Goal: Transaction & Acquisition: Download file/media

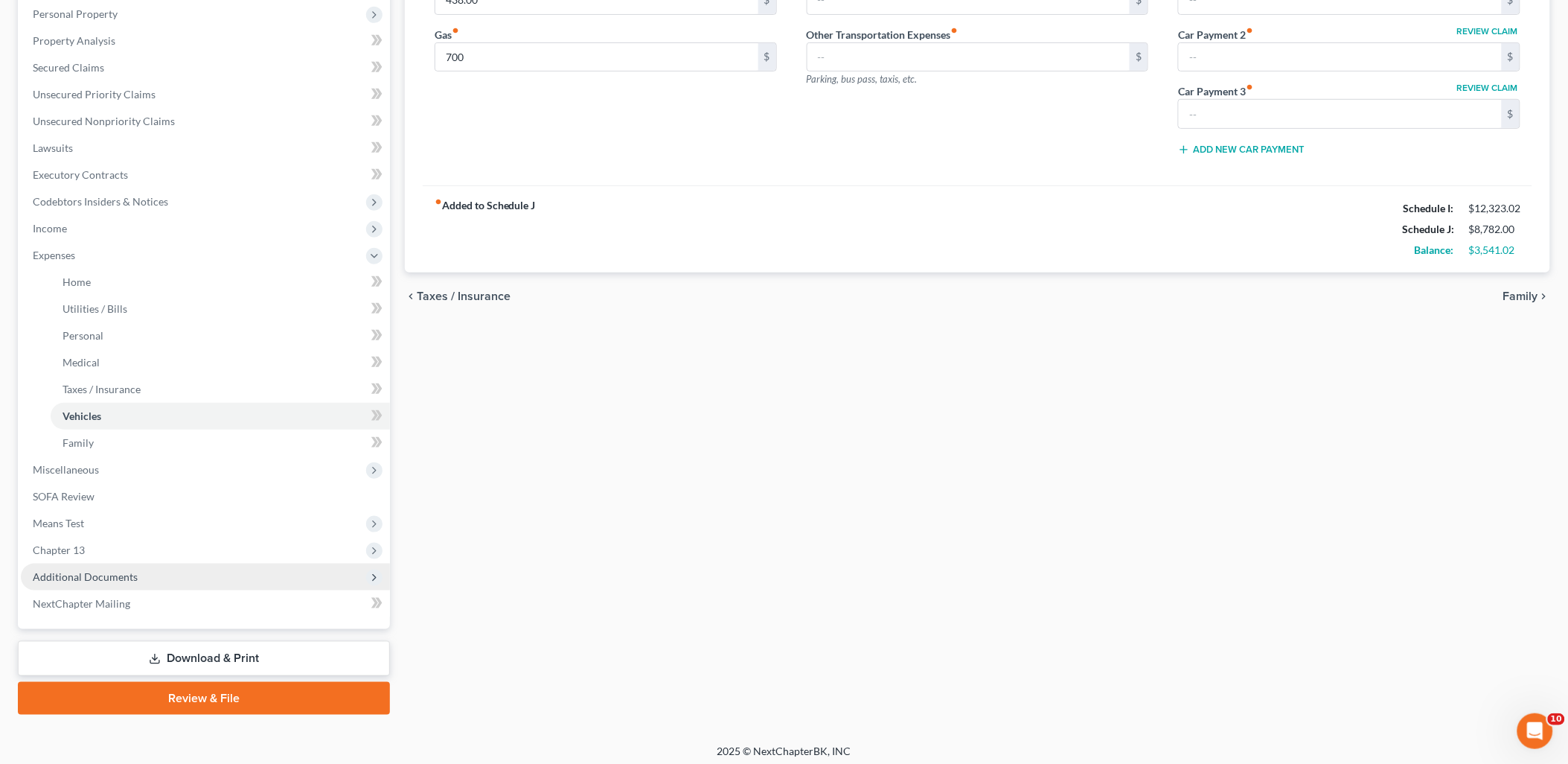
scroll to position [265, 0]
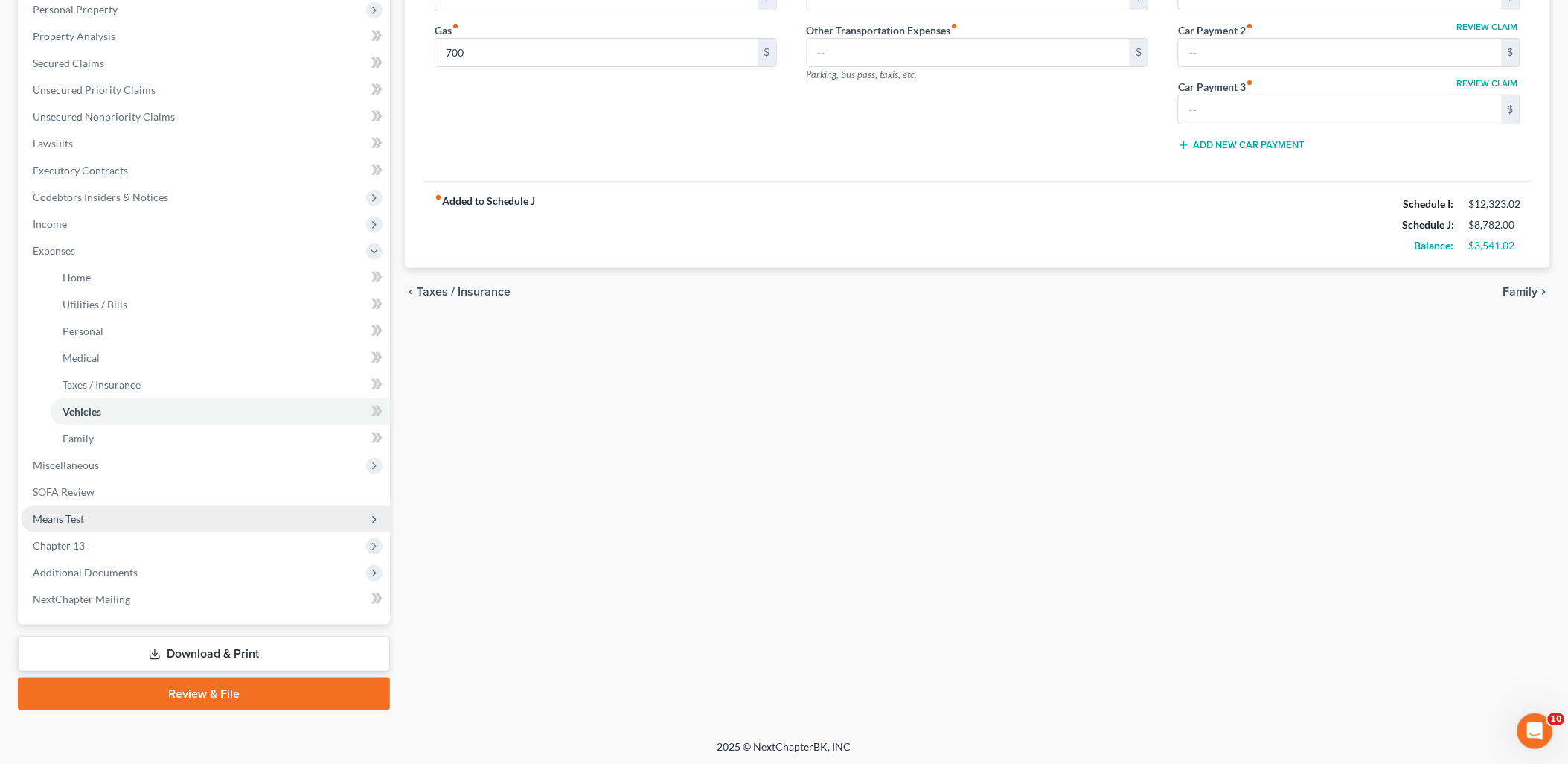
click at [71, 517] on span "Means Test" at bounding box center [58, 518] width 51 height 13
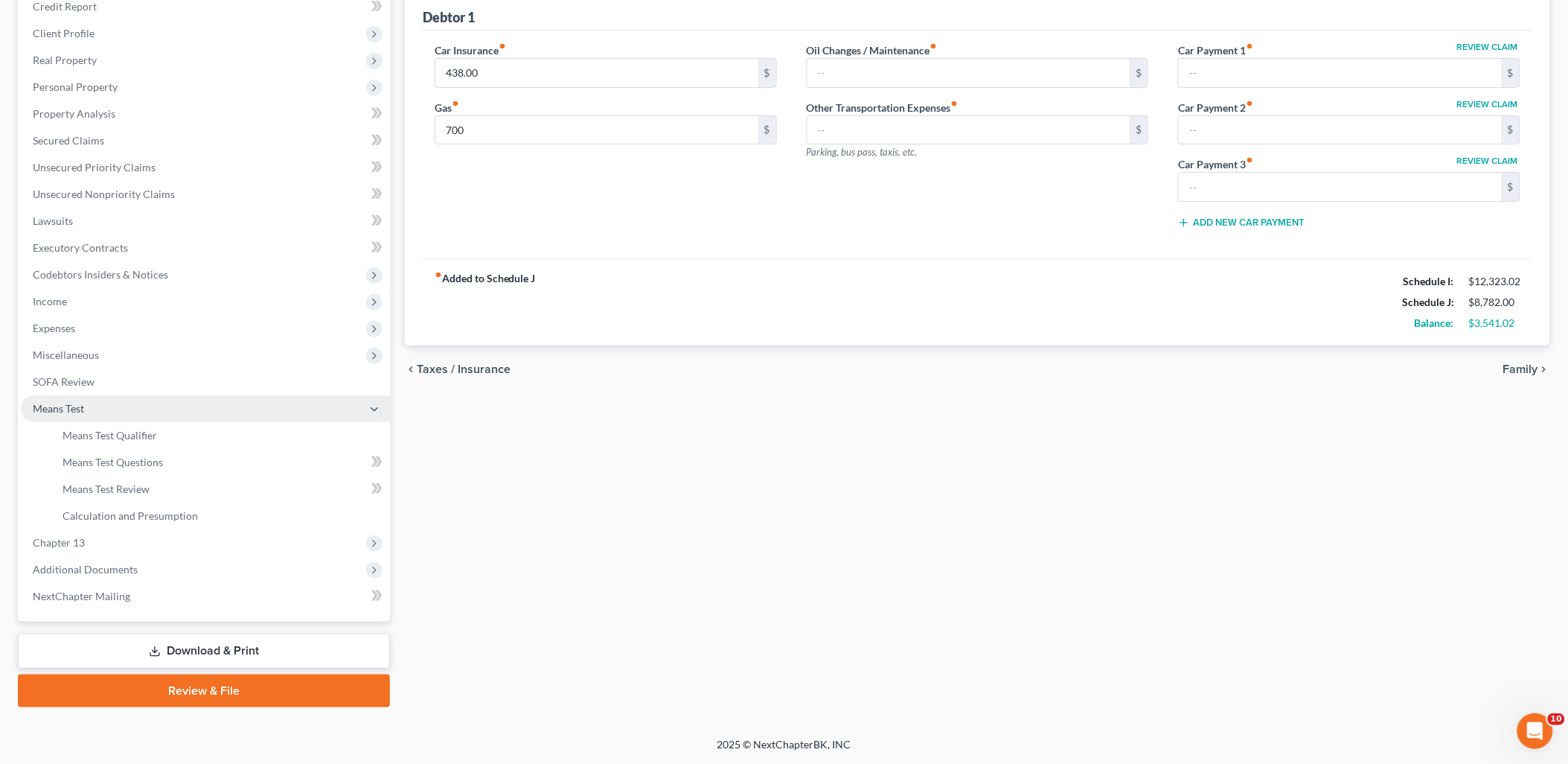
scroll to position [186, 0]
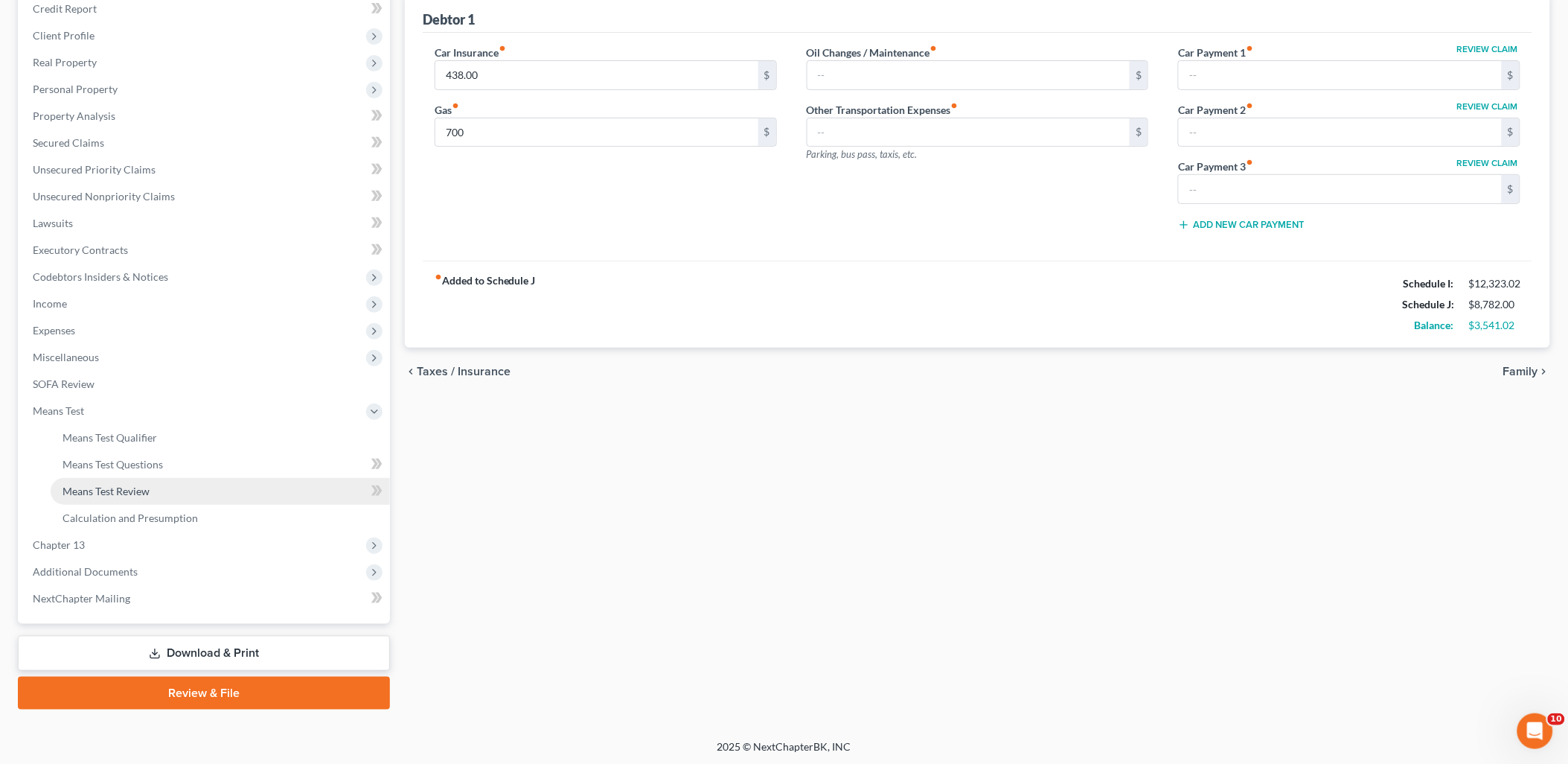
click at [109, 489] on span "Means Test Review" at bounding box center [106, 491] width 87 height 13
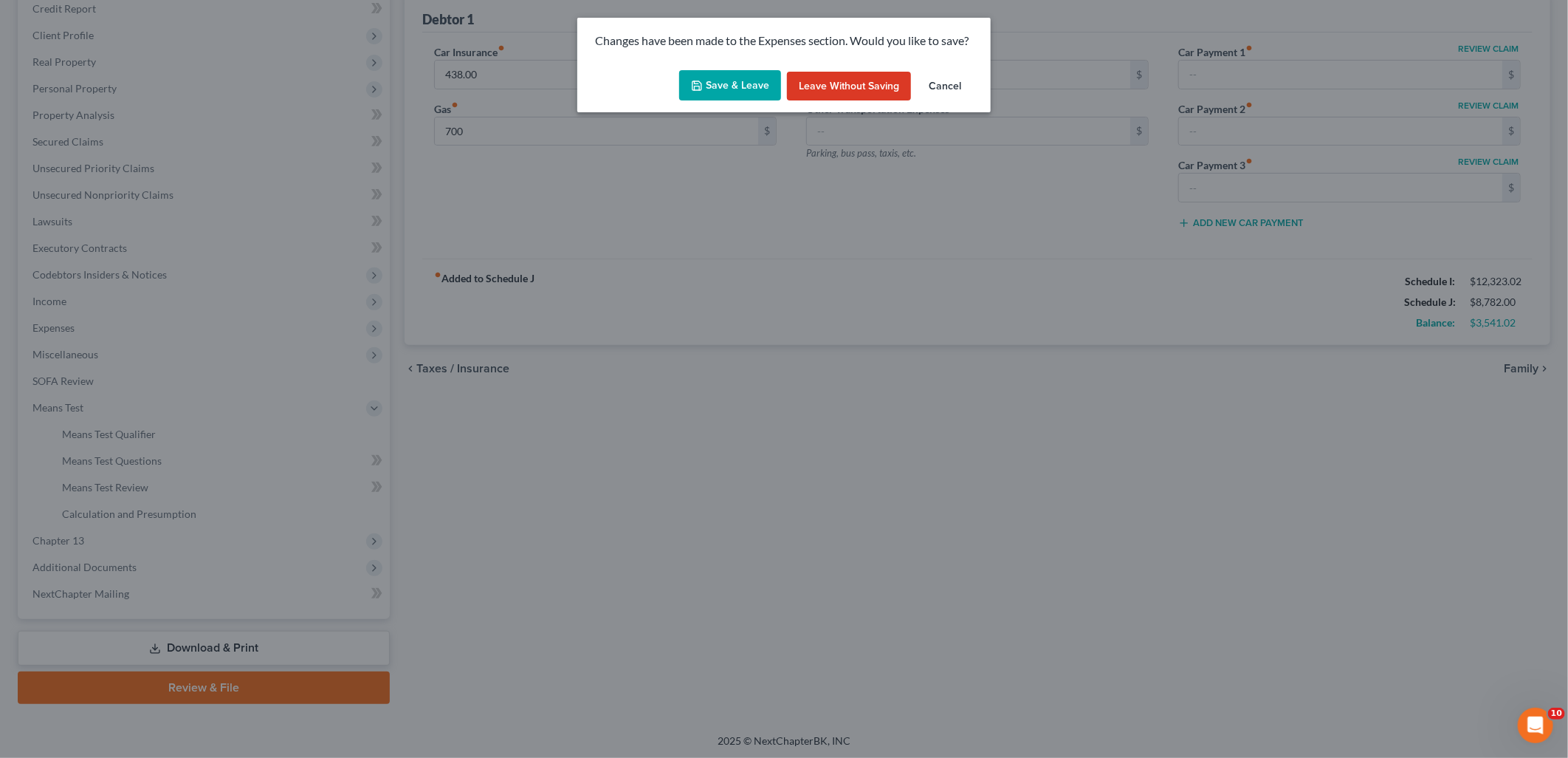
click at [726, 85] on button "Save & Leave" at bounding box center [730, 86] width 102 height 31
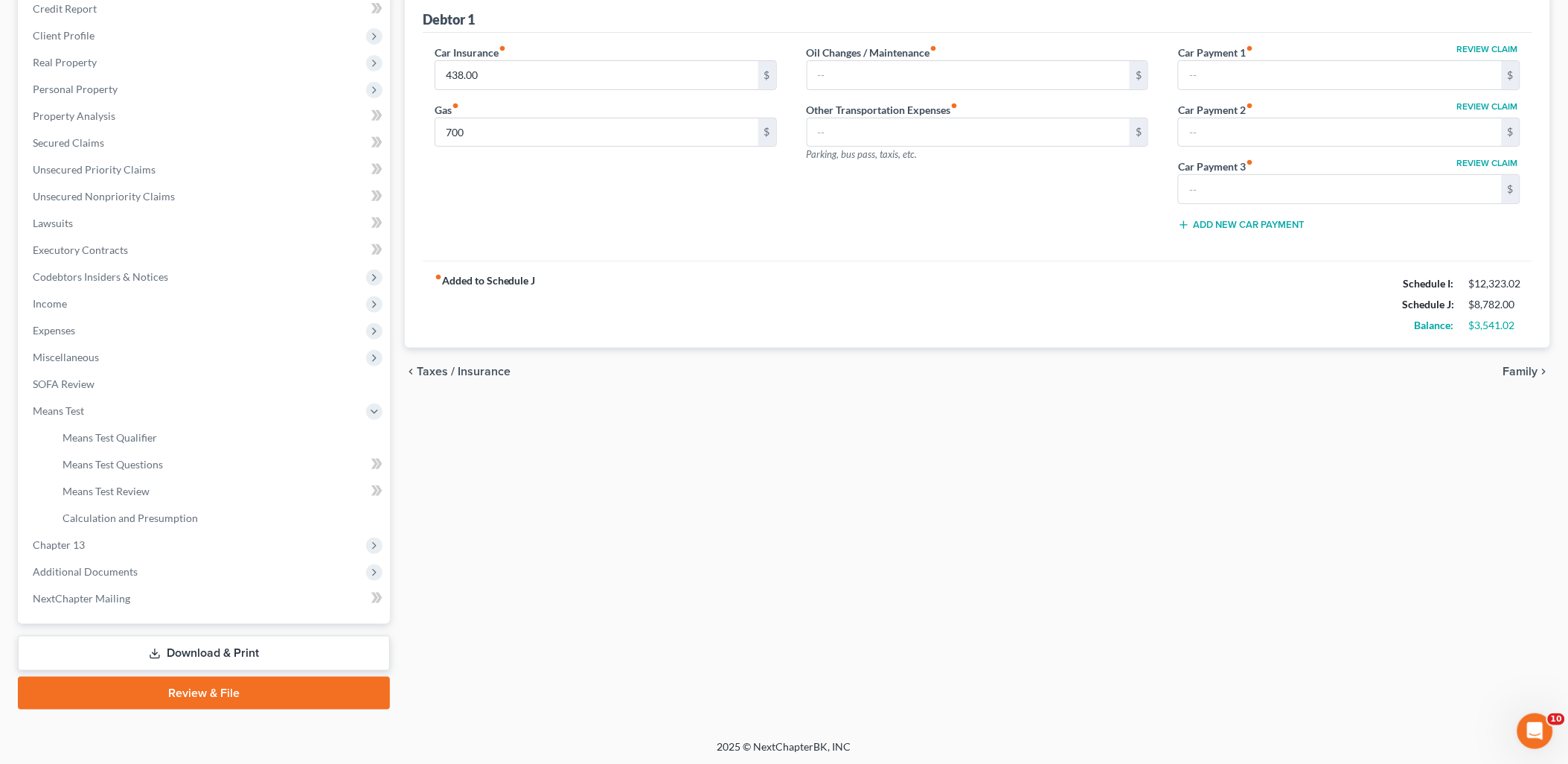
type input "700.00"
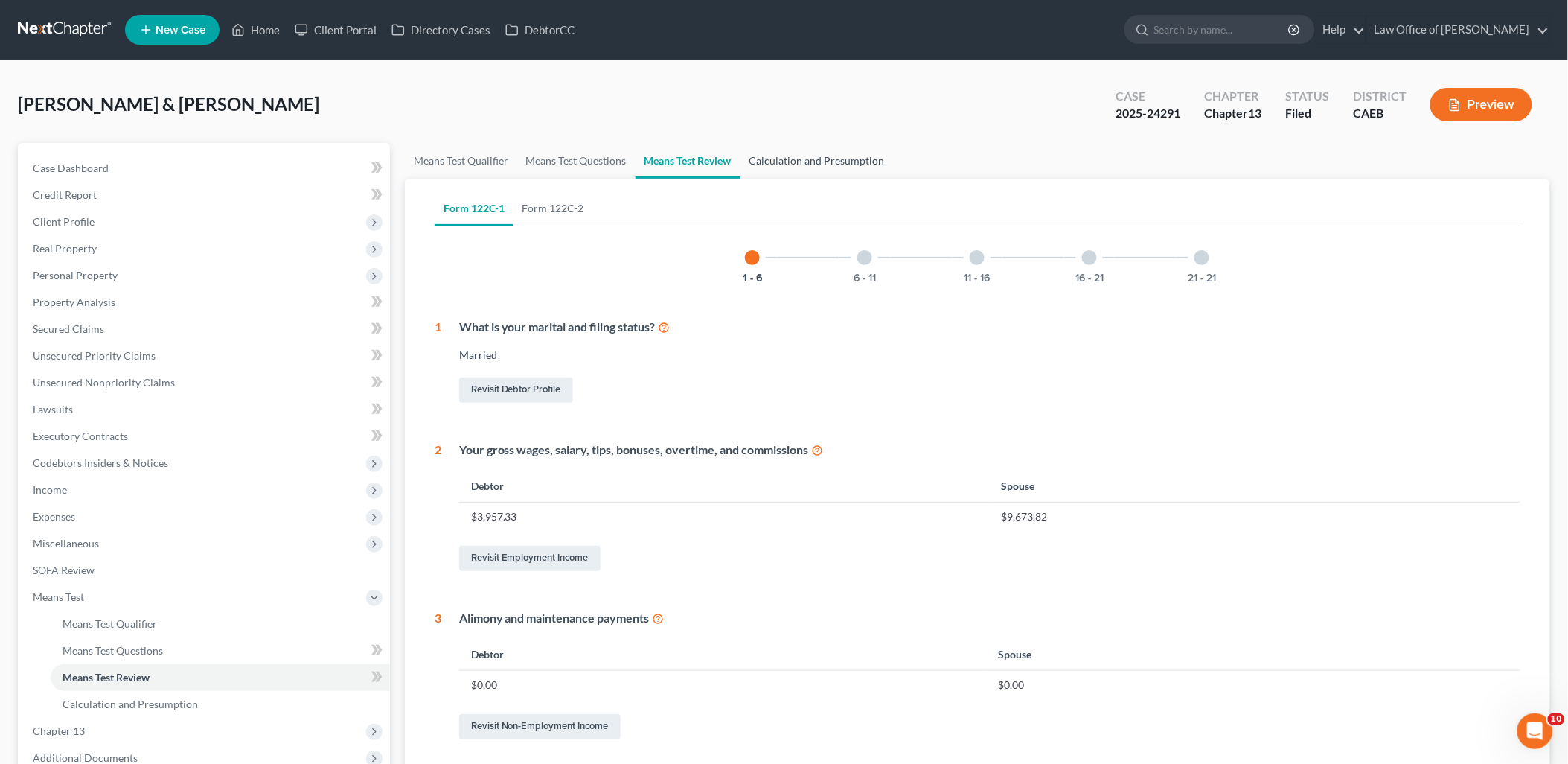
click at [829, 158] on link "Calculation and Presumption" at bounding box center [817, 161] width 153 height 36
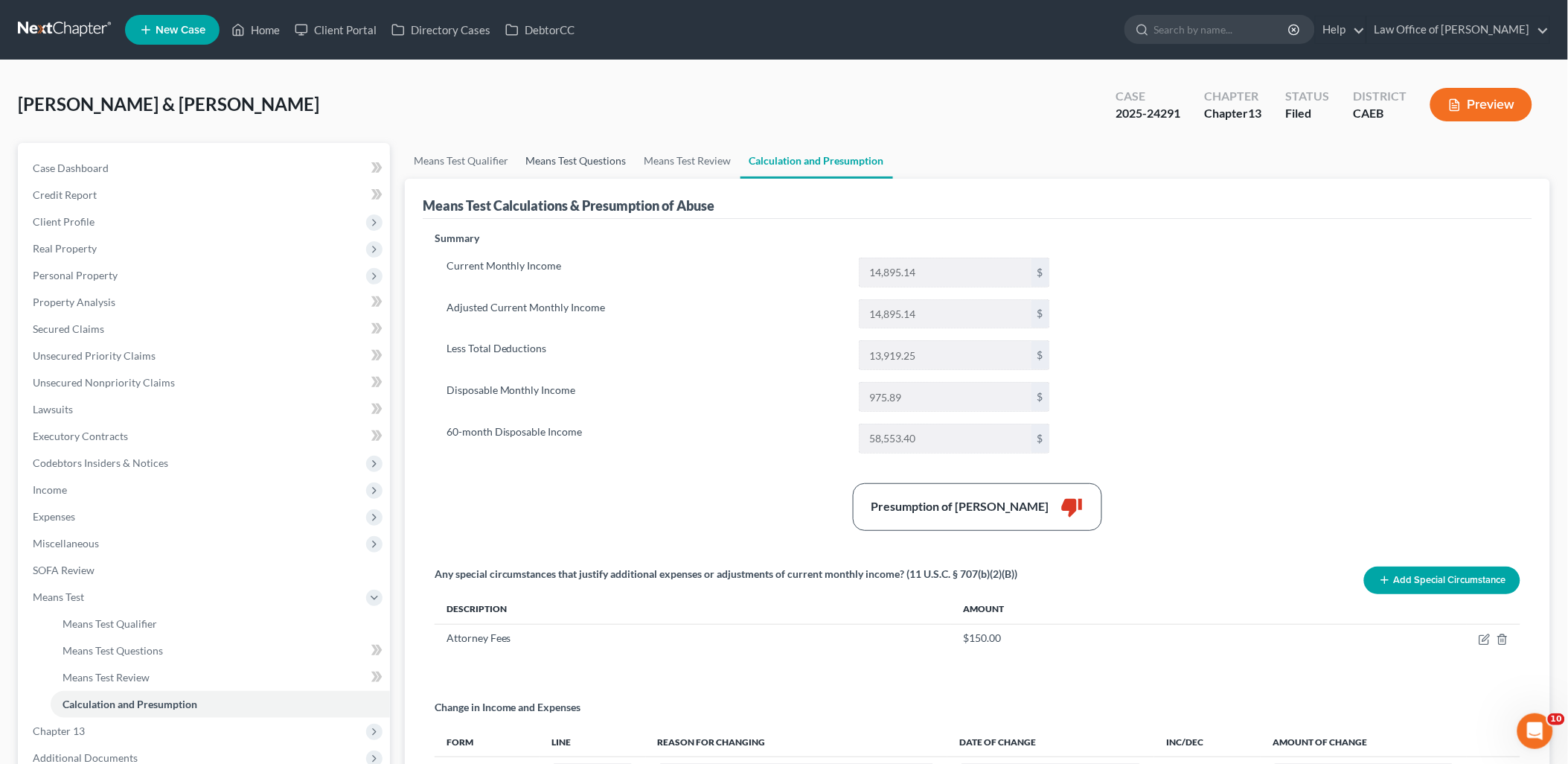
click at [585, 165] on link "Means Test Questions" at bounding box center [576, 161] width 119 height 36
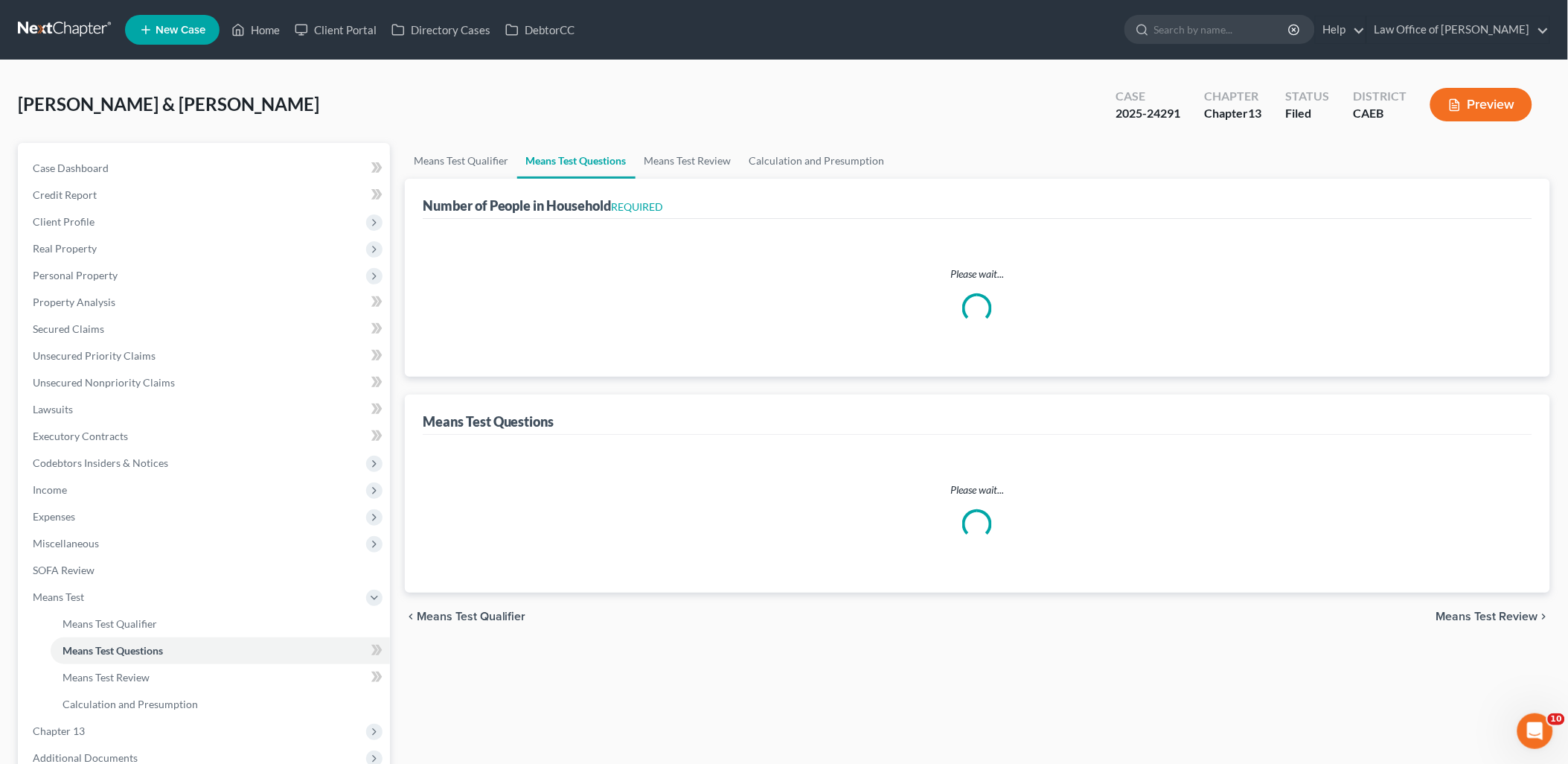
select select "0"
select select "60"
select select "1"
select select "60"
select select "1"
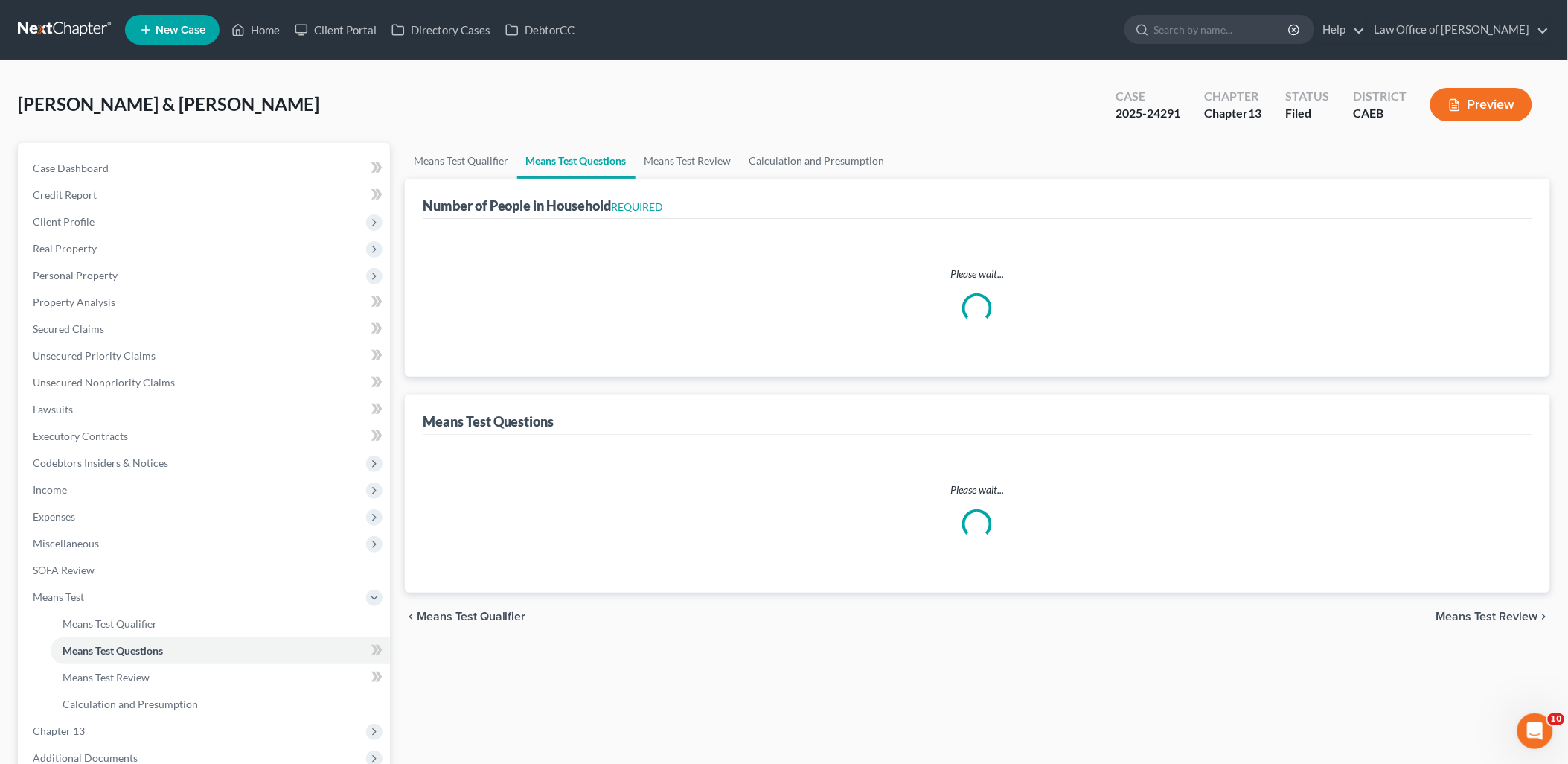
select select "60"
select select "1"
select select "60"
select select "4"
select select "3"
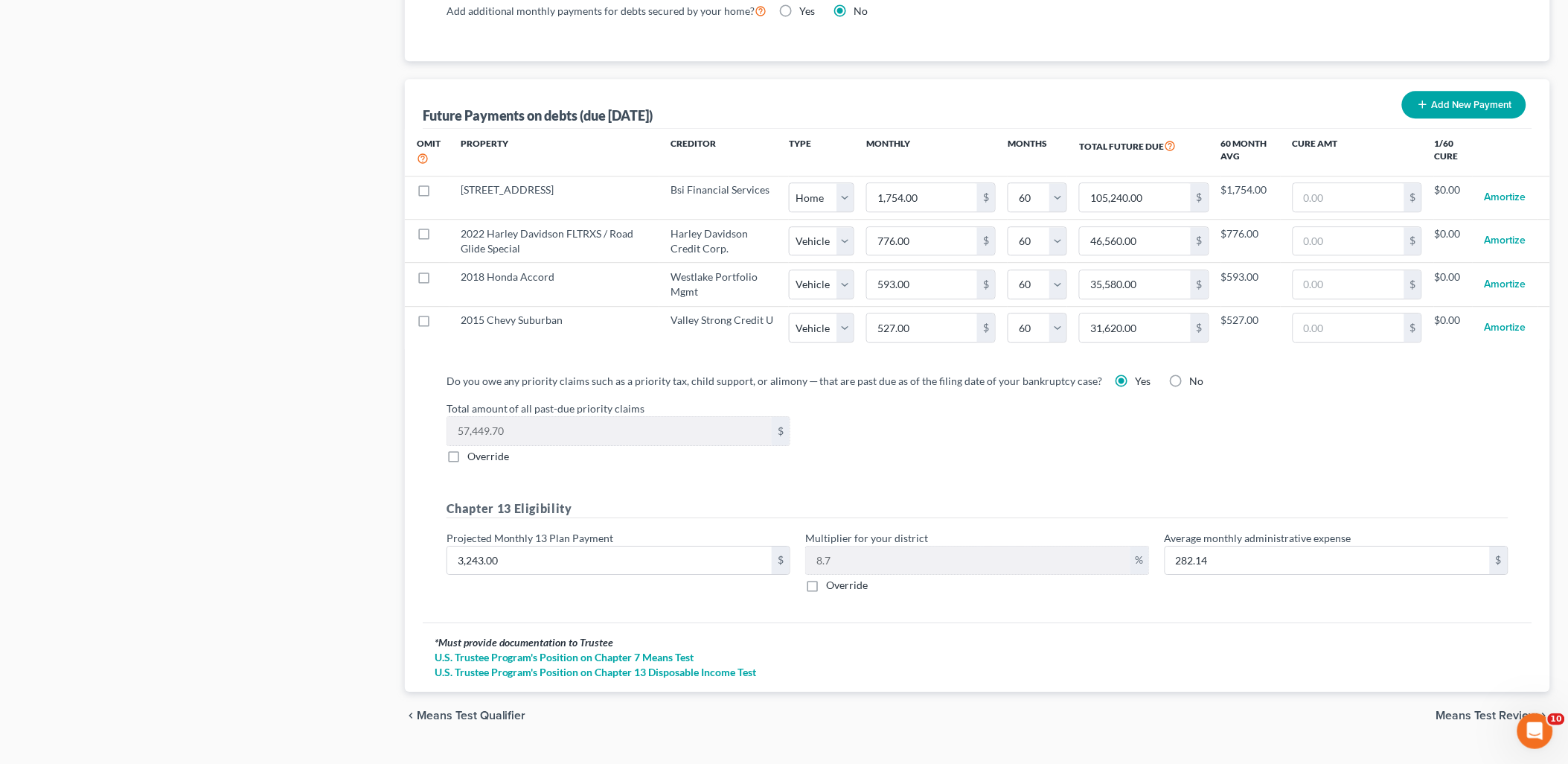
scroll to position [1423, 0]
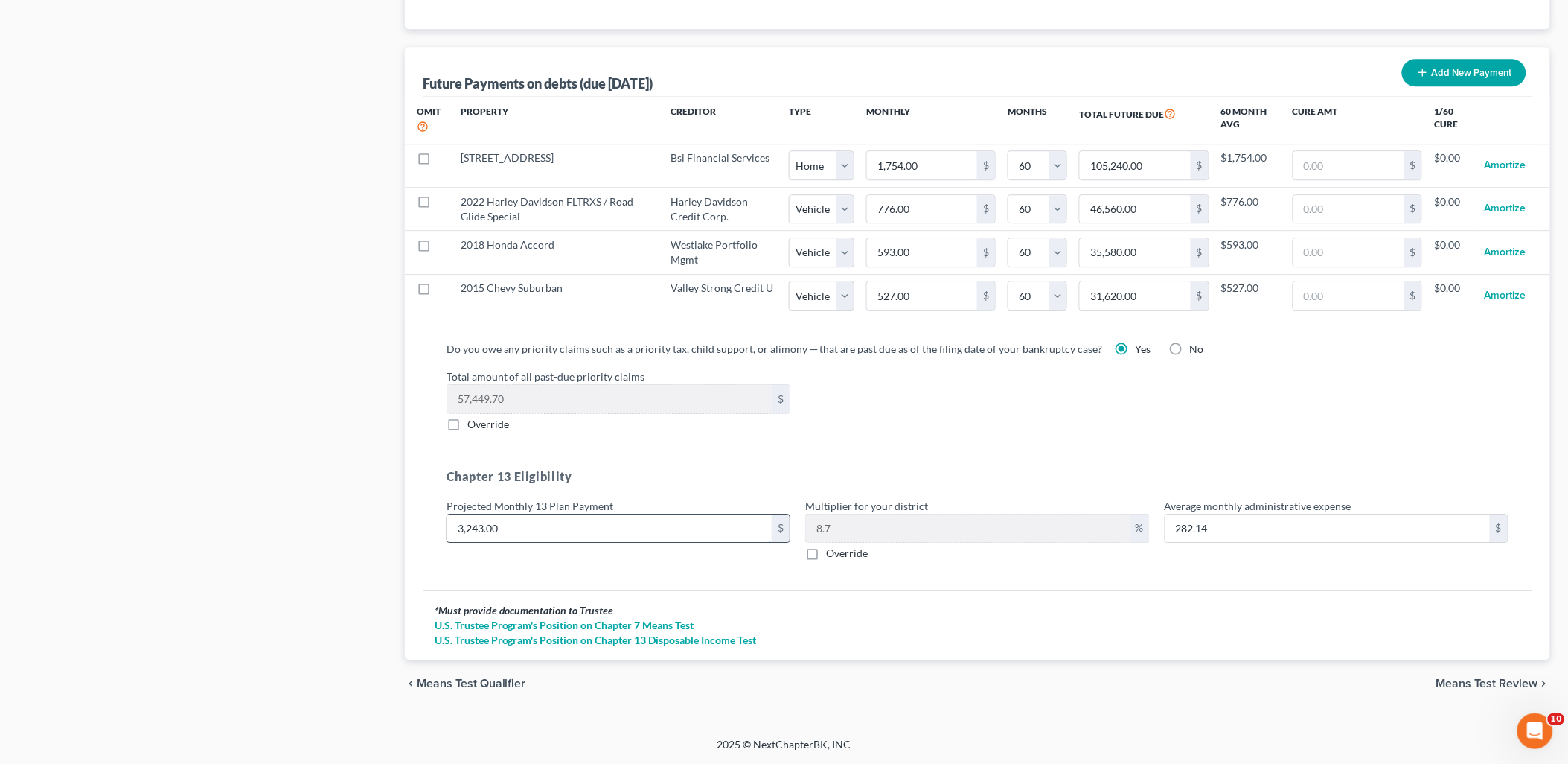
click at [541, 527] on input "3,243.00" at bounding box center [609, 528] width 324 height 28
type input "3"
type input "0.26"
type input "35"
type input "3.04"
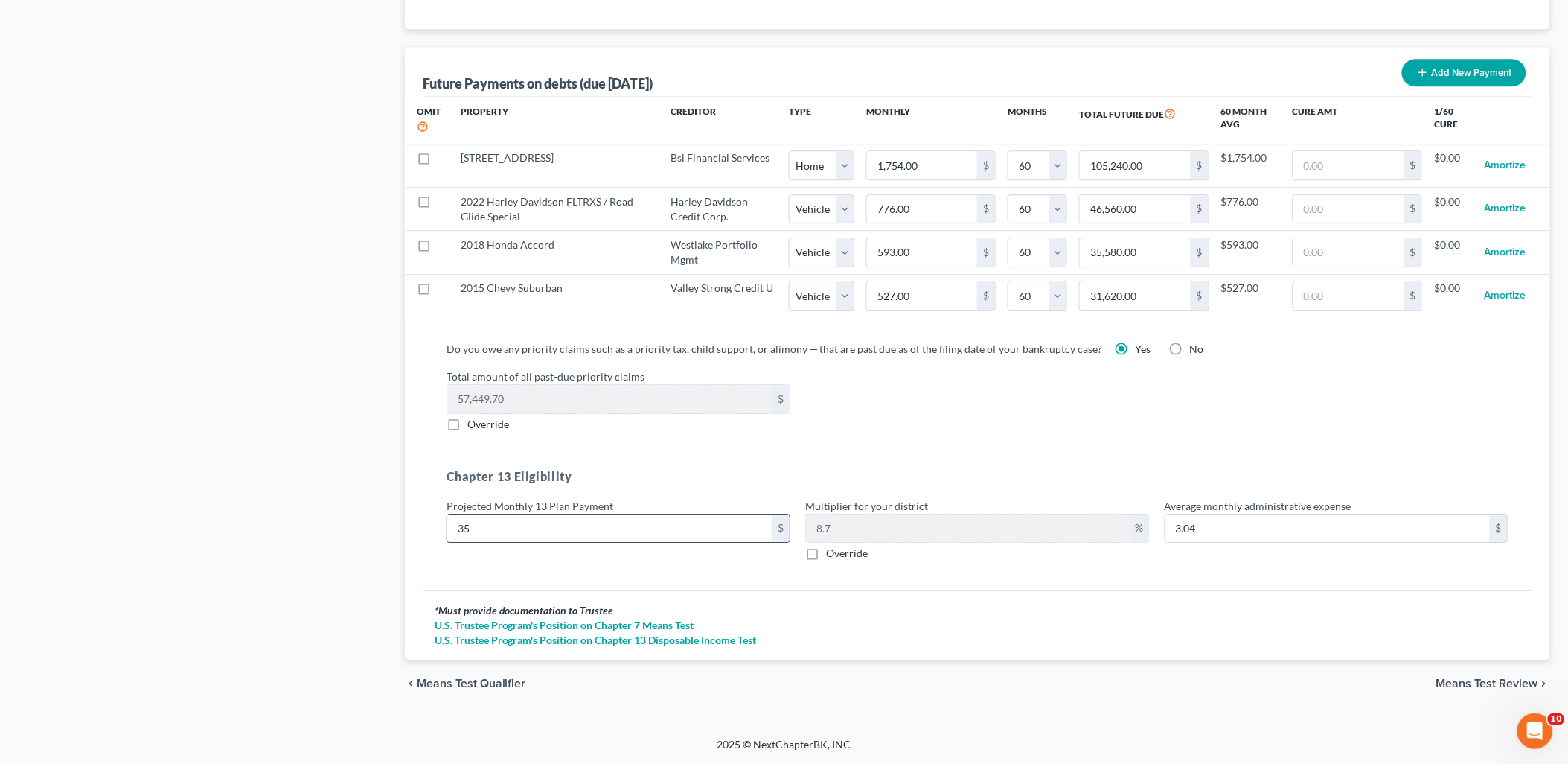
type input "350"
type input "30.44"
type input "3500"
type input "304.49"
type input "3,500.00"
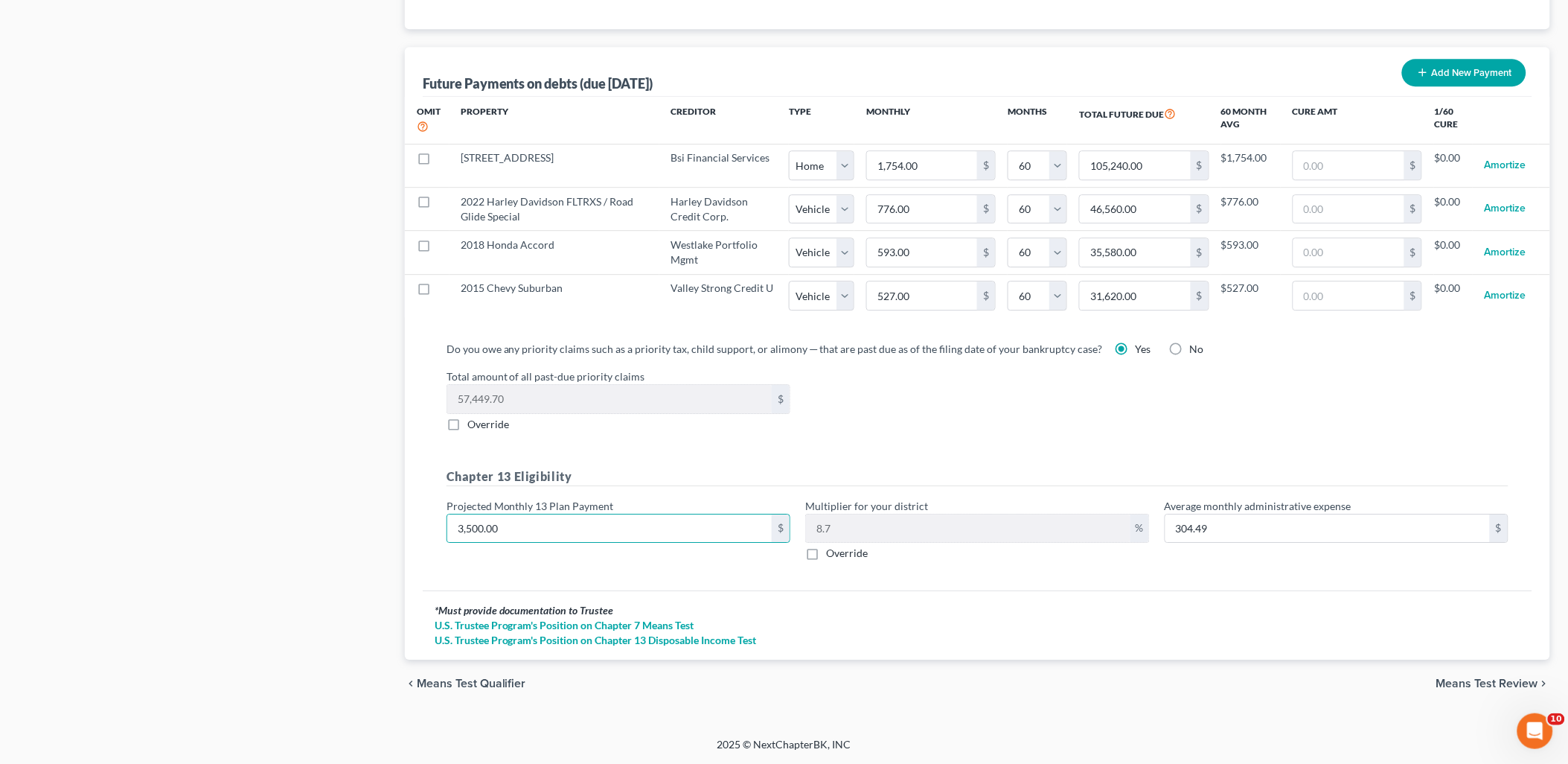
click at [1504, 682] on span "Means Test Review" at bounding box center [1487, 683] width 102 height 12
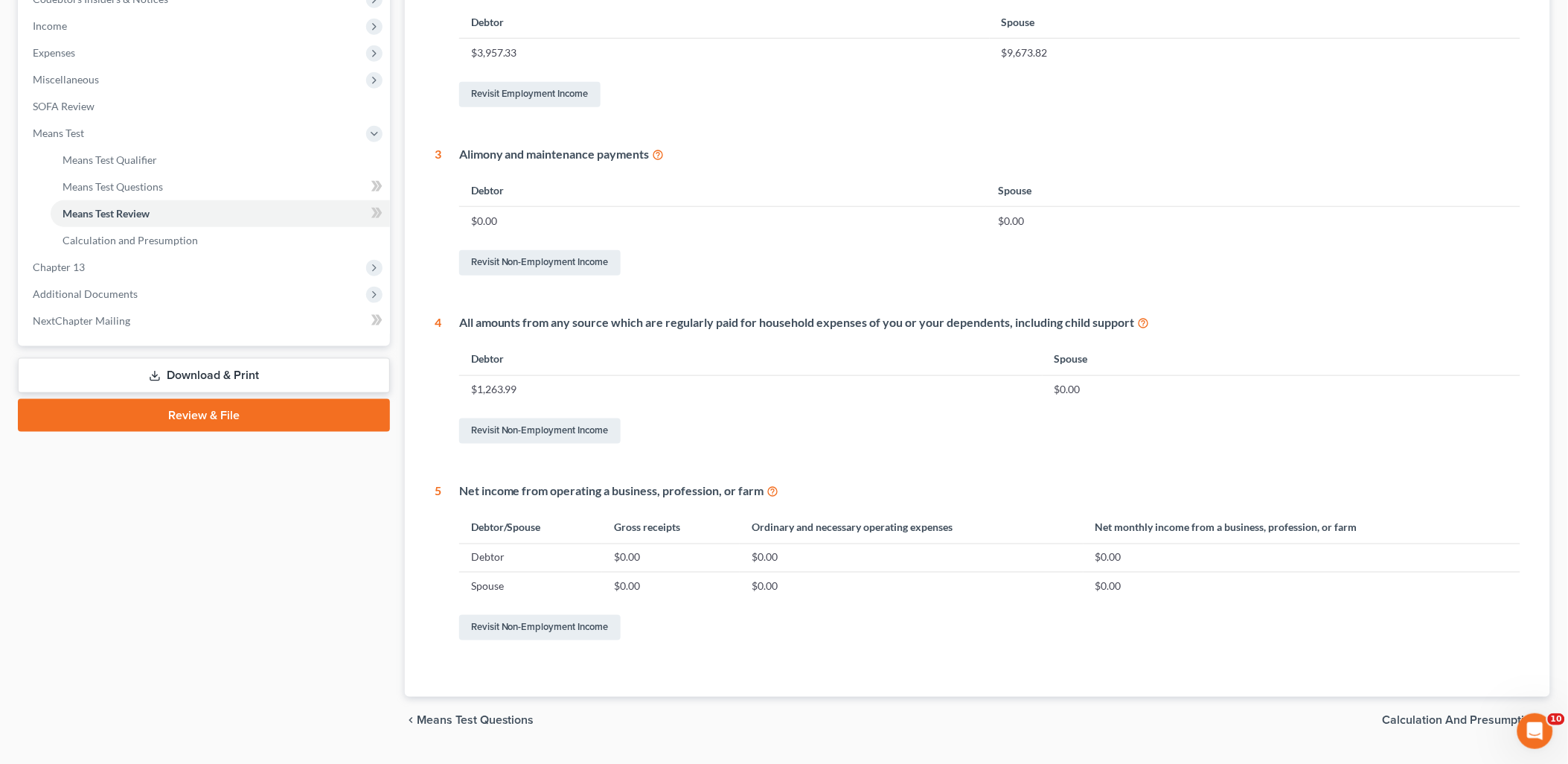
scroll to position [500, 0]
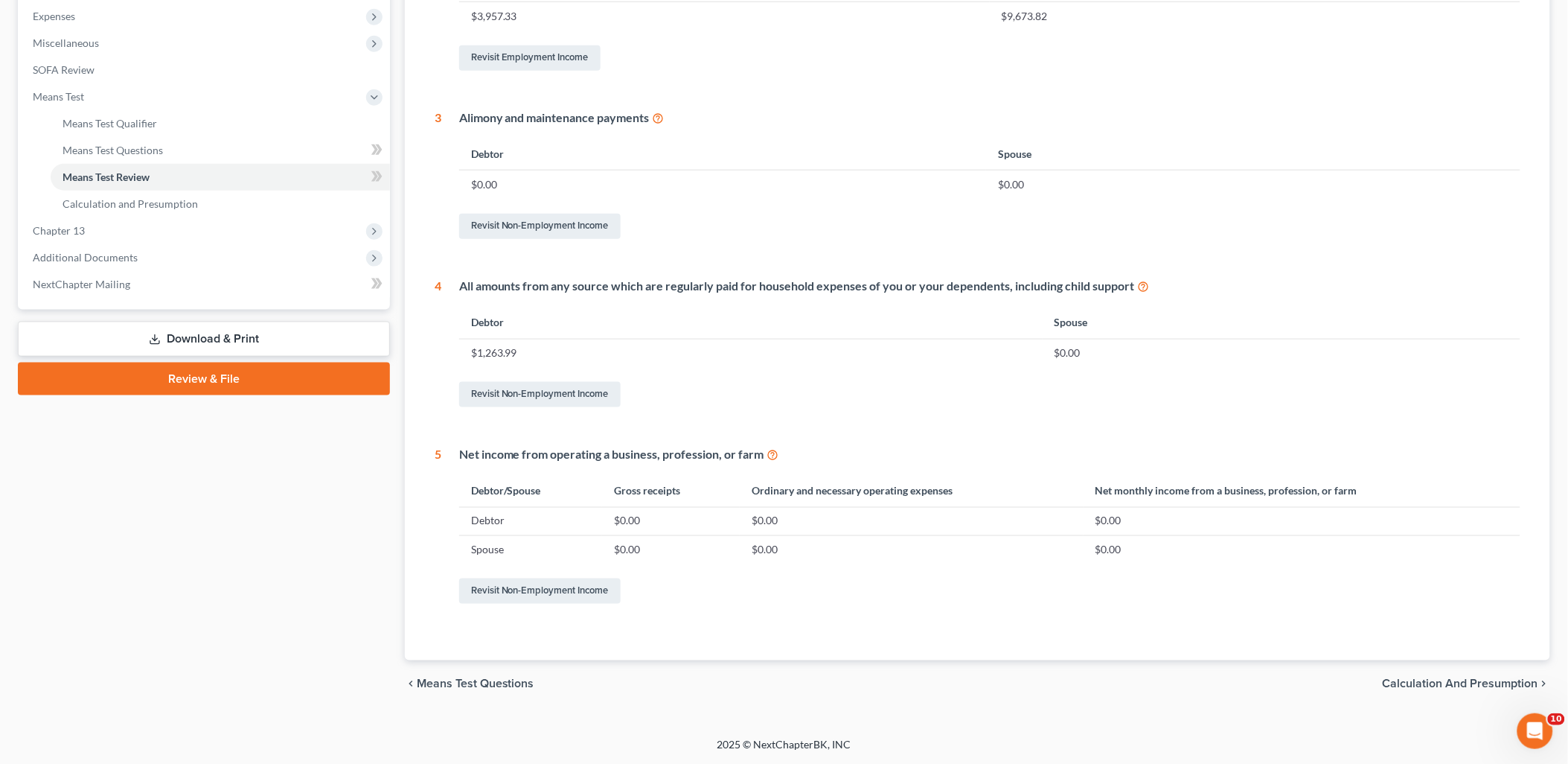
click at [1486, 682] on span "Calculation and Presumption" at bounding box center [1460, 684] width 155 height 12
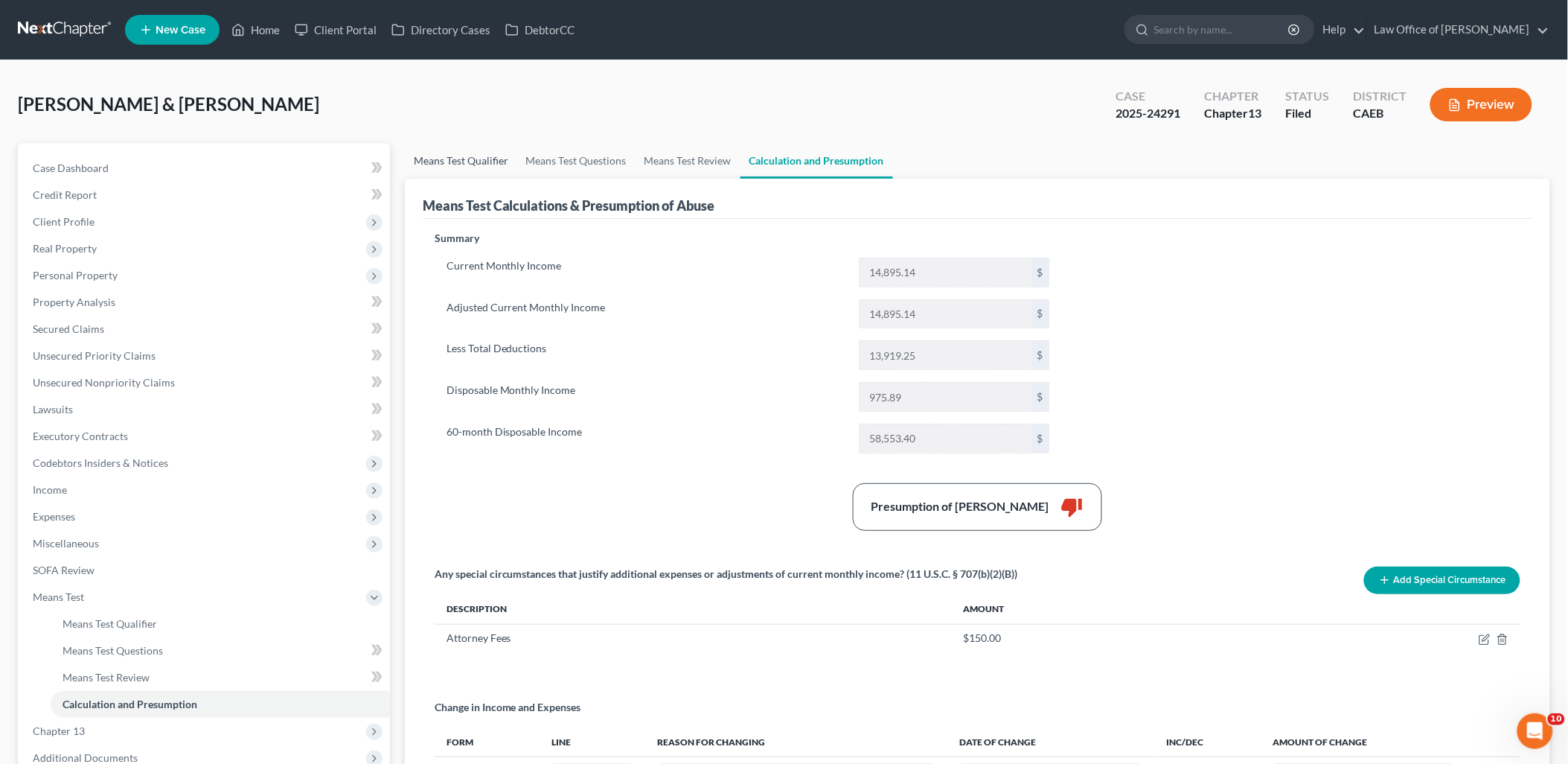
click at [459, 161] on link "Means Test Qualifier" at bounding box center [461, 161] width 112 height 36
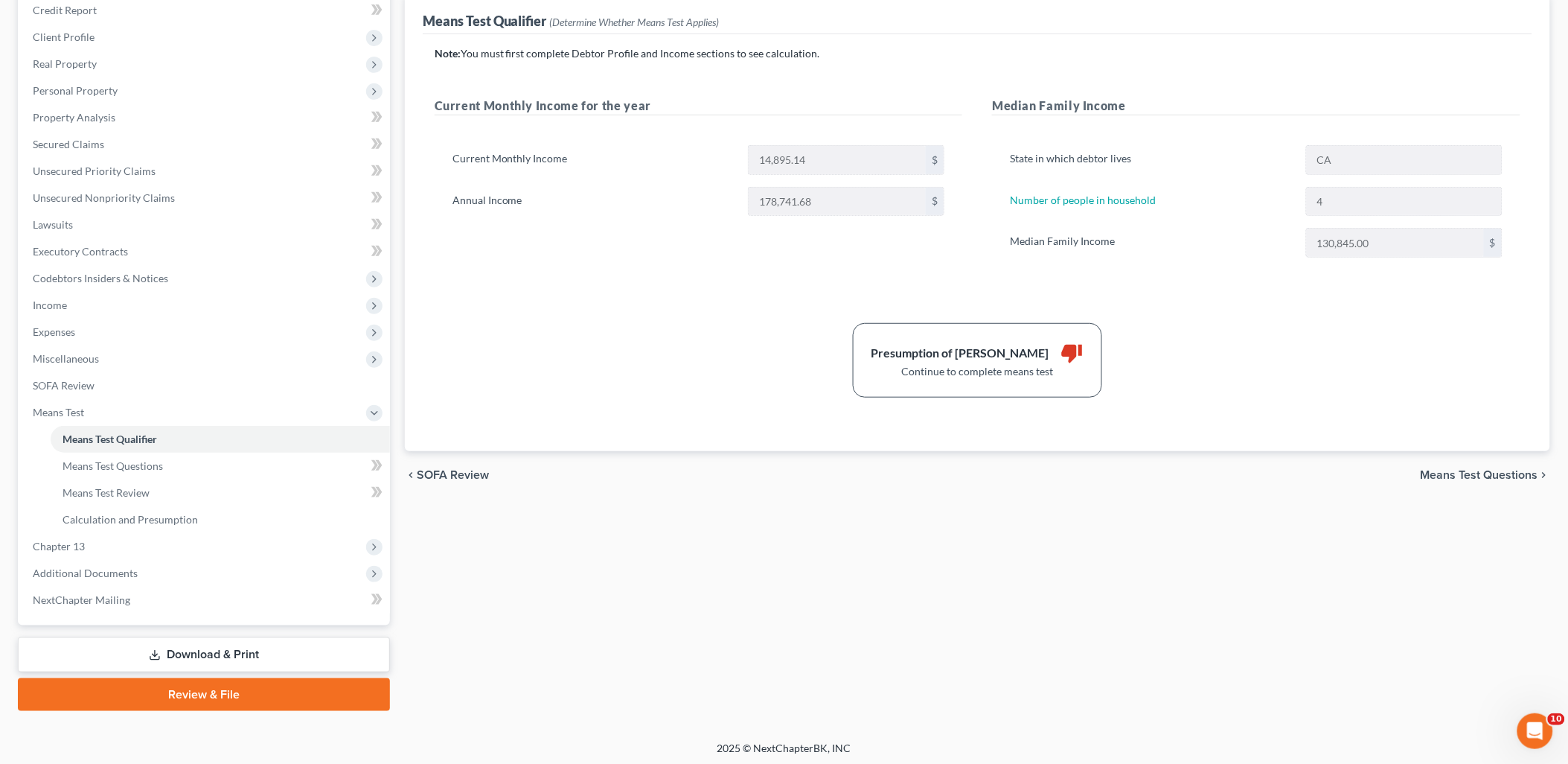
scroll to position [186, 0]
click at [1475, 478] on span "Means Test Questions" at bounding box center [1480, 473] width 118 height 12
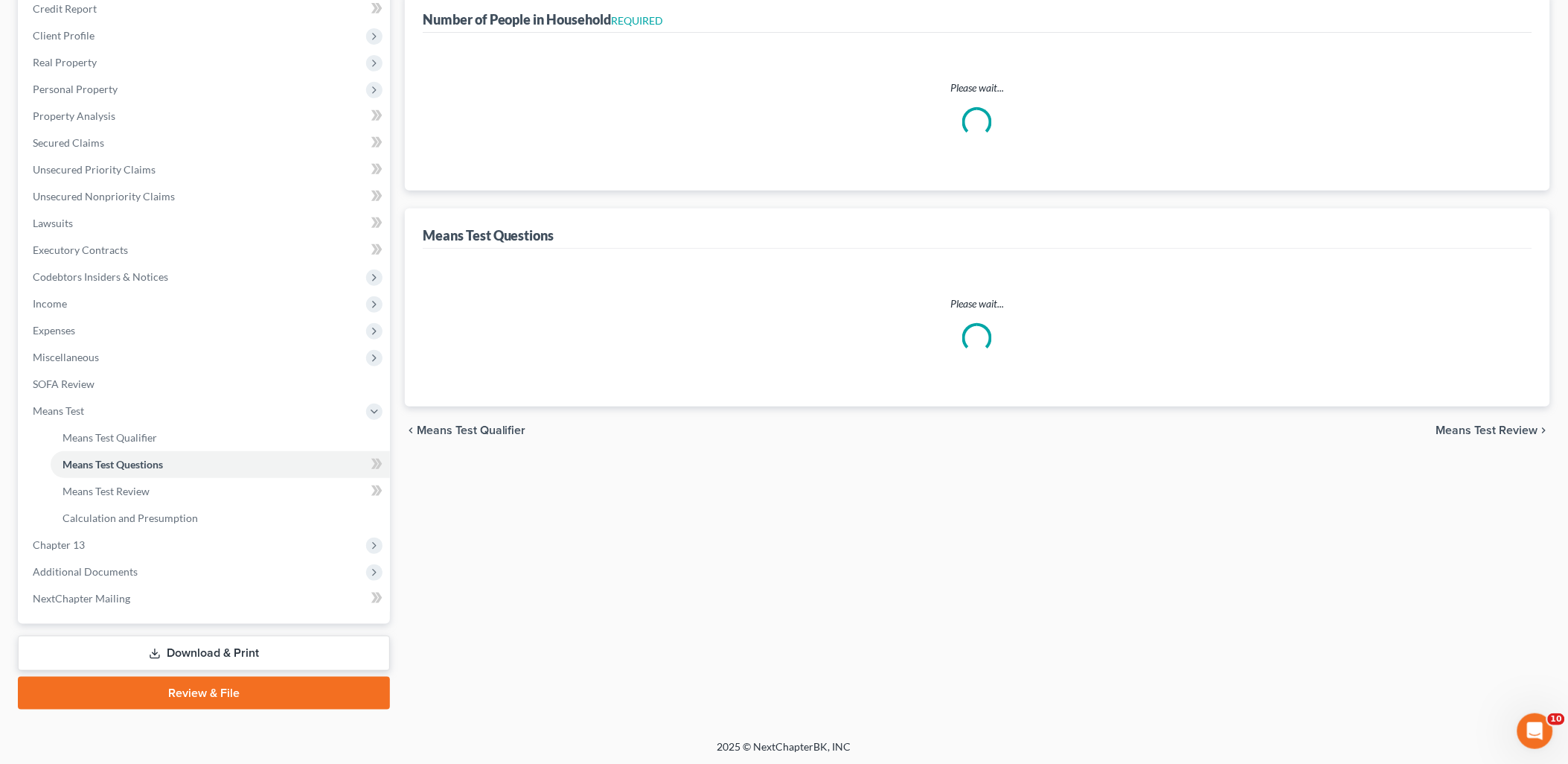
scroll to position [2, 0]
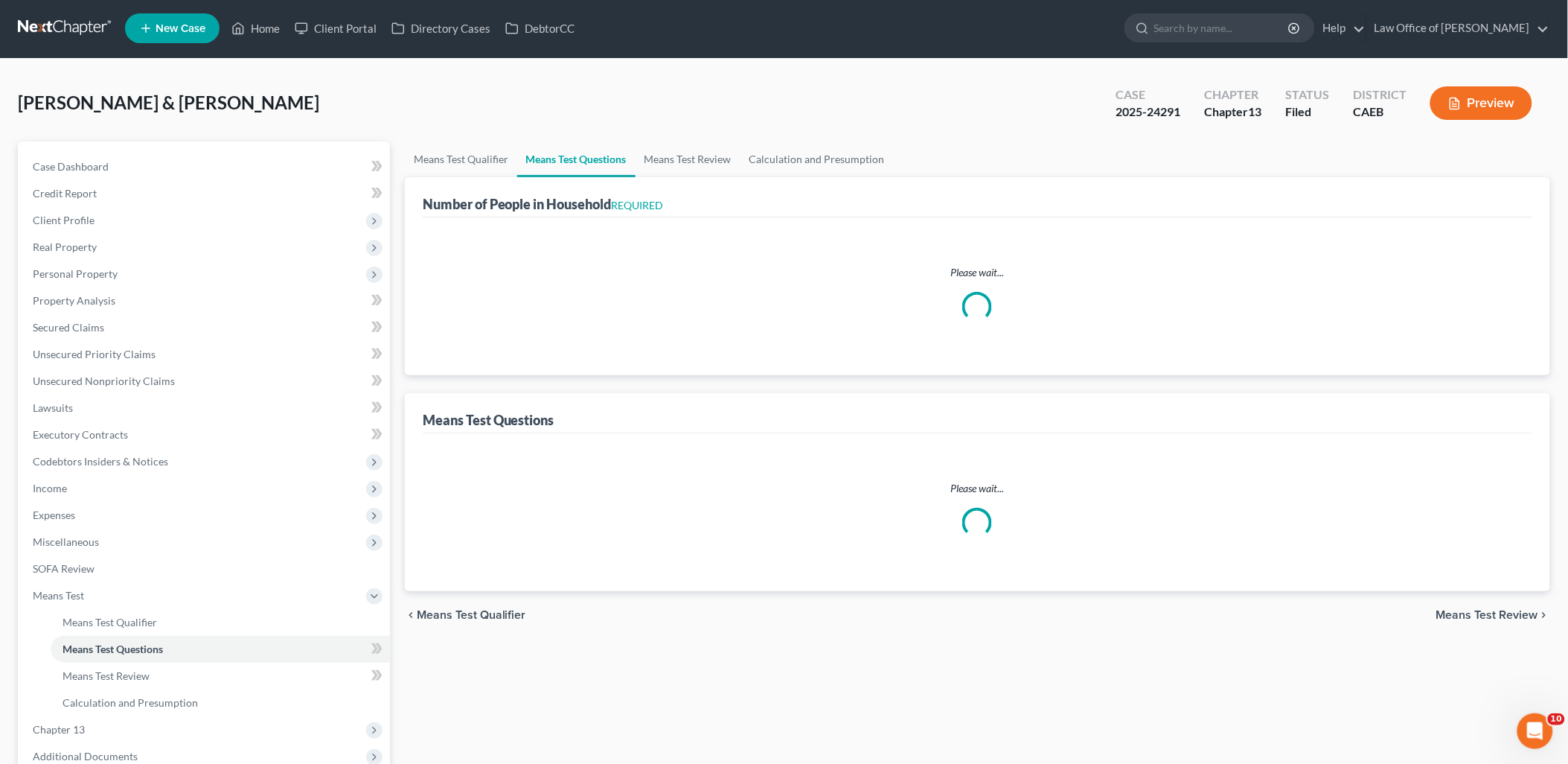
select select "0"
select select "60"
select select "1"
select select "60"
select select "1"
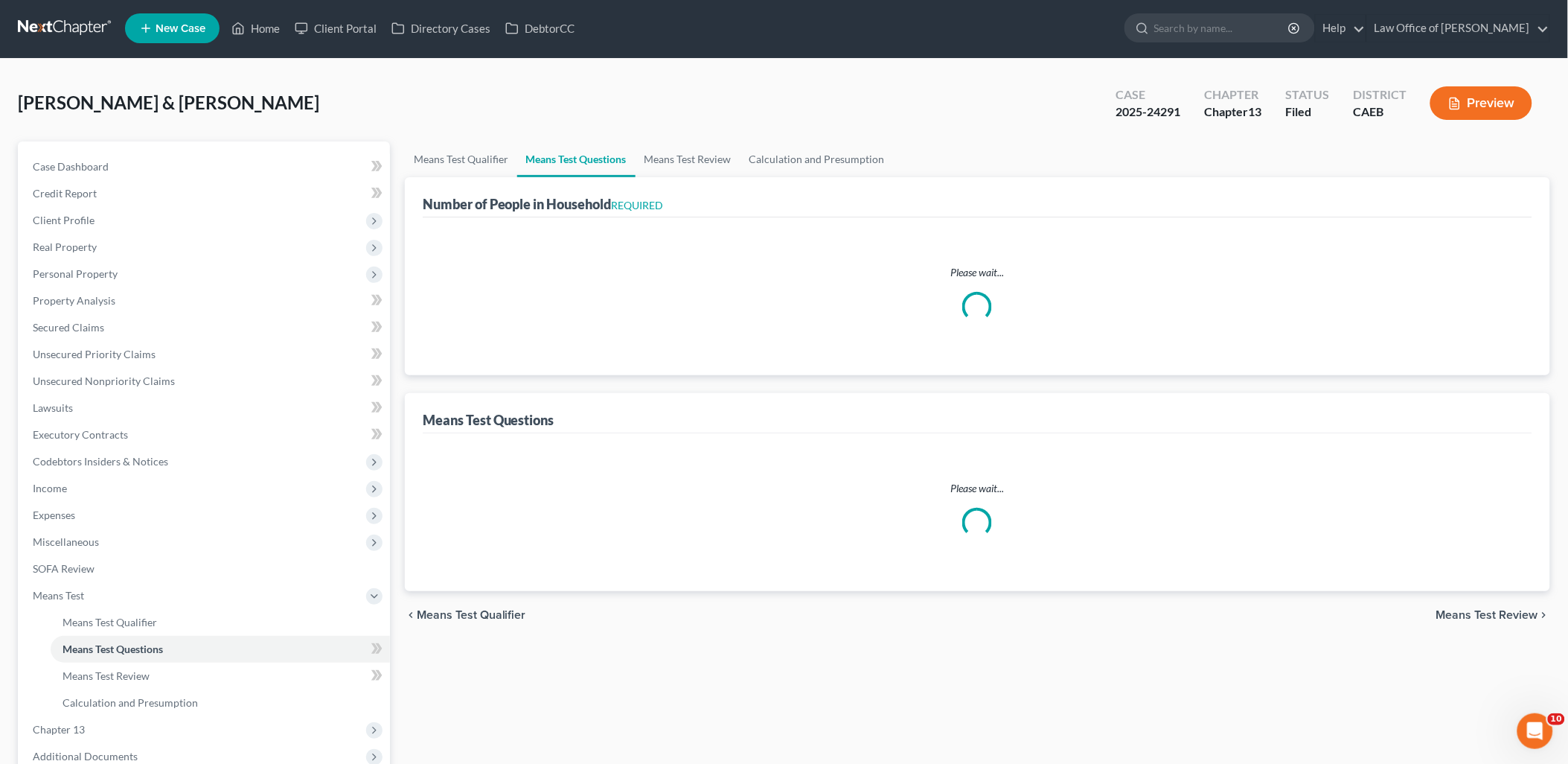
select select "60"
select select "1"
select select "60"
select select "4"
select select "3"
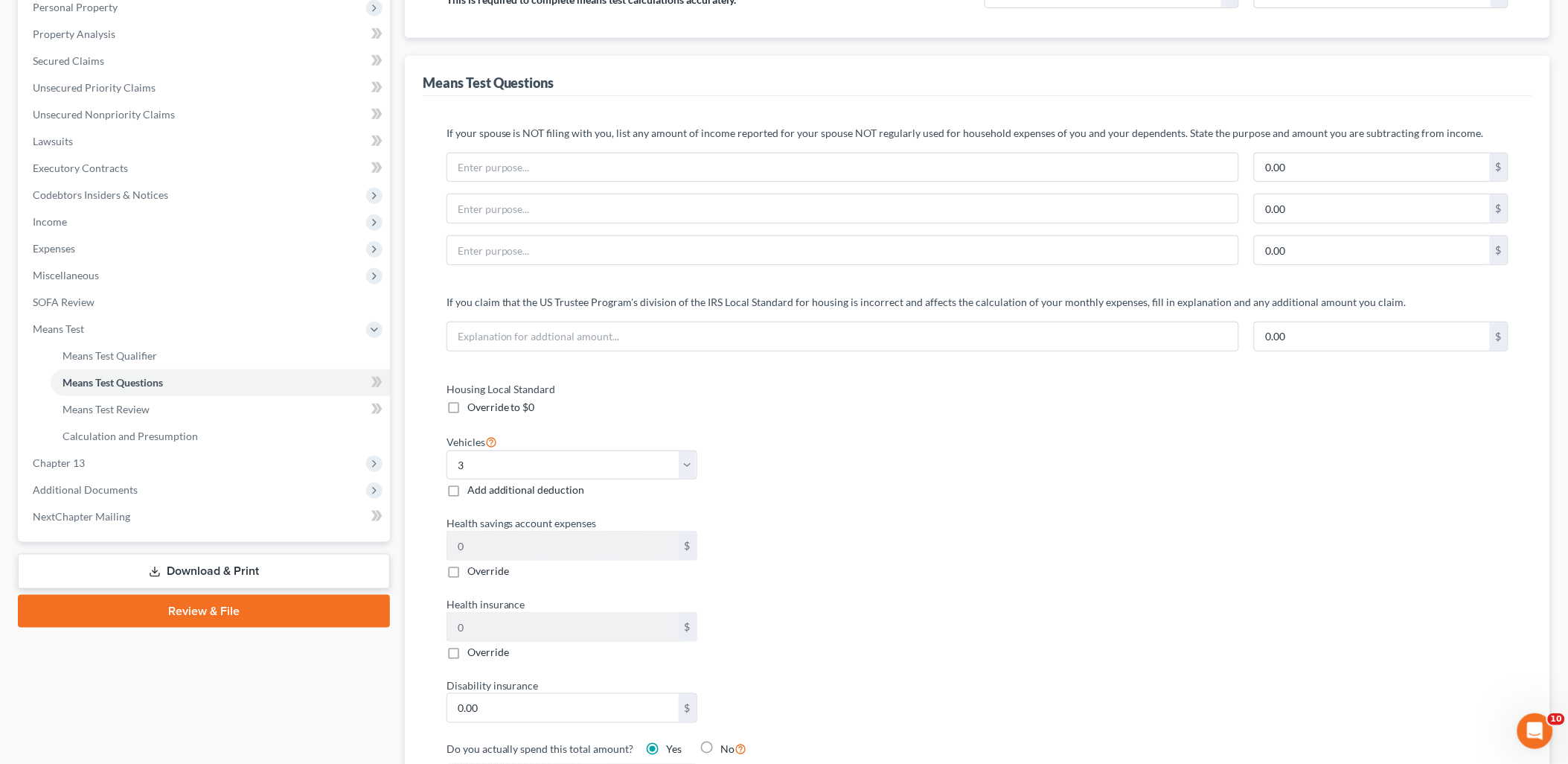
scroll to position [0, 0]
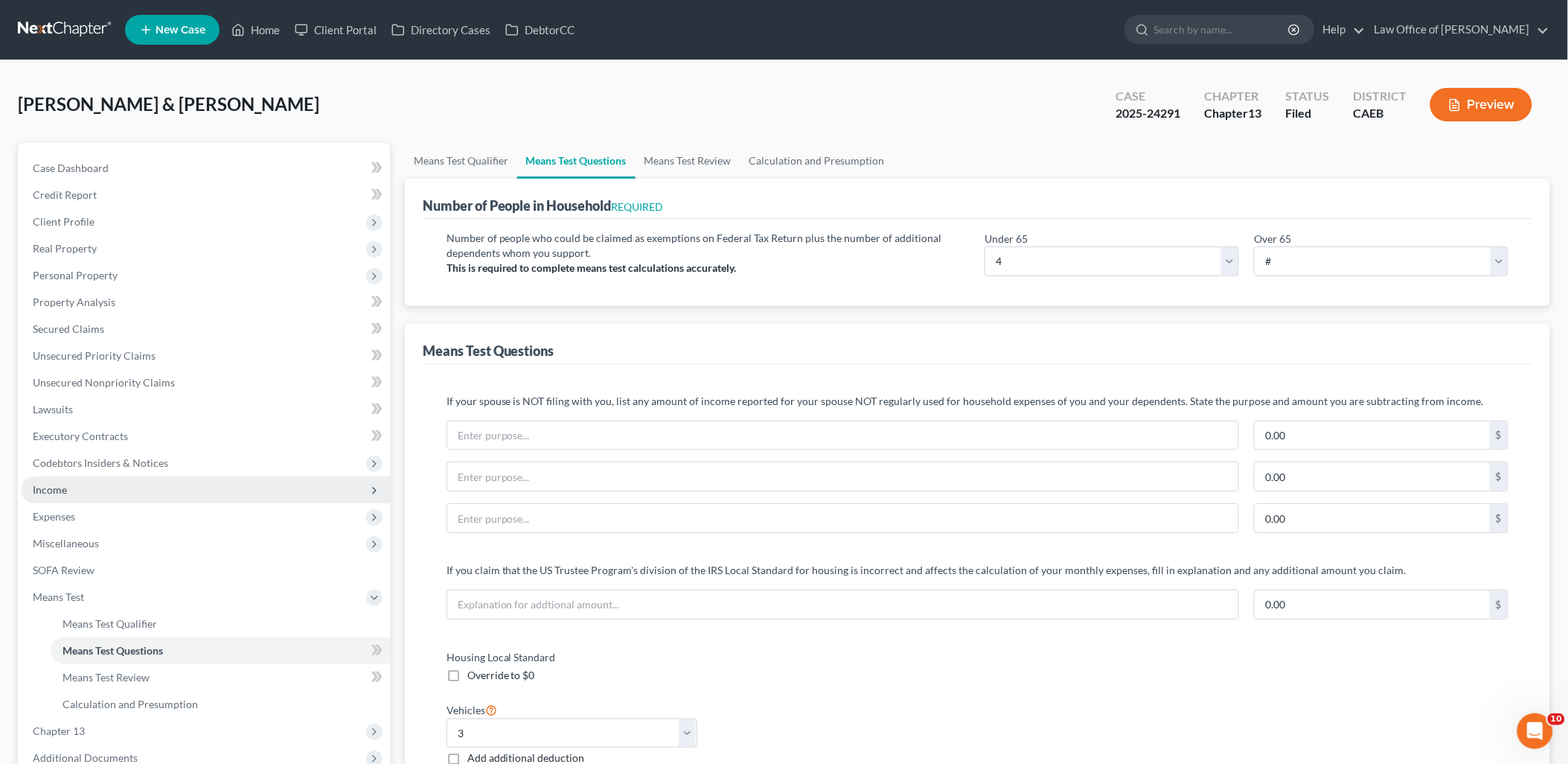
click at [54, 484] on span "Income" at bounding box center [50, 489] width 35 height 13
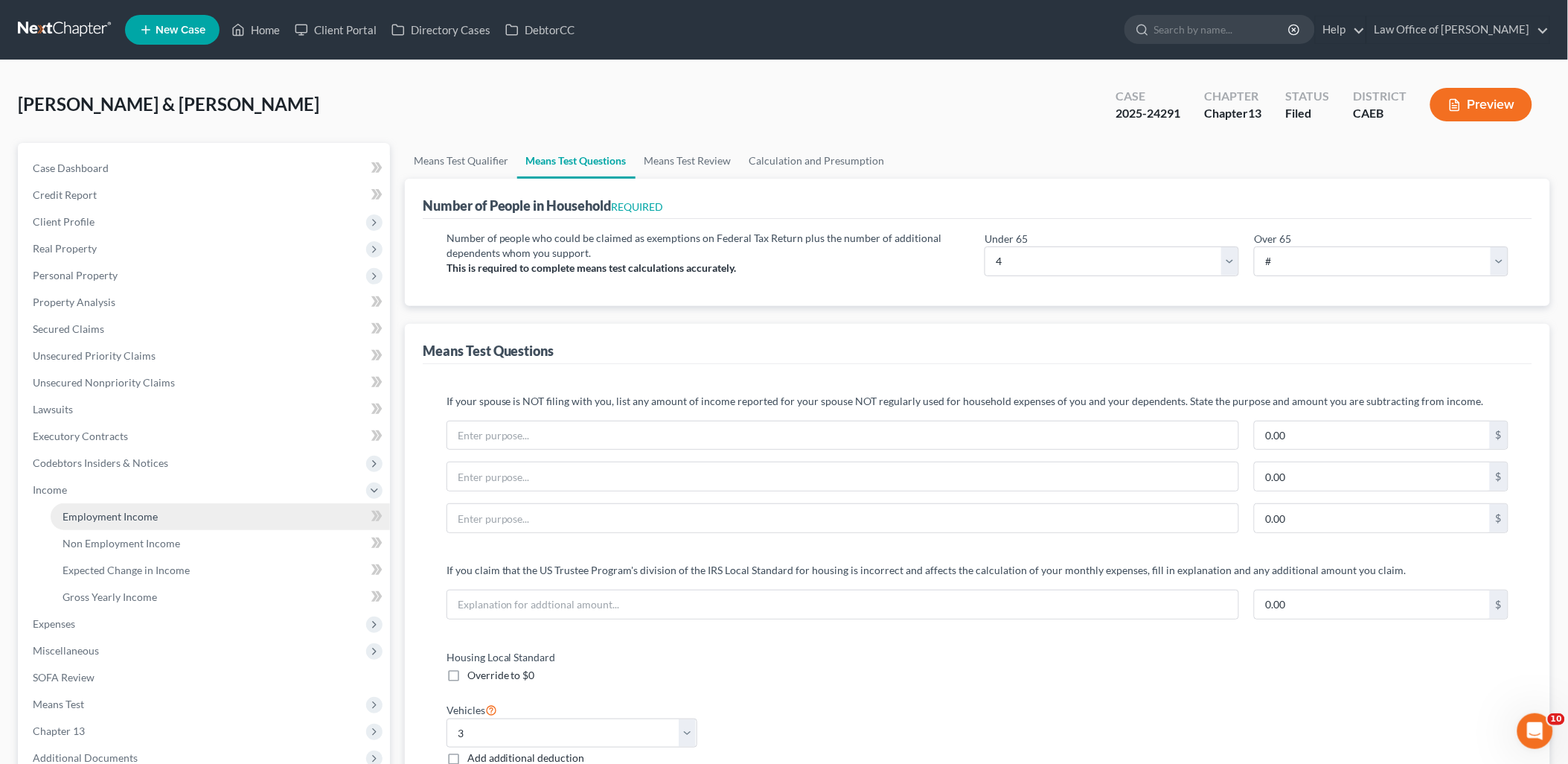
click at [93, 512] on span "Employment Income" at bounding box center [110, 516] width 95 height 13
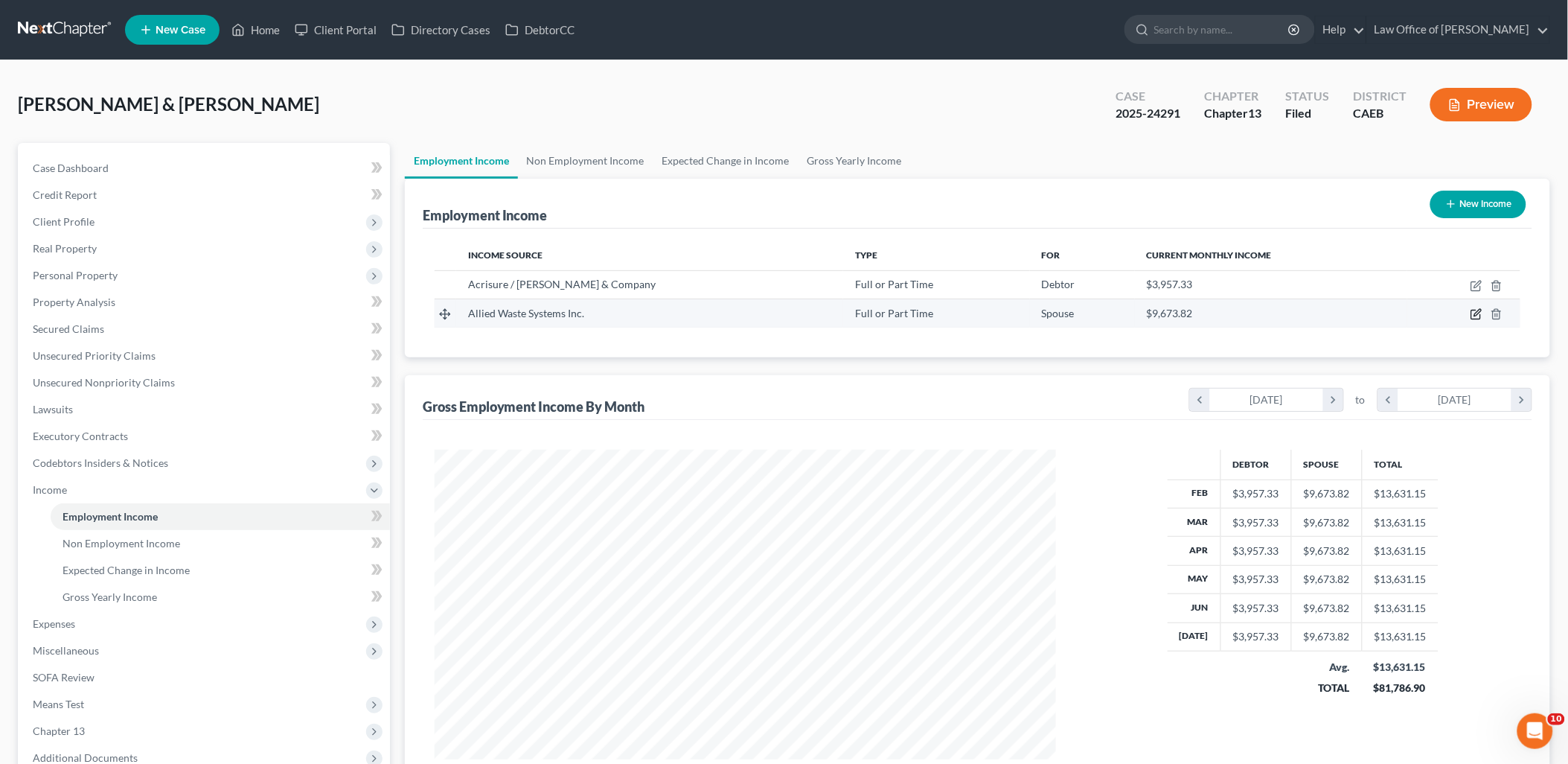
click at [1479, 317] on icon "button" at bounding box center [1476, 313] width 12 height 12
select select "0"
select select "3"
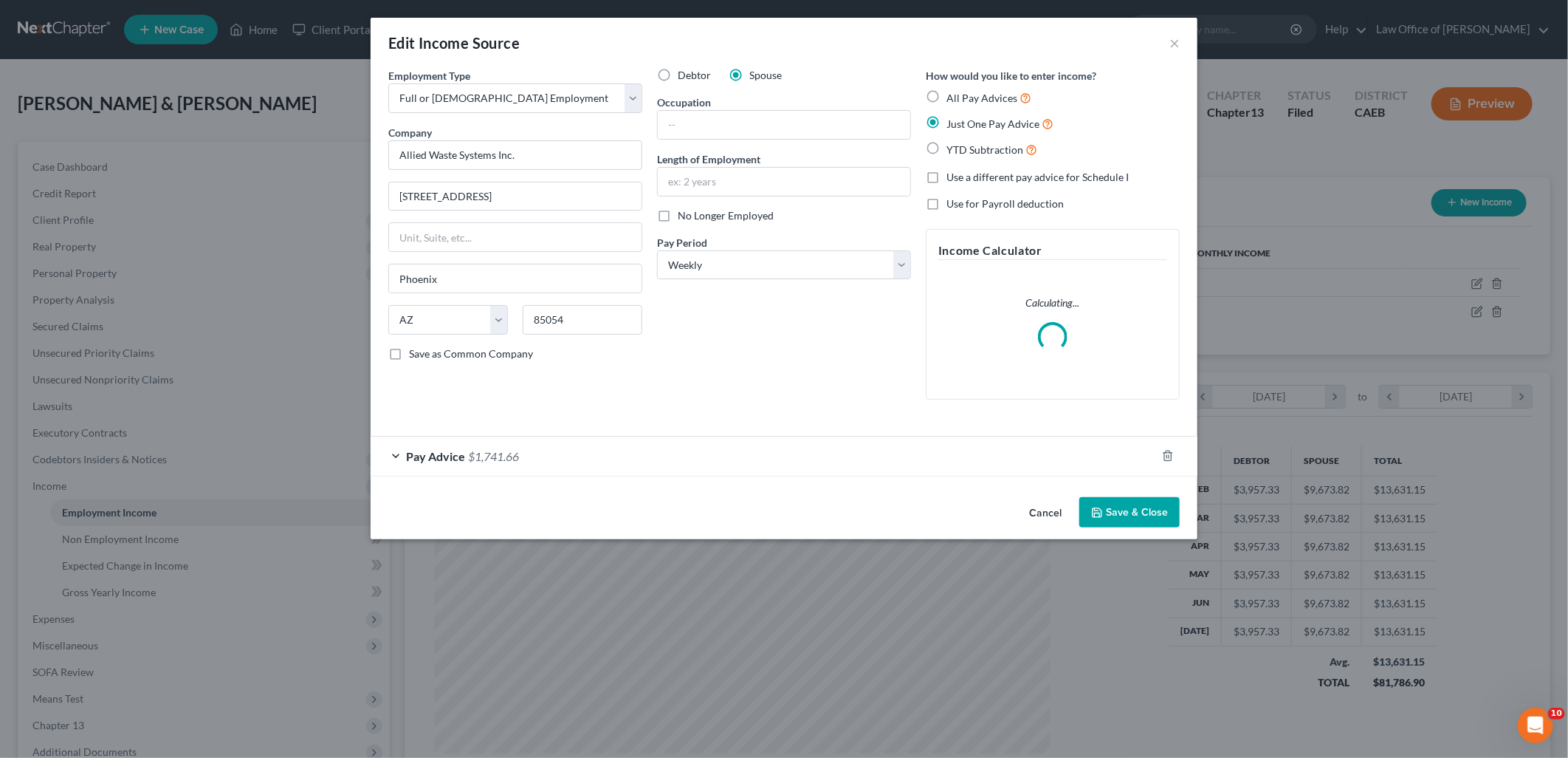
scroll to position [311, 651]
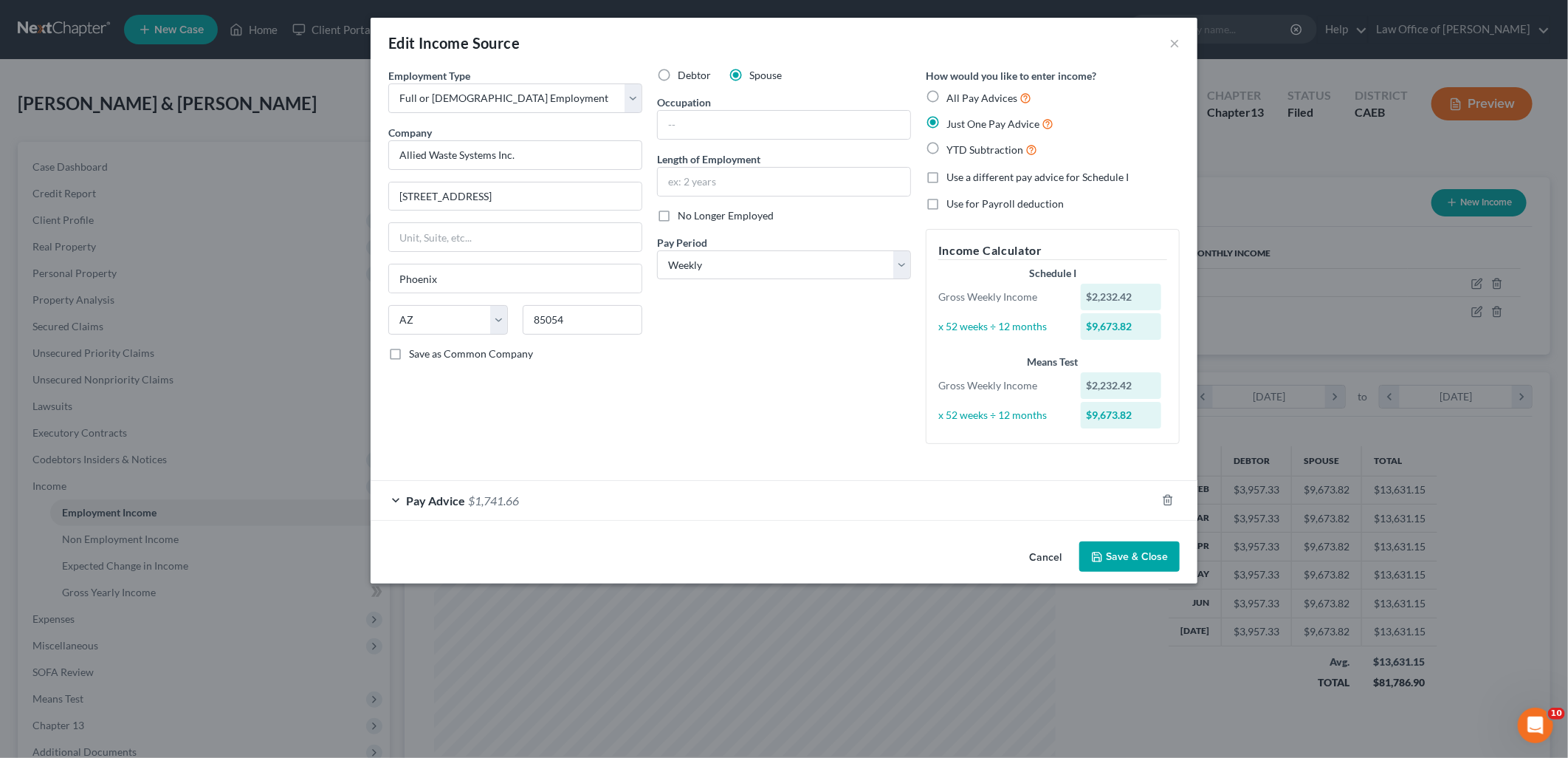
click at [459, 504] on span "Pay Advice" at bounding box center [435, 500] width 59 height 14
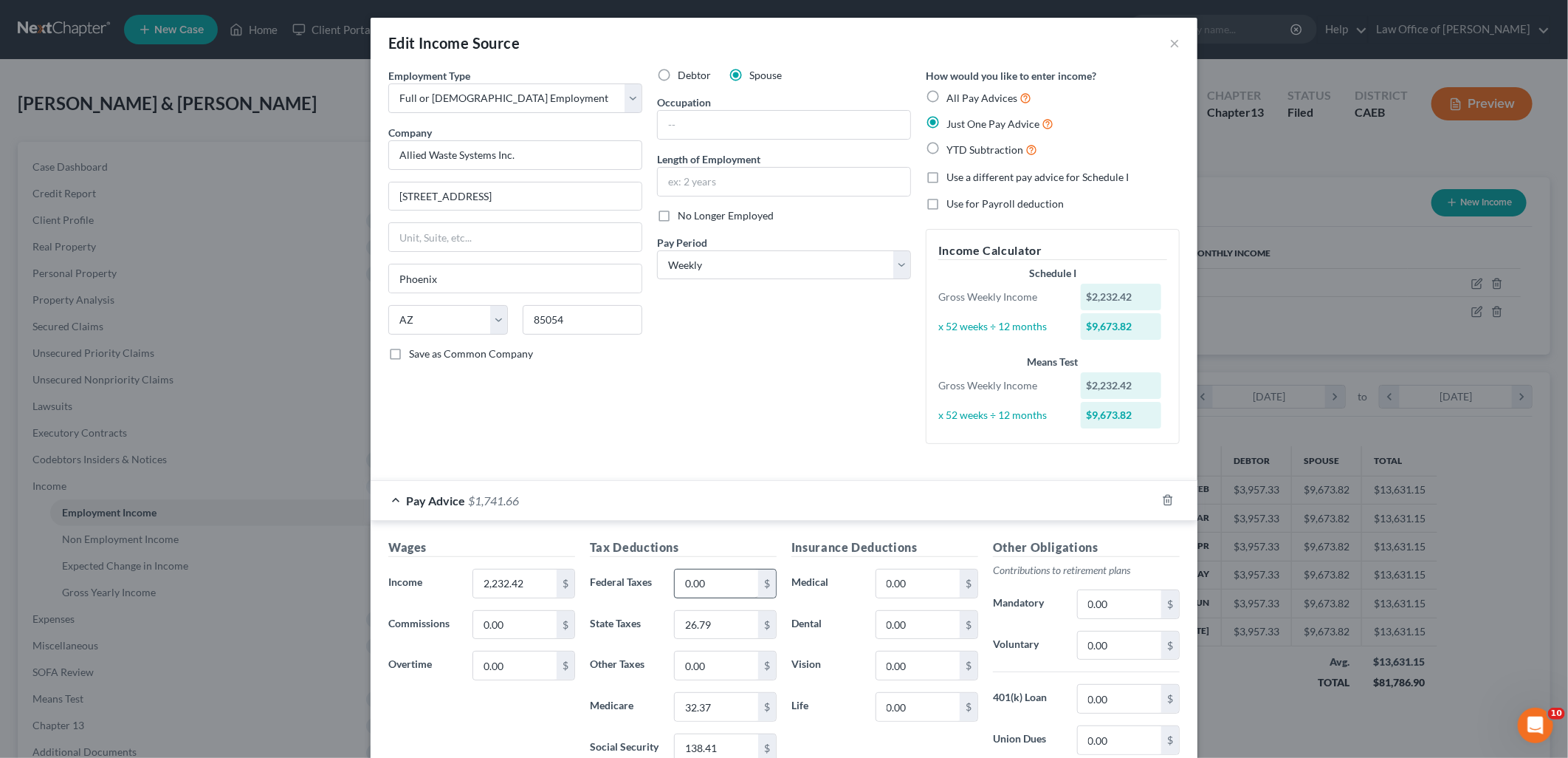
scroll to position [164, 0]
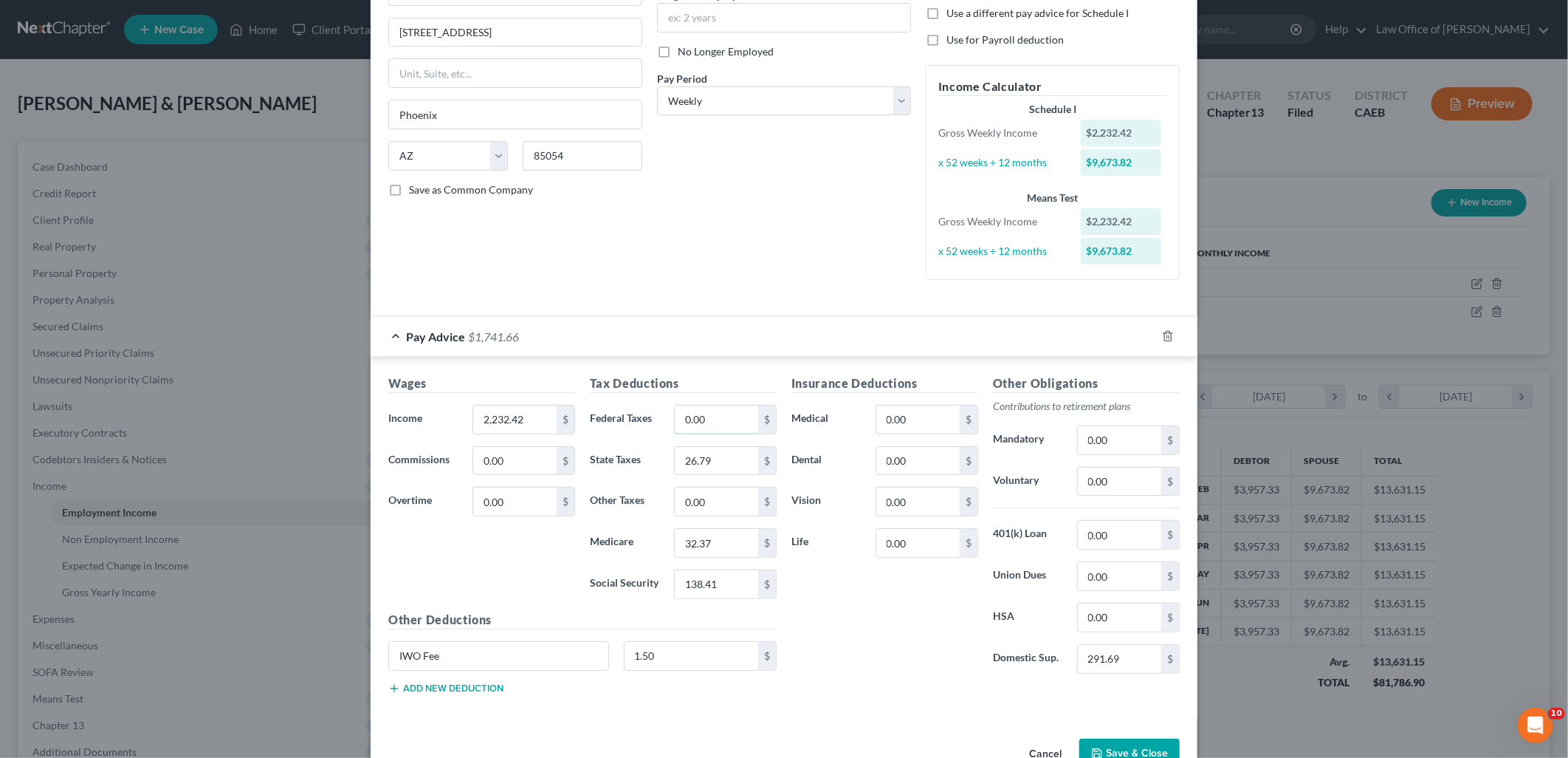
drag, startPoint x: 698, startPoint y: 417, endPoint x: 858, endPoint y: 439, distance: 161.5
click at [698, 417] on input "0.00" at bounding box center [716, 419] width 83 height 28
type input "3"
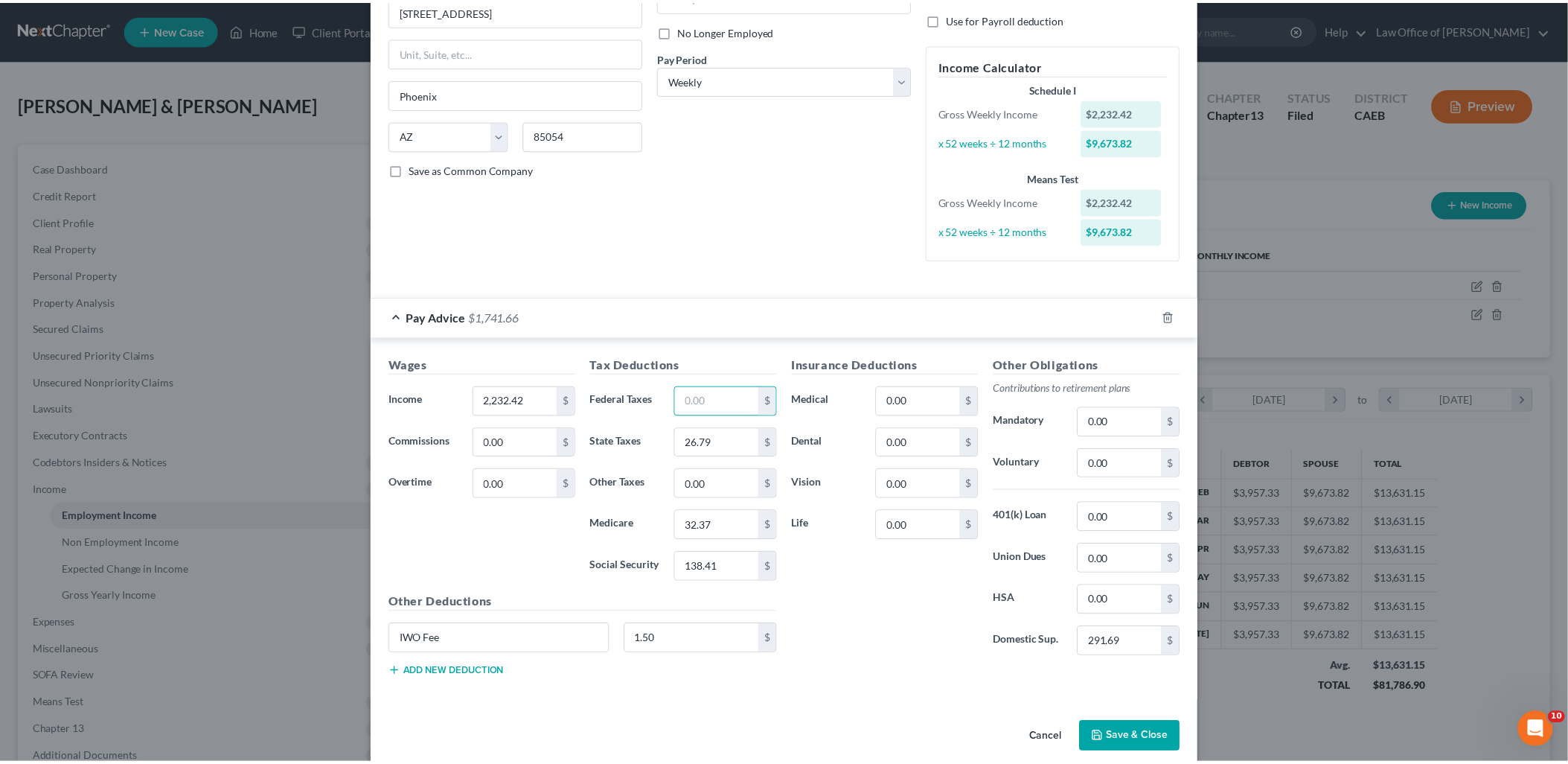
scroll to position [207, 0]
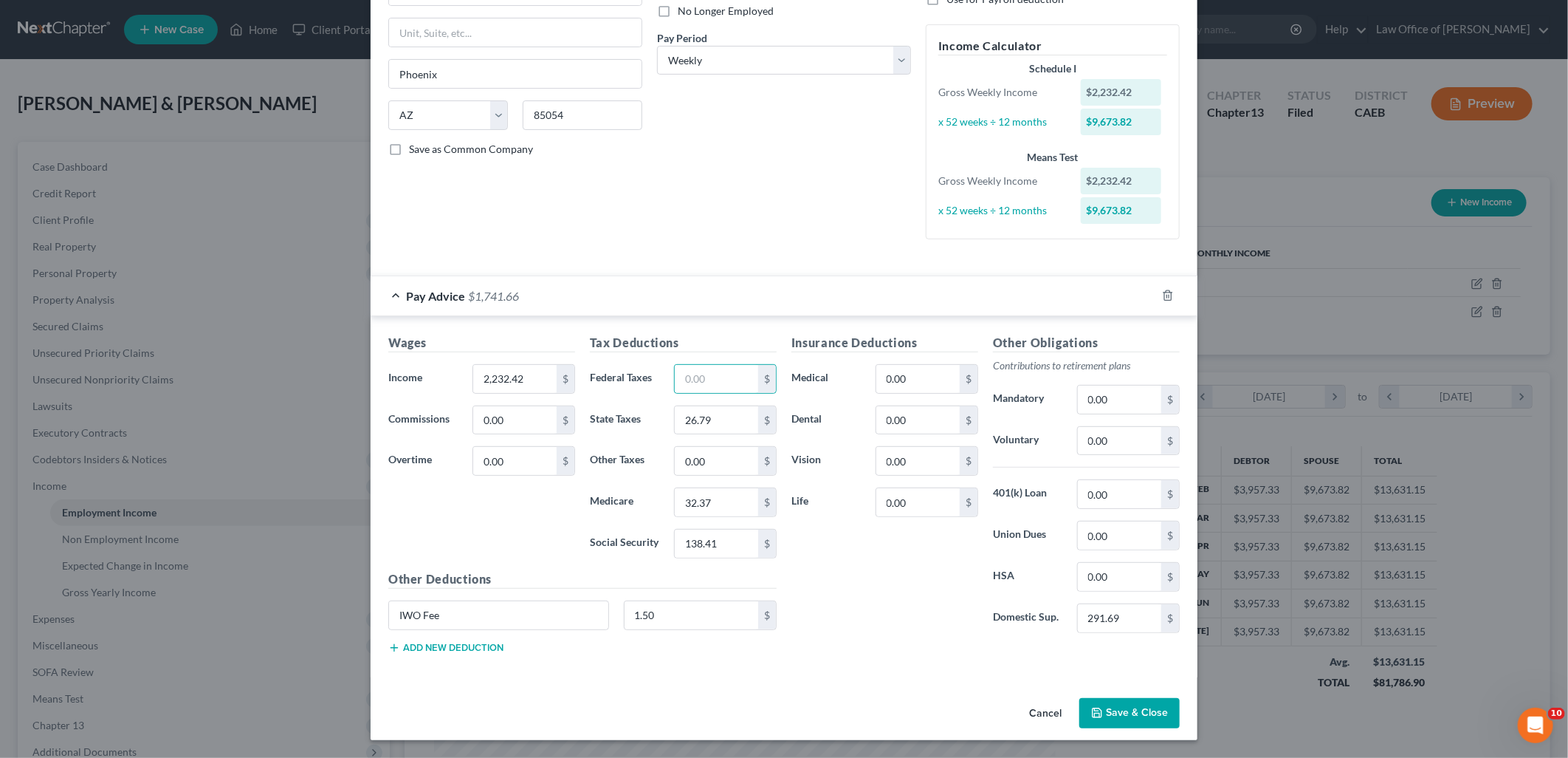
click at [1126, 727] on button "Save & Close" at bounding box center [1129, 714] width 100 height 31
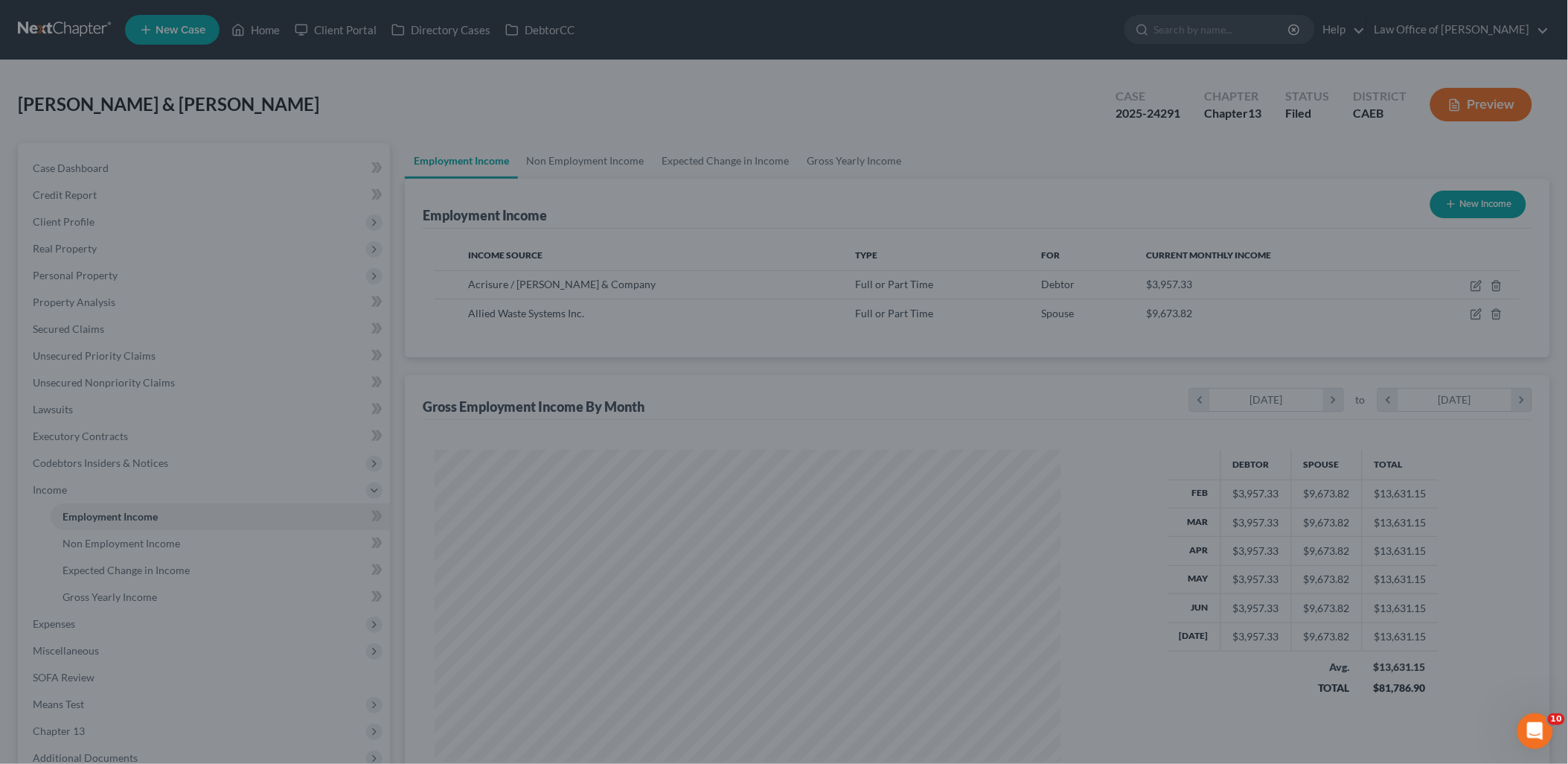
scroll to position [743995, 743633]
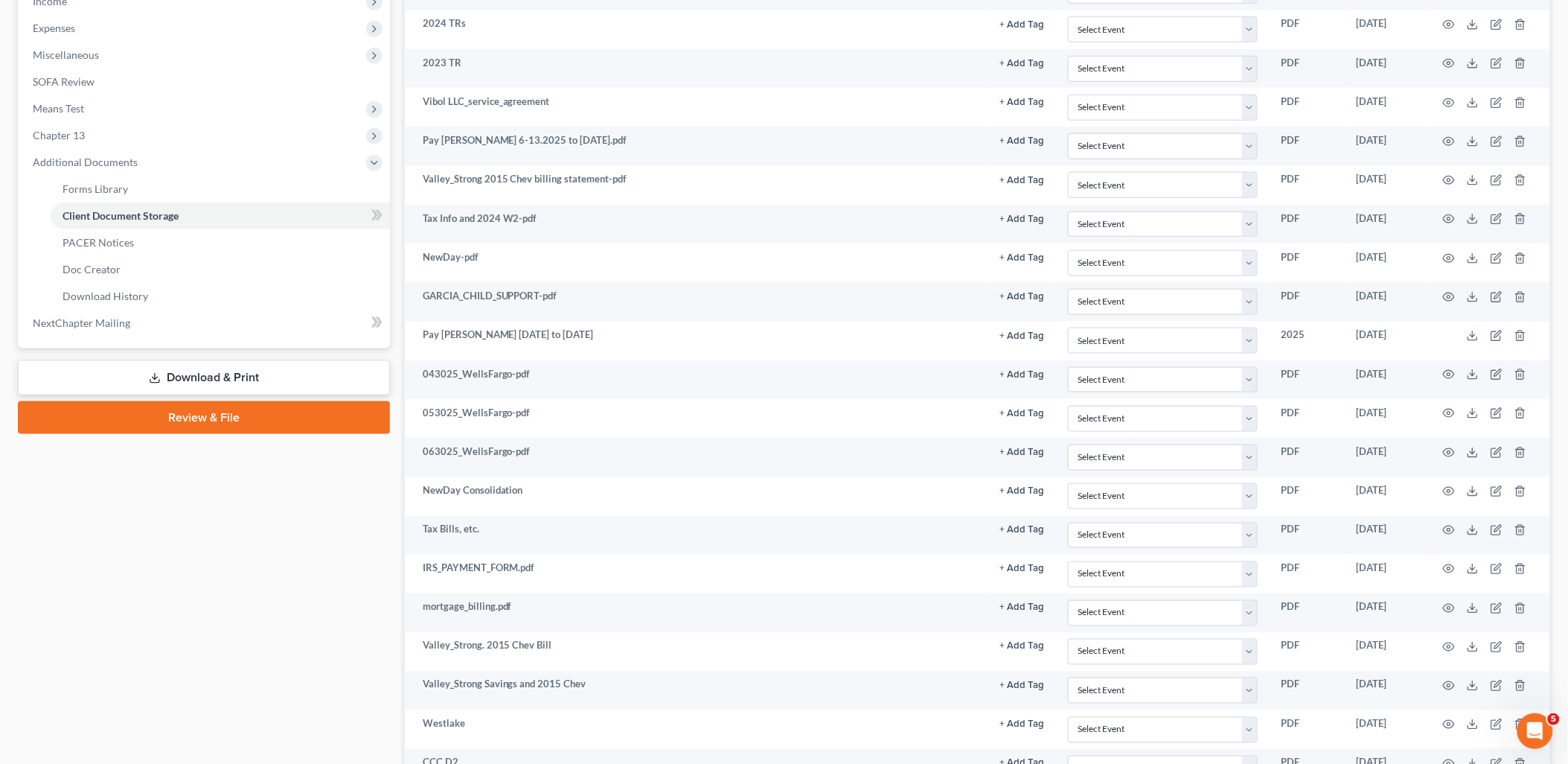
scroll to position [165, 0]
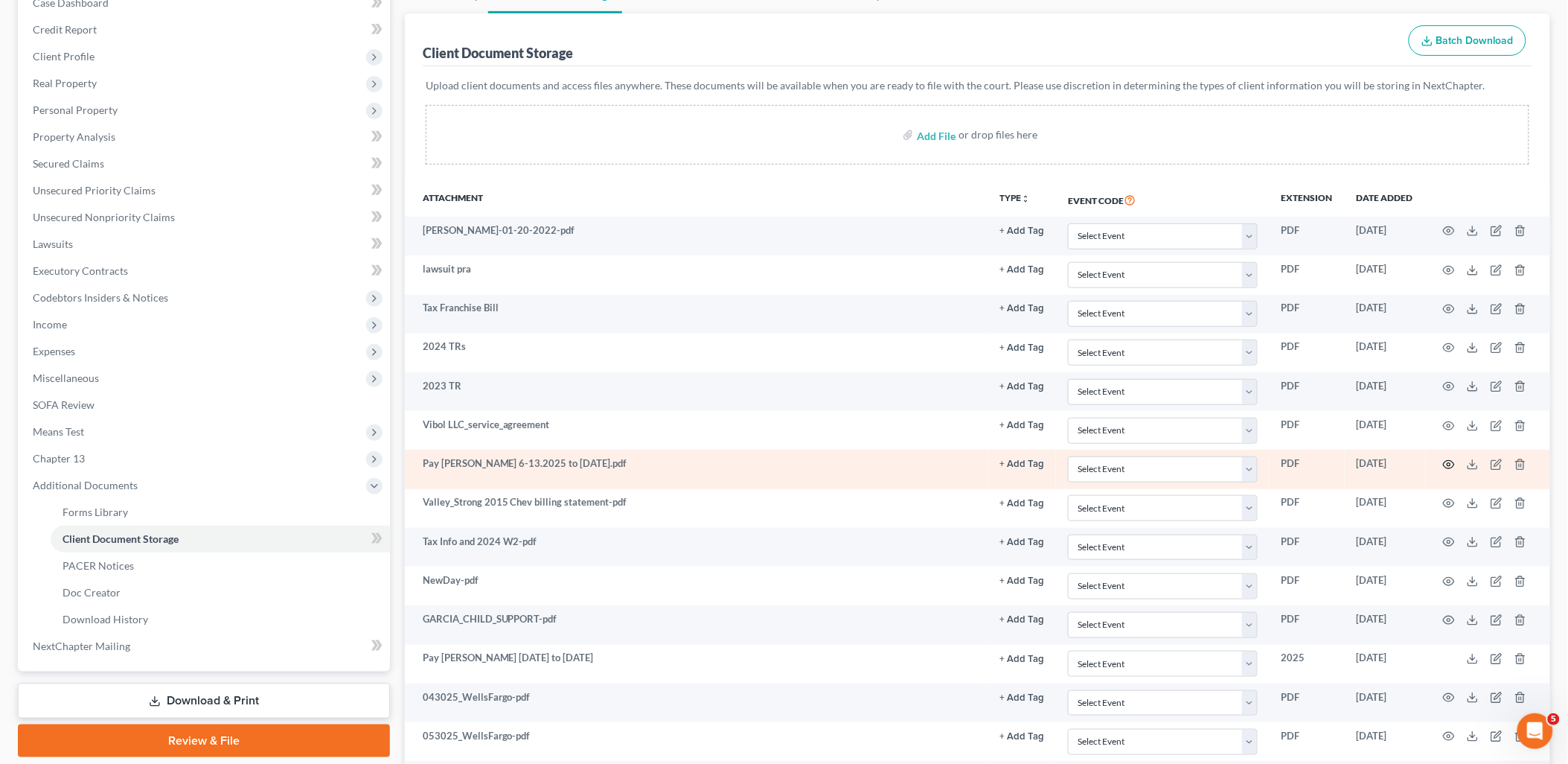
click at [1449, 466] on circle "button" at bounding box center [1449, 465] width 3 height 3
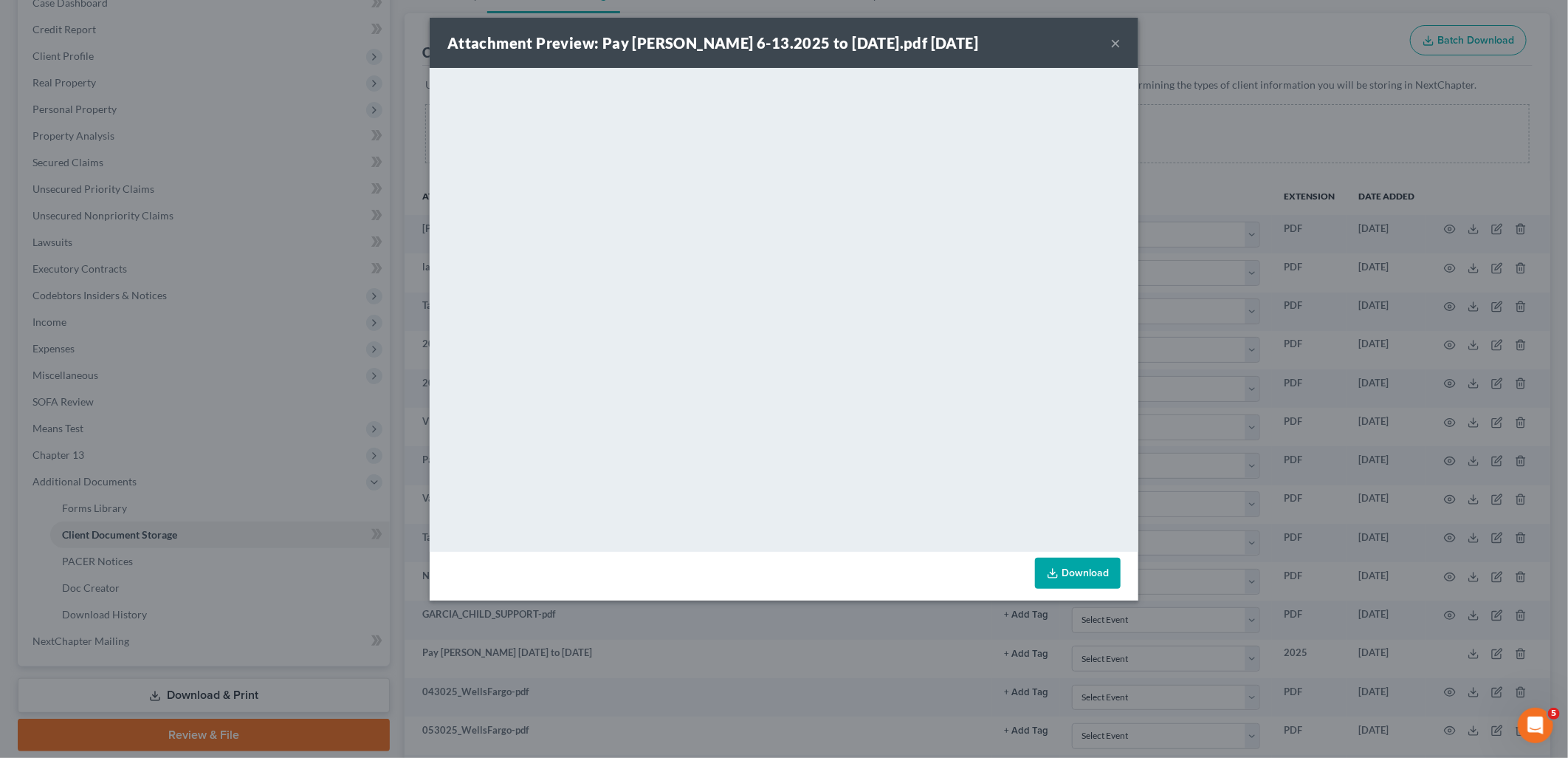
click at [1117, 43] on button "×" at bounding box center [1115, 43] width 10 height 18
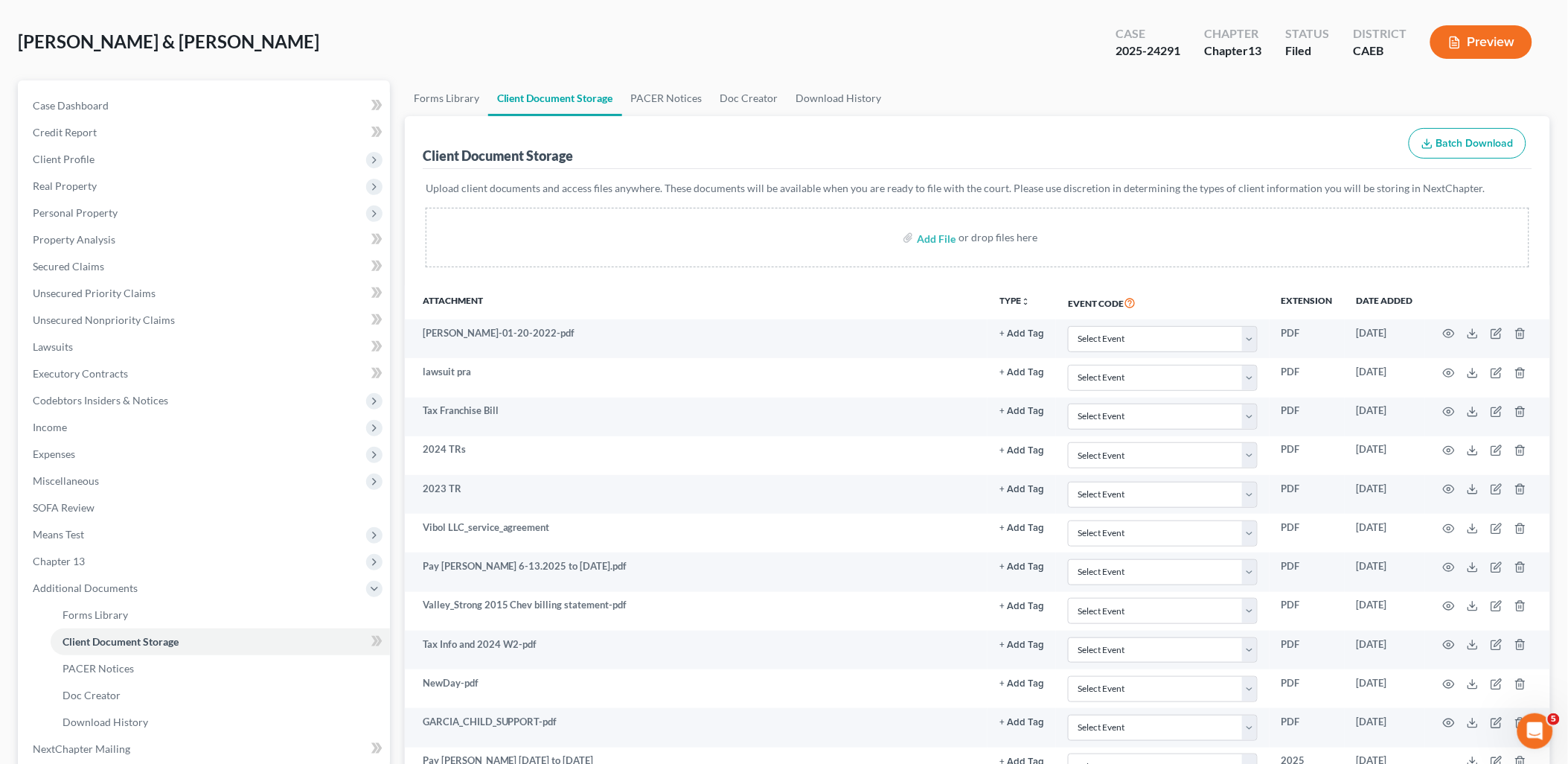
scroll to position [0, 0]
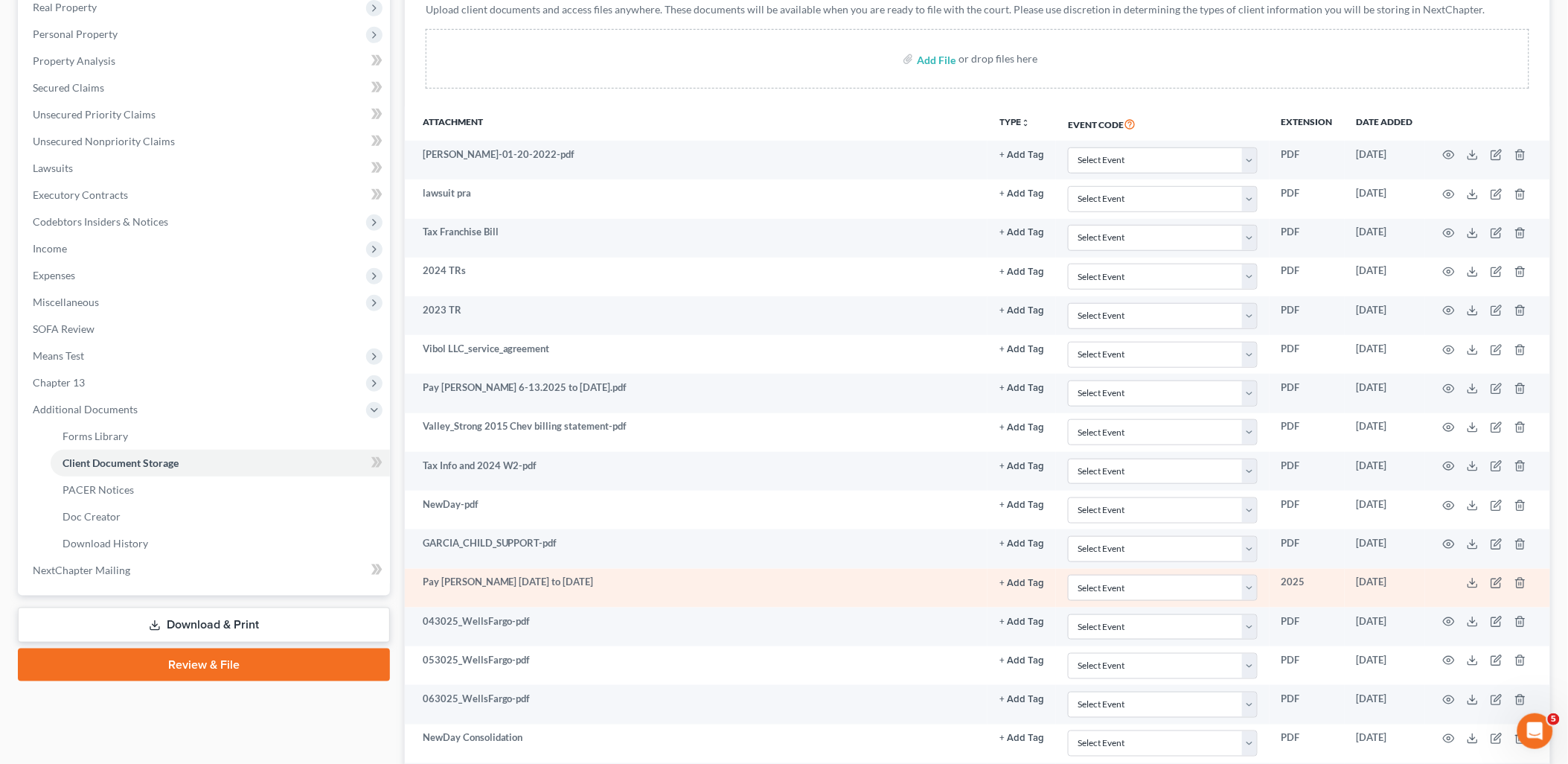
scroll to position [331, 0]
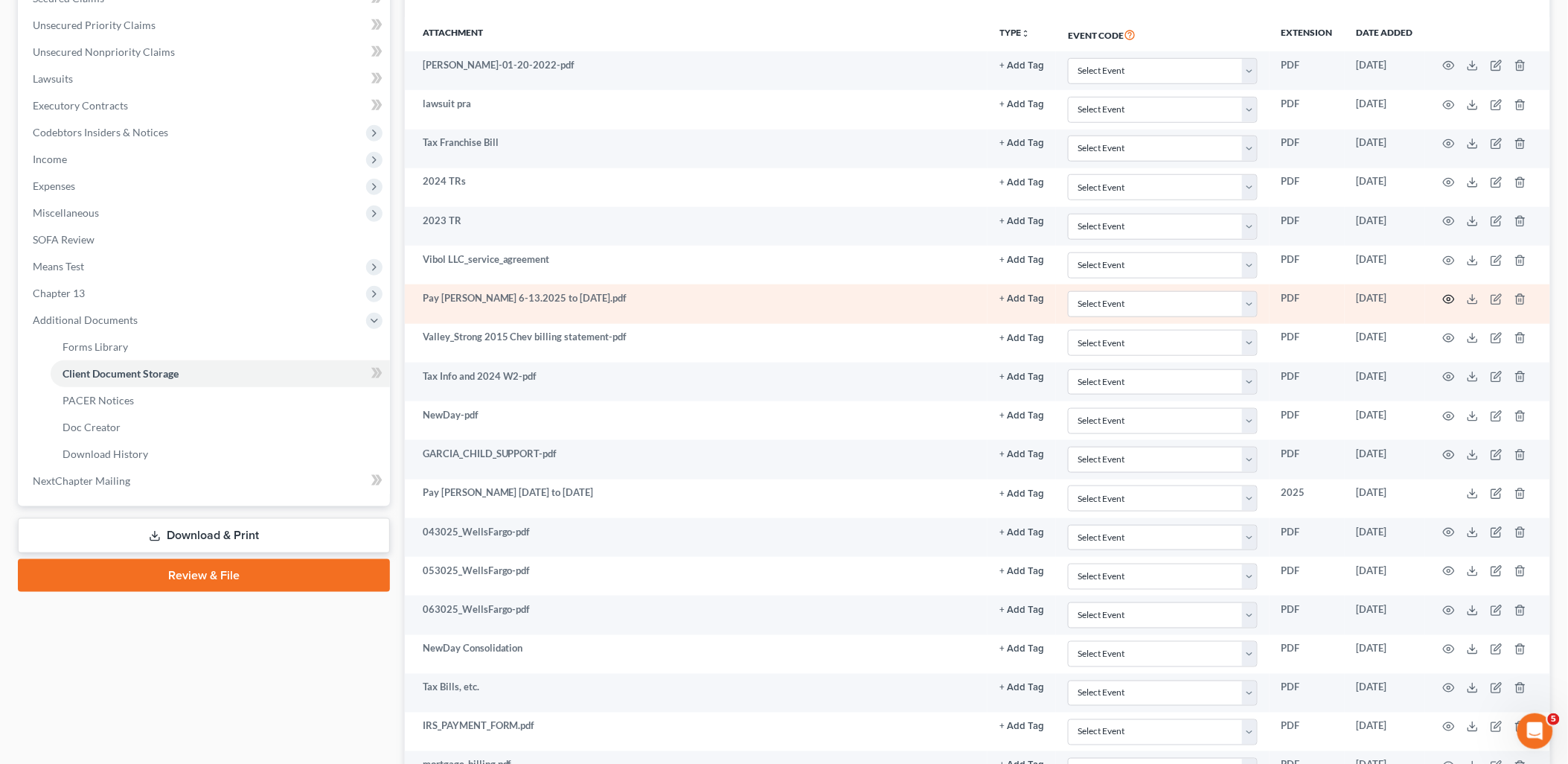
click at [1451, 298] on icon "button" at bounding box center [1449, 298] width 12 height 12
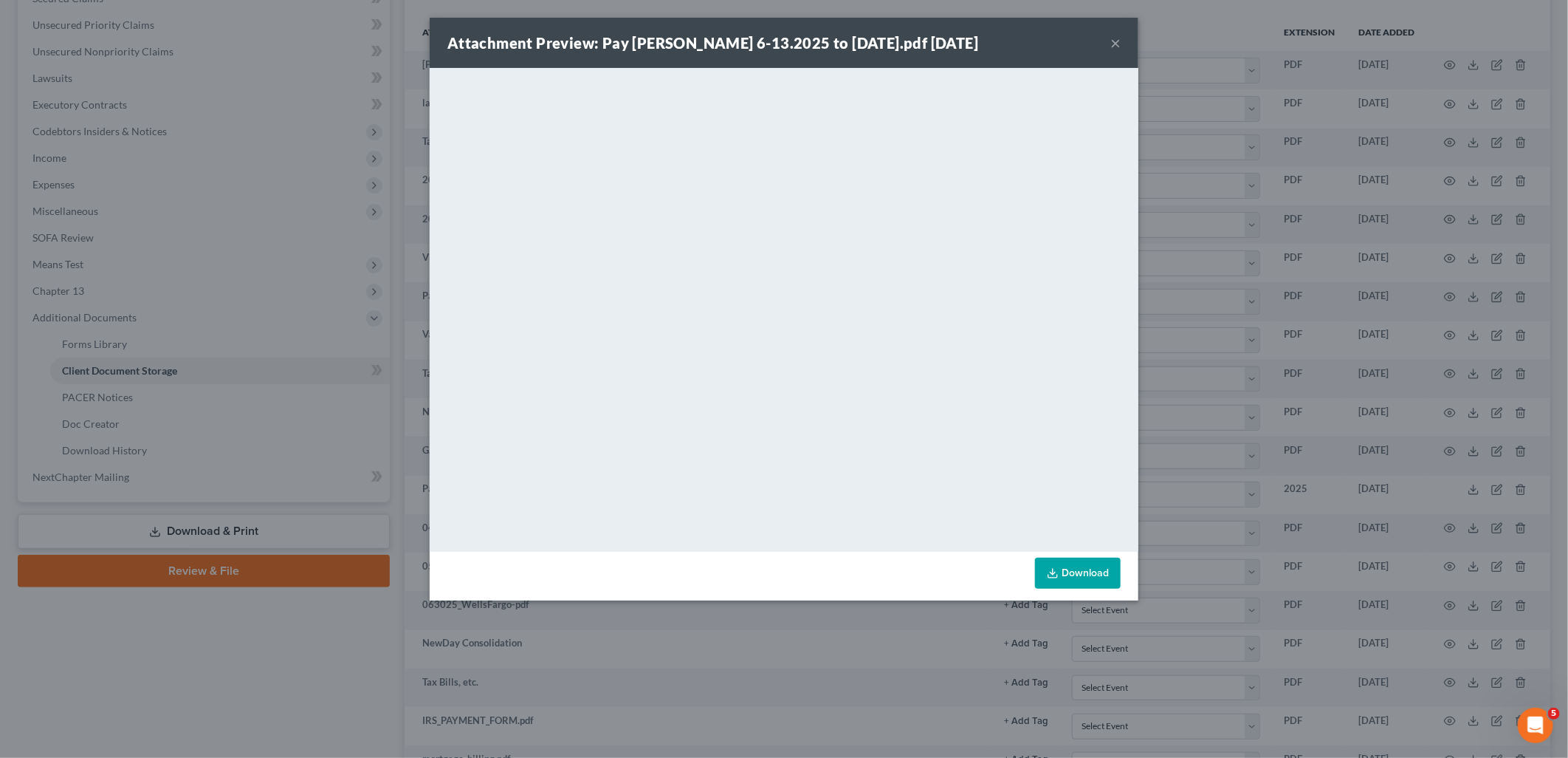
click at [1116, 45] on button "×" at bounding box center [1115, 43] width 10 height 18
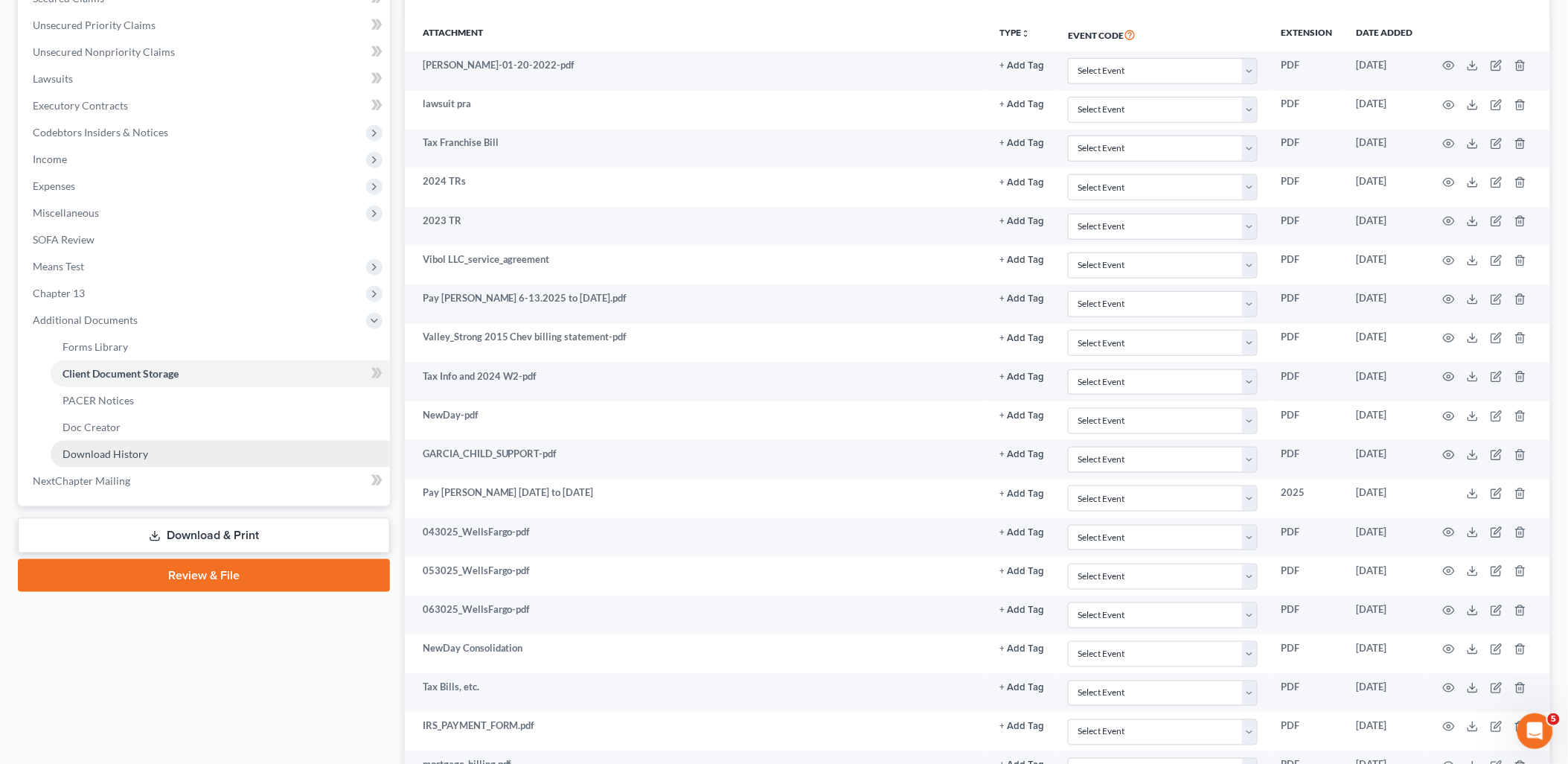
click at [92, 460] on link "Download History" at bounding box center [220, 454] width 339 height 27
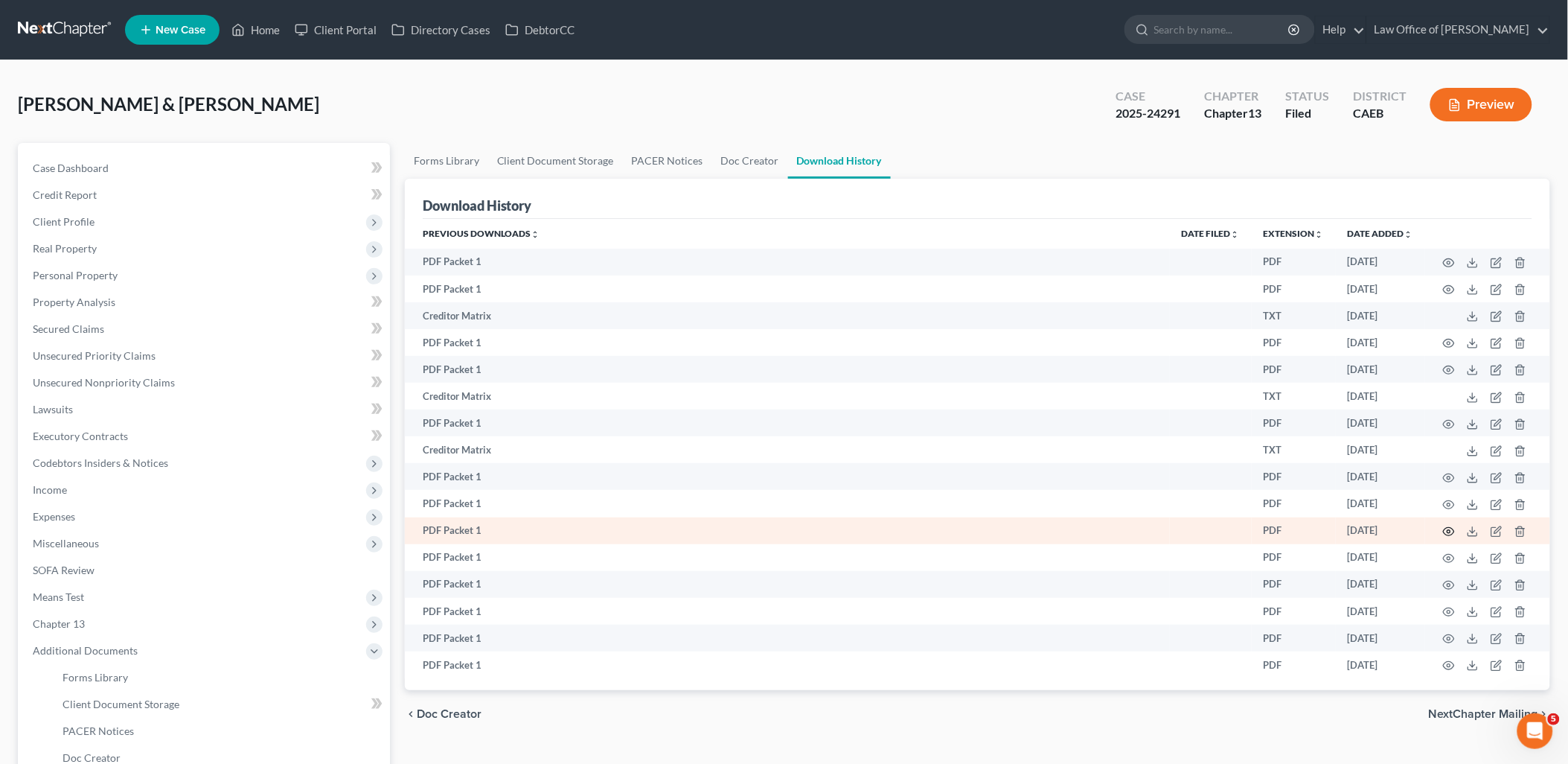
click at [1446, 536] on icon "button" at bounding box center [1449, 531] width 12 height 12
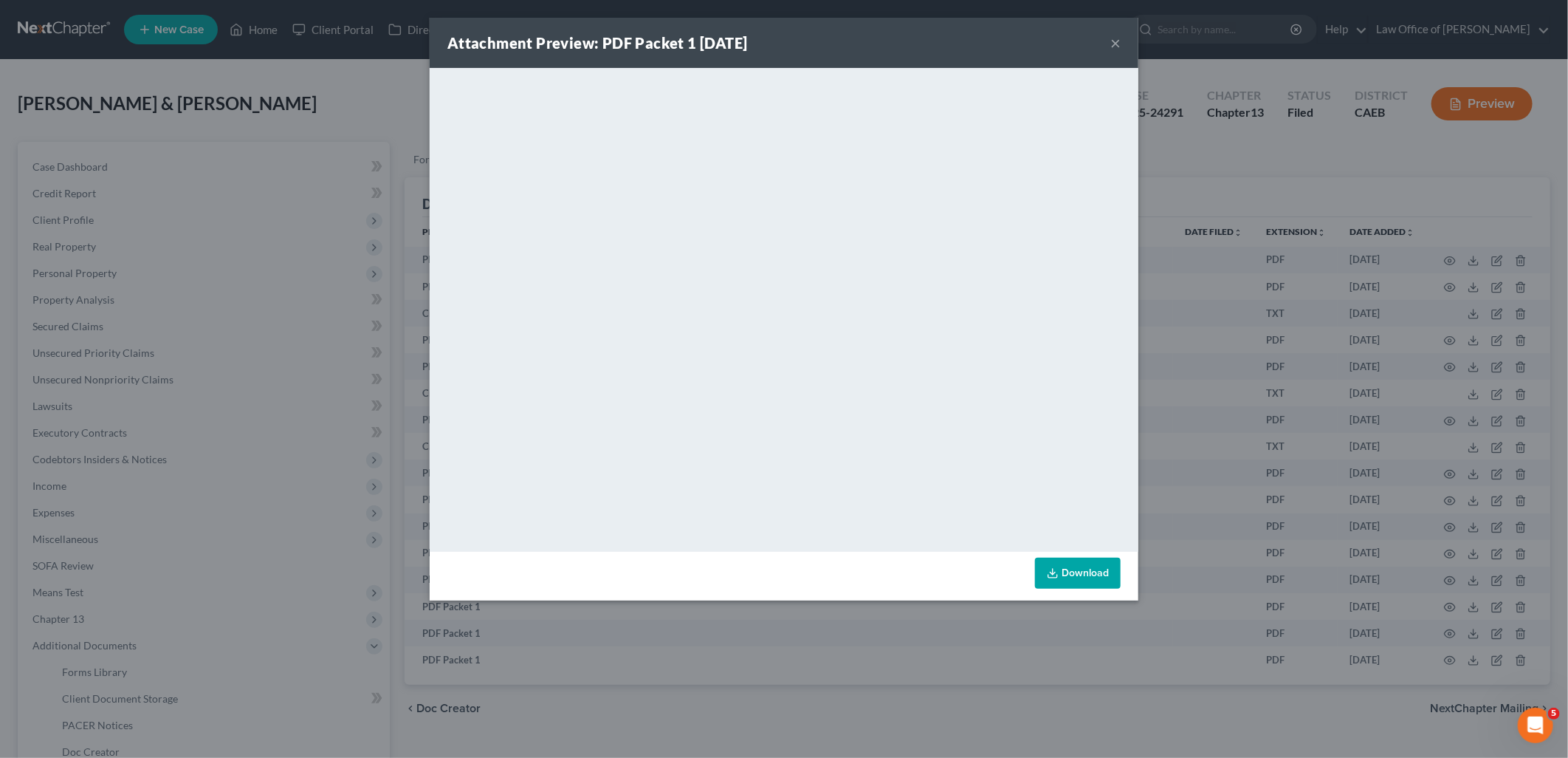
click at [1117, 38] on button "×" at bounding box center [1115, 43] width 10 height 18
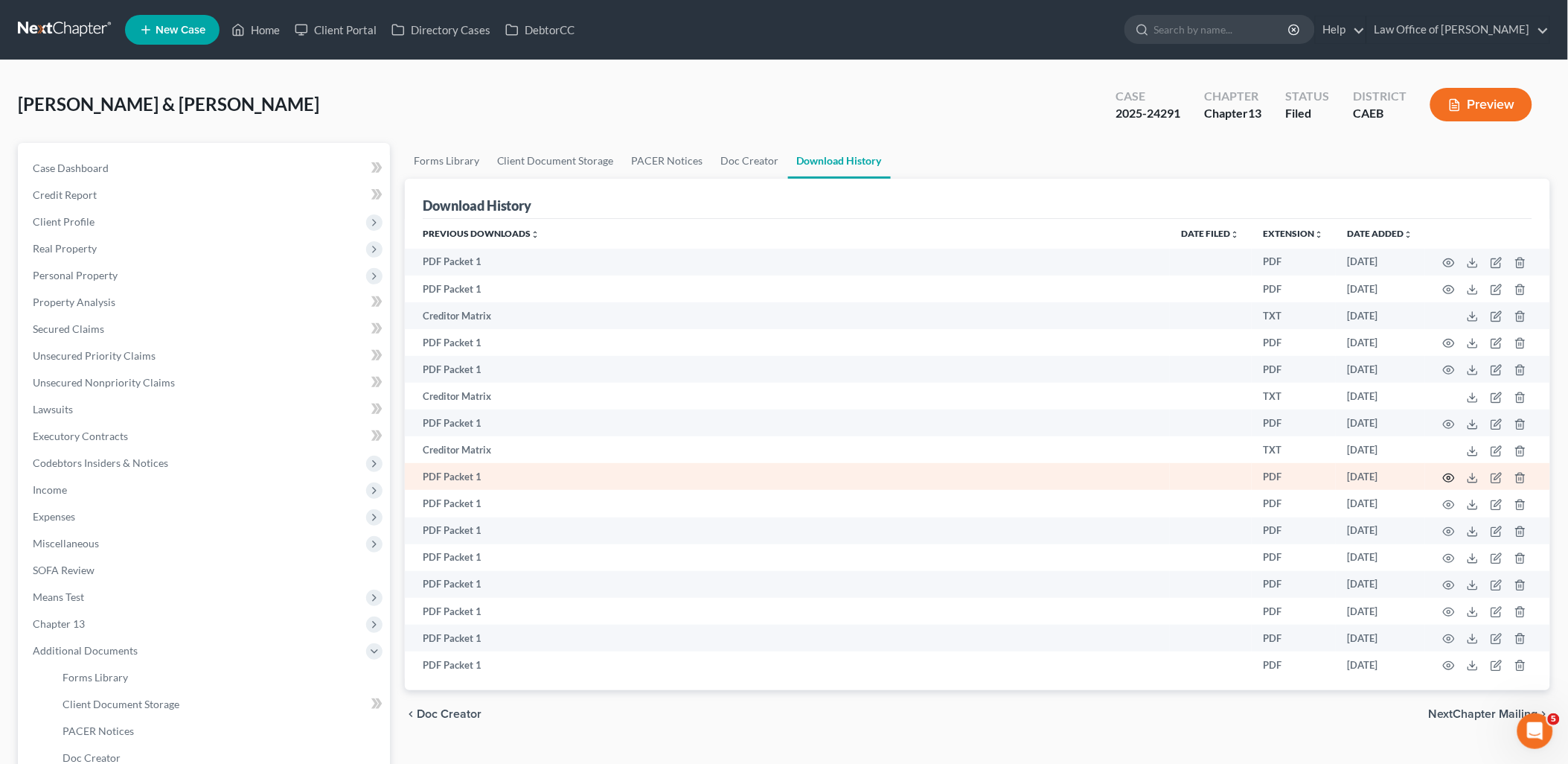
click at [1448, 478] on icon "button" at bounding box center [1449, 477] width 12 height 12
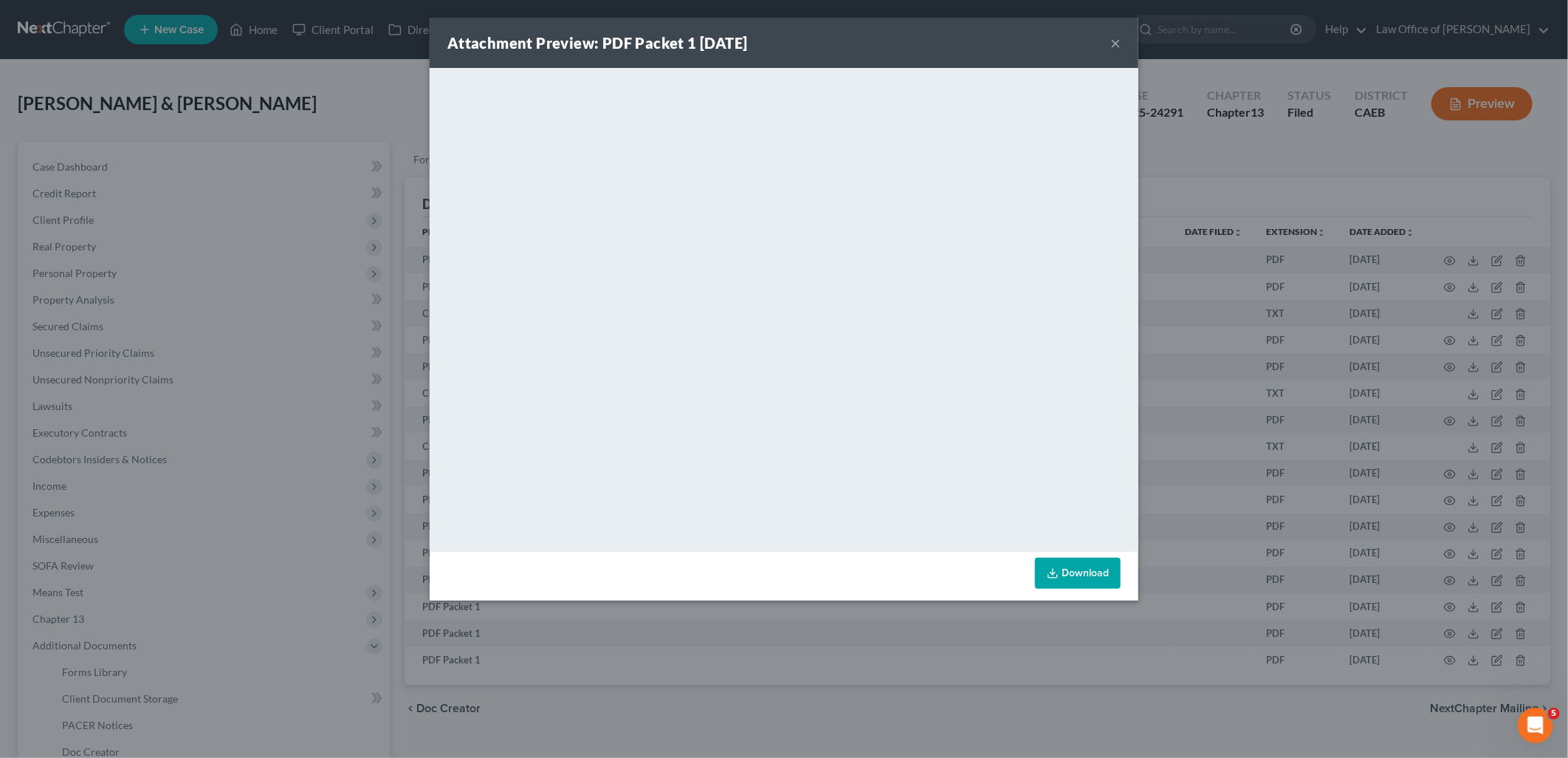
click at [1119, 43] on button "×" at bounding box center [1115, 43] width 10 height 18
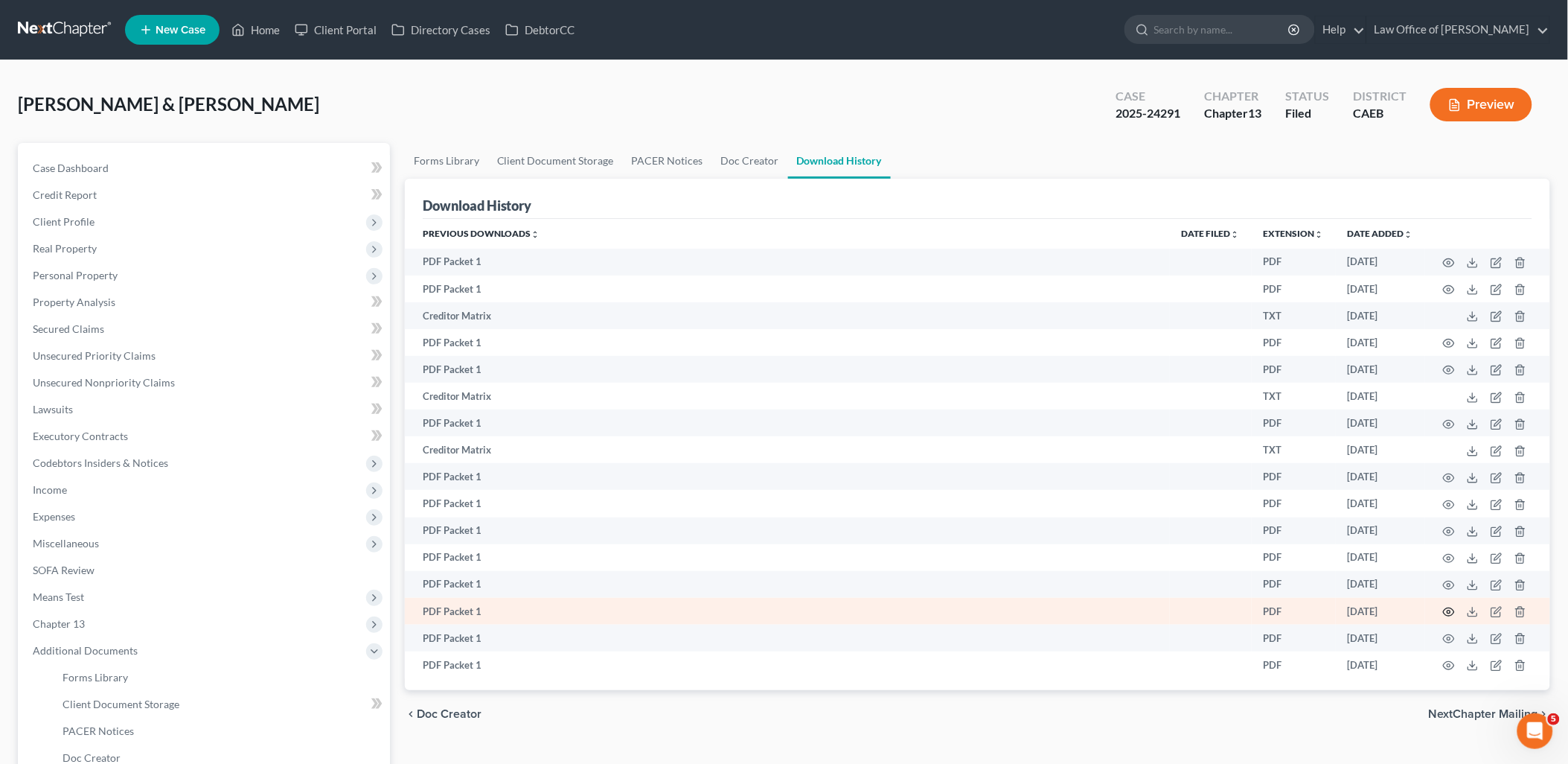
click at [1449, 613] on circle "button" at bounding box center [1449, 612] width 3 height 3
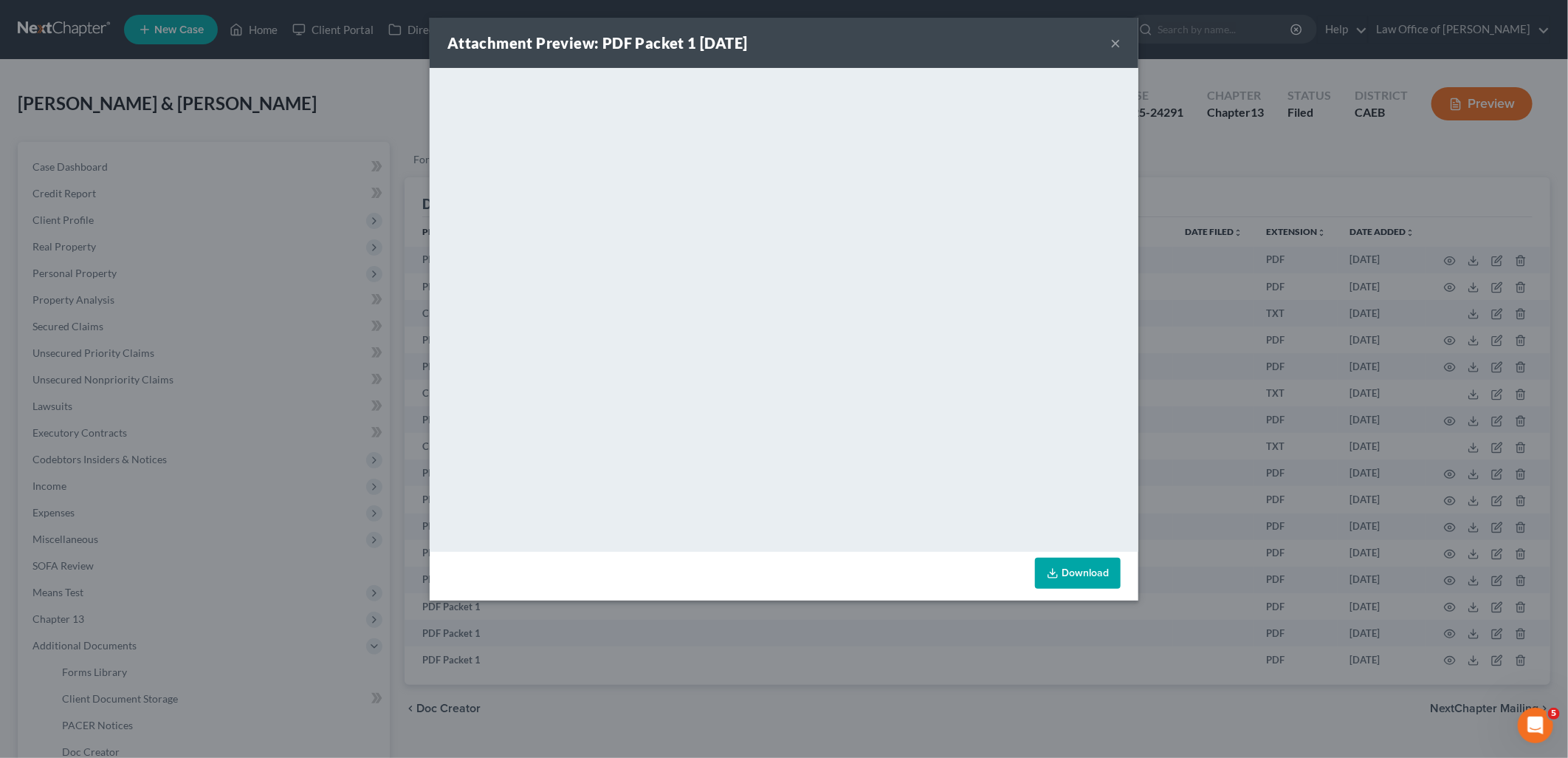
click at [1119, 45] on button "×" at bounding box center [1115, 43] width 10 height 18
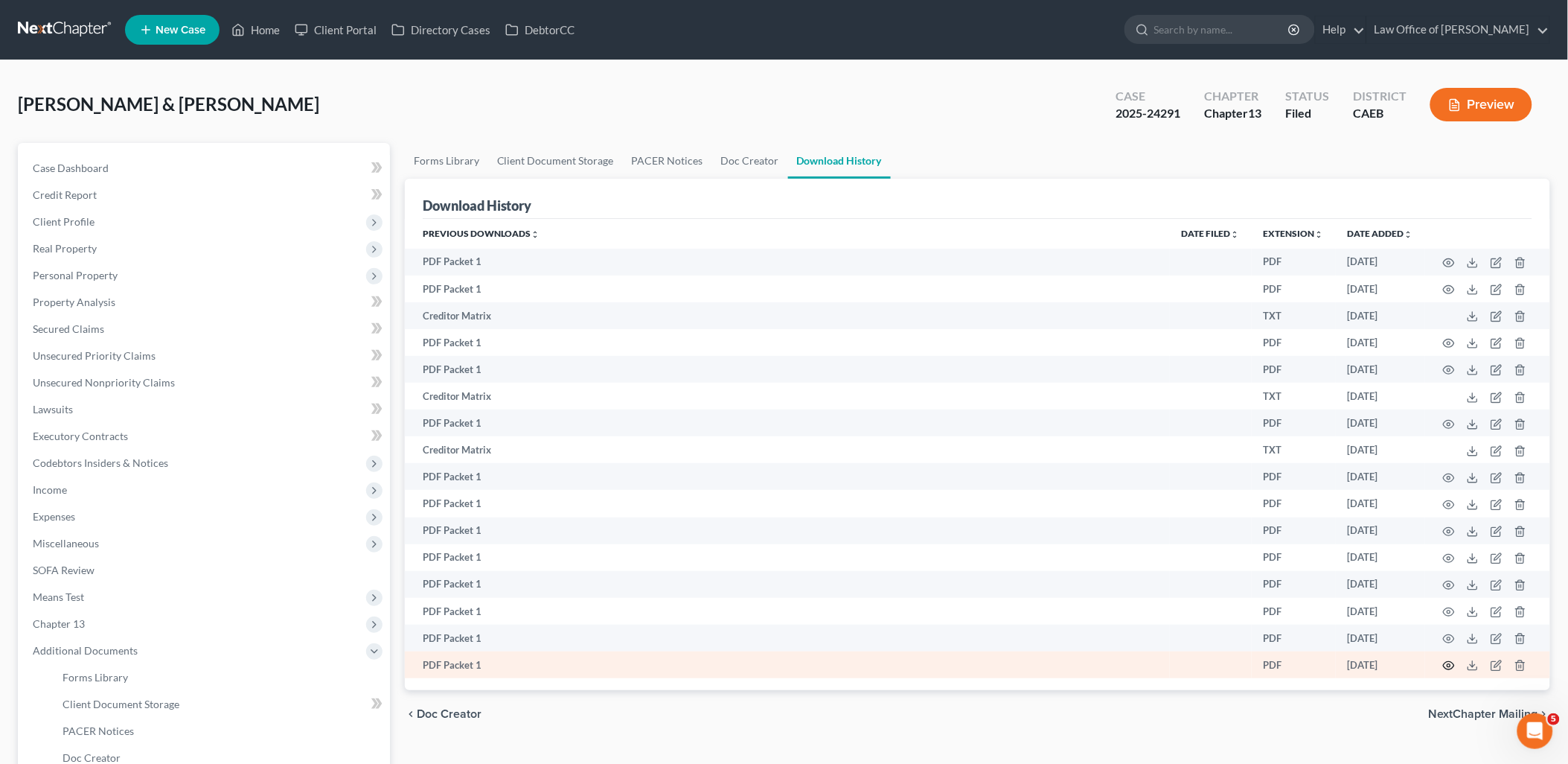
click at [1450, 671] on icon "button" at bounding box center [1449, 665] width 12 height 12
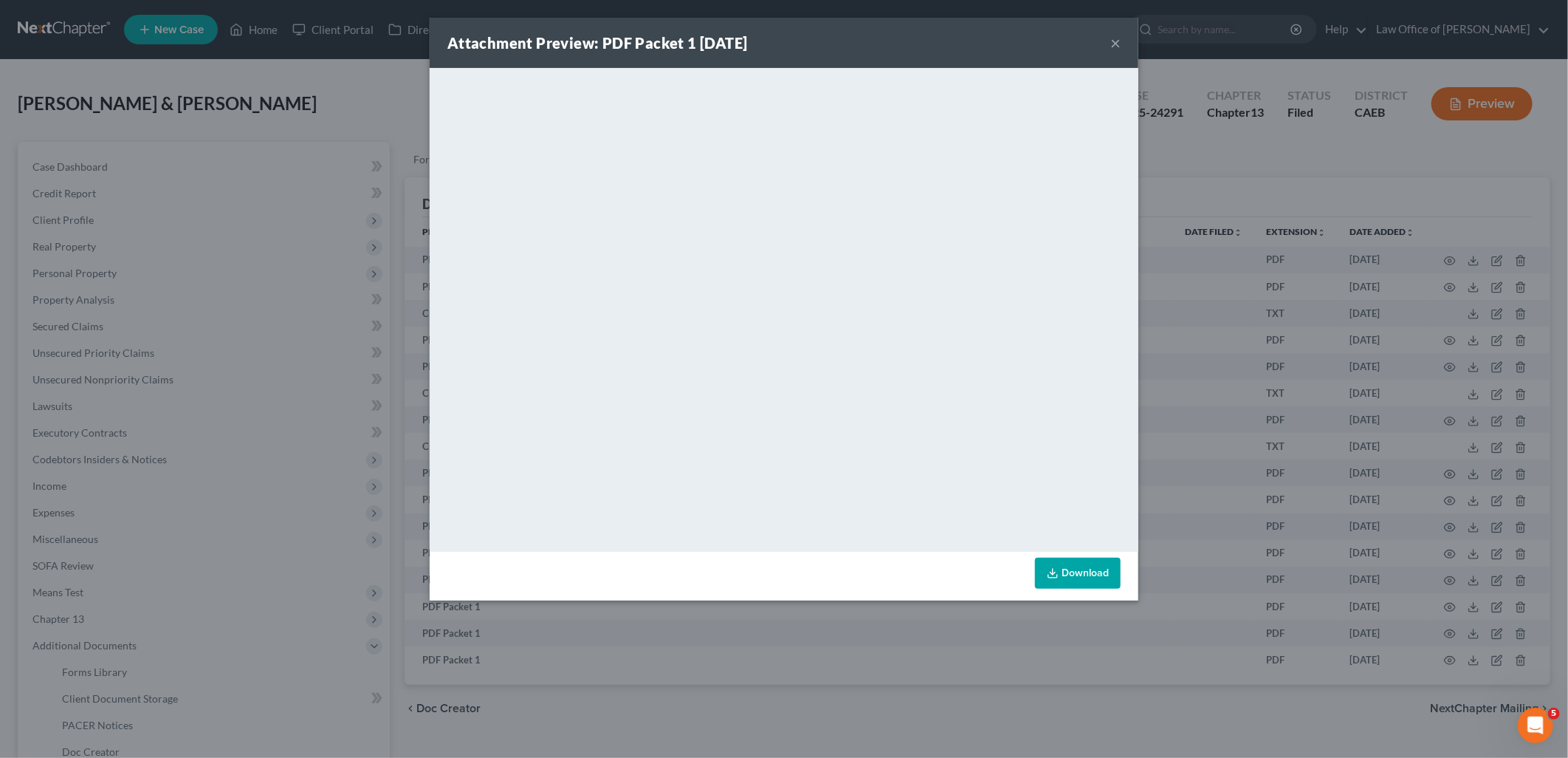
click at [1113, 43] on button "×" at bounding box center [1115, 43] width 10 height 18
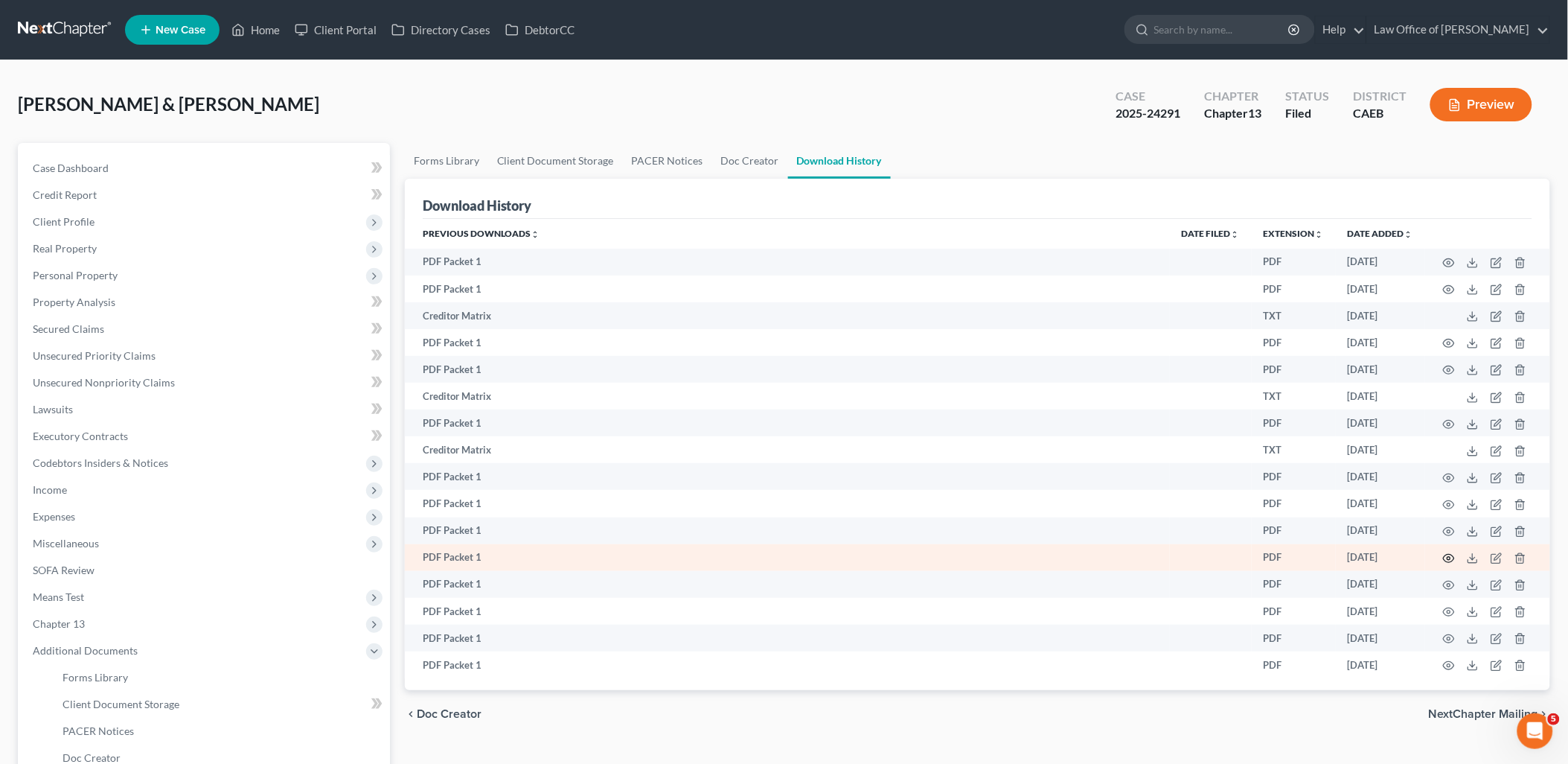
click at [1449, 559] on icon "button" at bounding box center [1449, 557] width 12 height 12
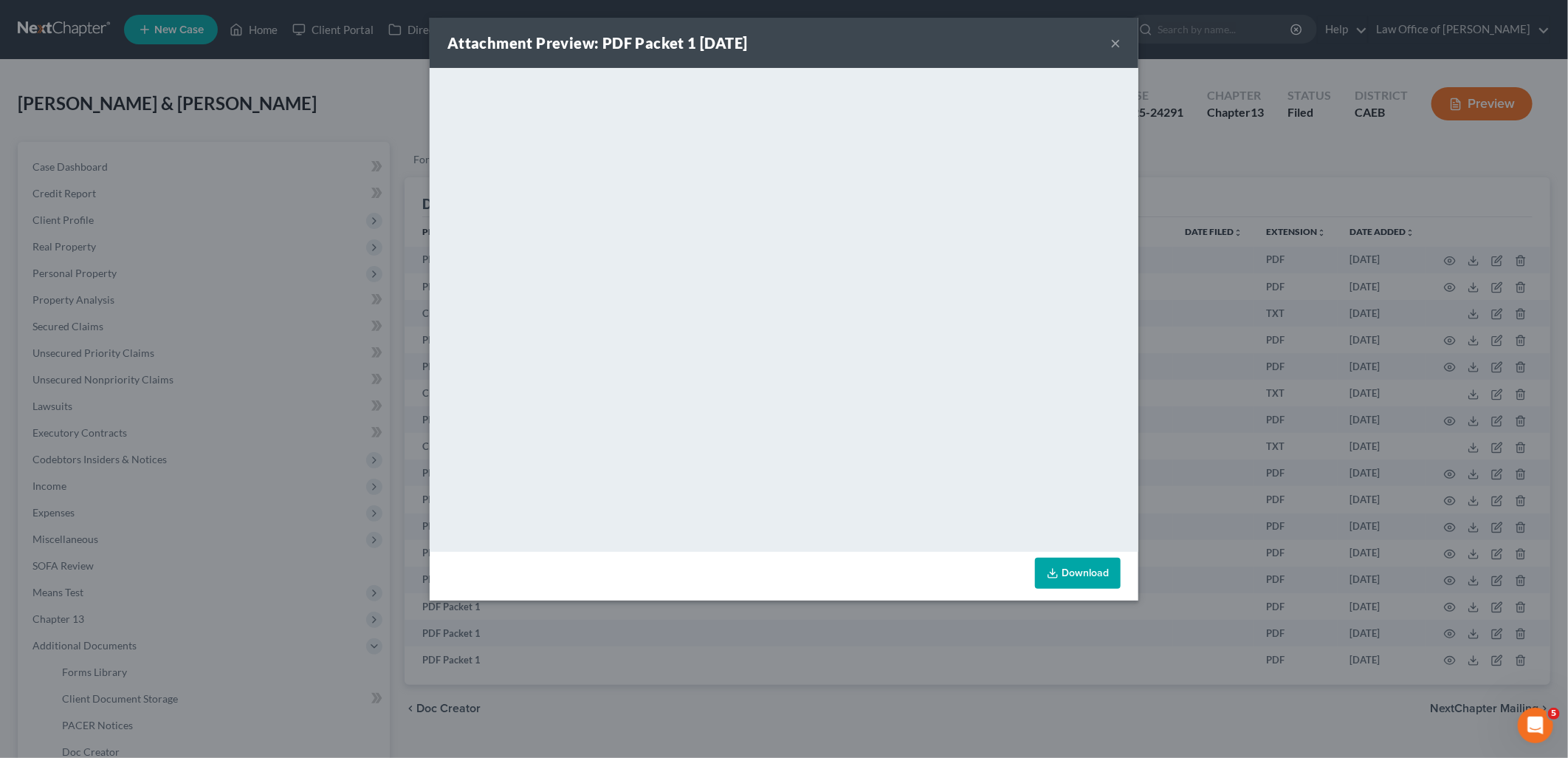
click at [1119, 41] on button "×" at bounding box center [1115, 43] width 10 height 18
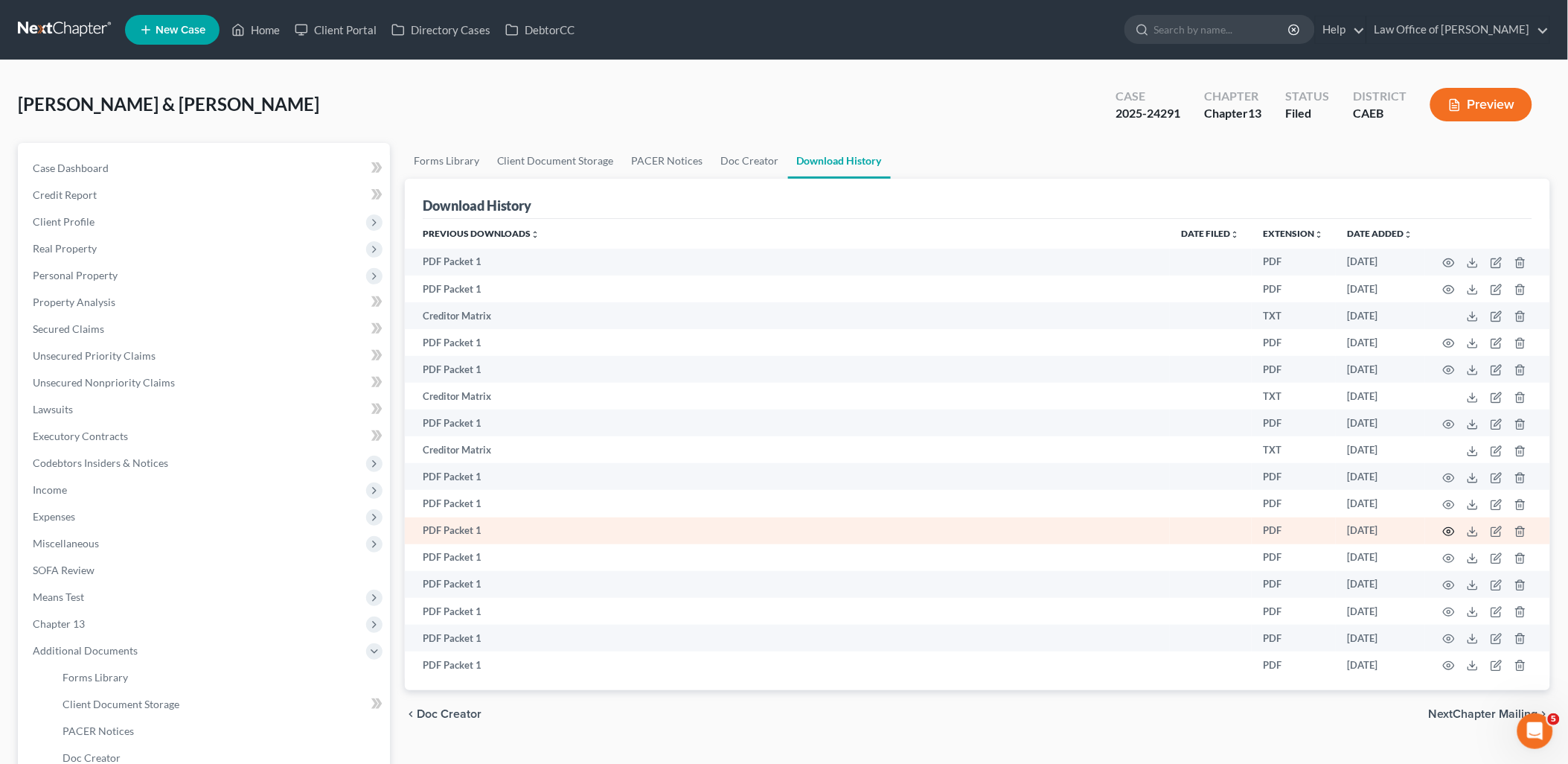
click at [1455, 532] on icon "button" at bounding box center [1449, 531] width 12 height 12
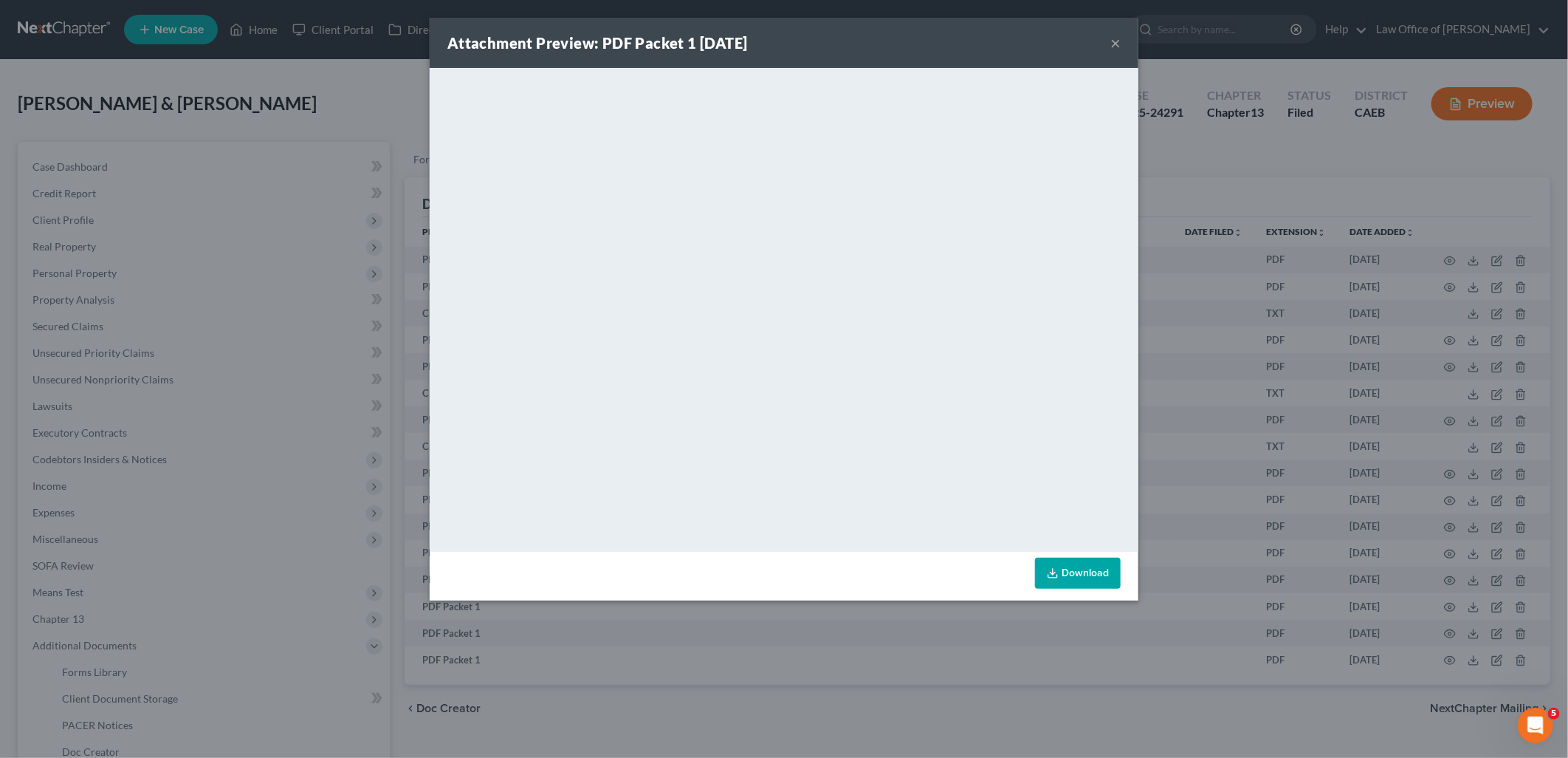
click at [1119, 43] on button "×" at bounding box center [1115, 43] width 10 height 18
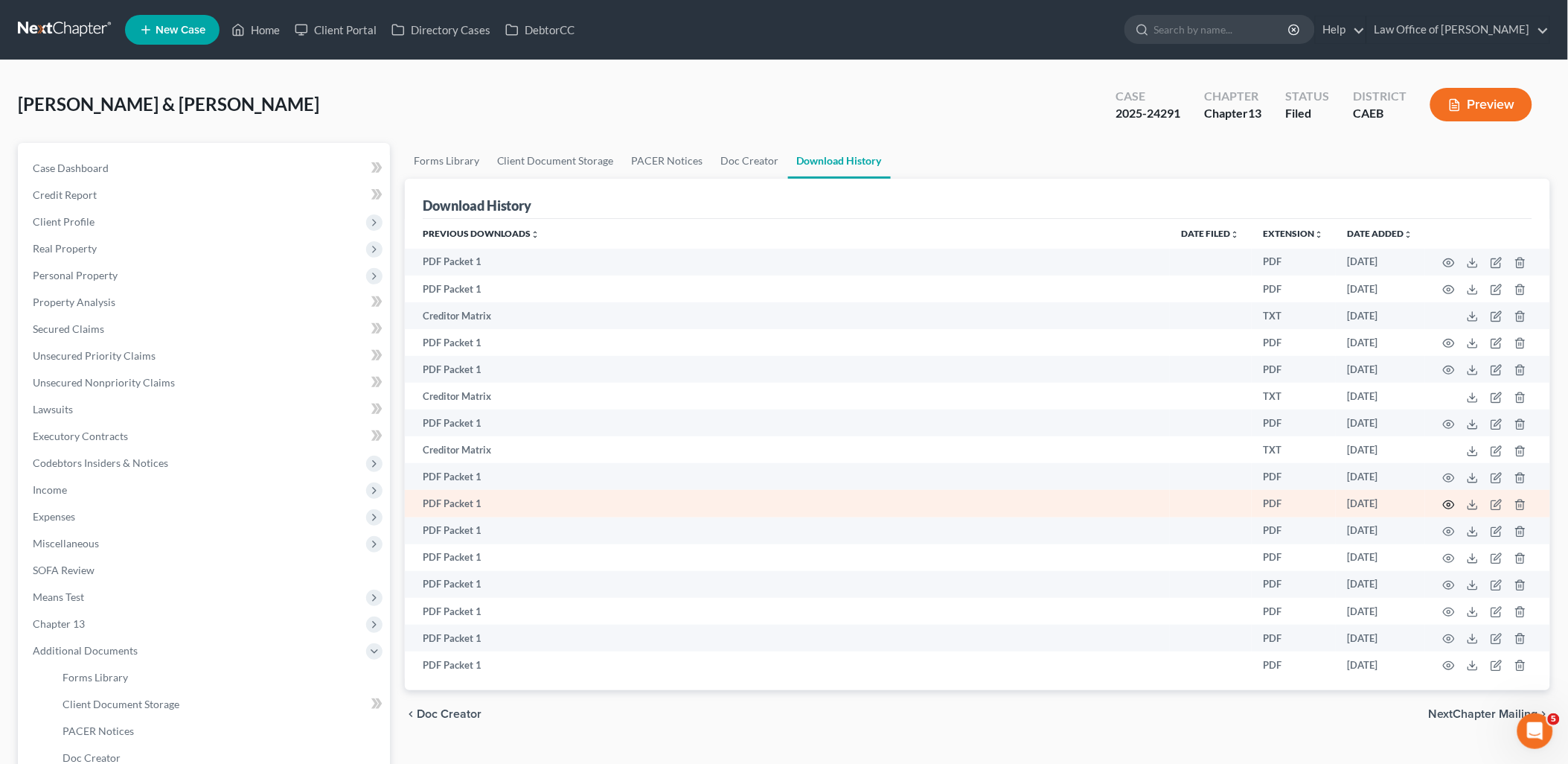
click at [1450, 507] on icon "button" at bounding box center [1449, 504] width 12 height 12
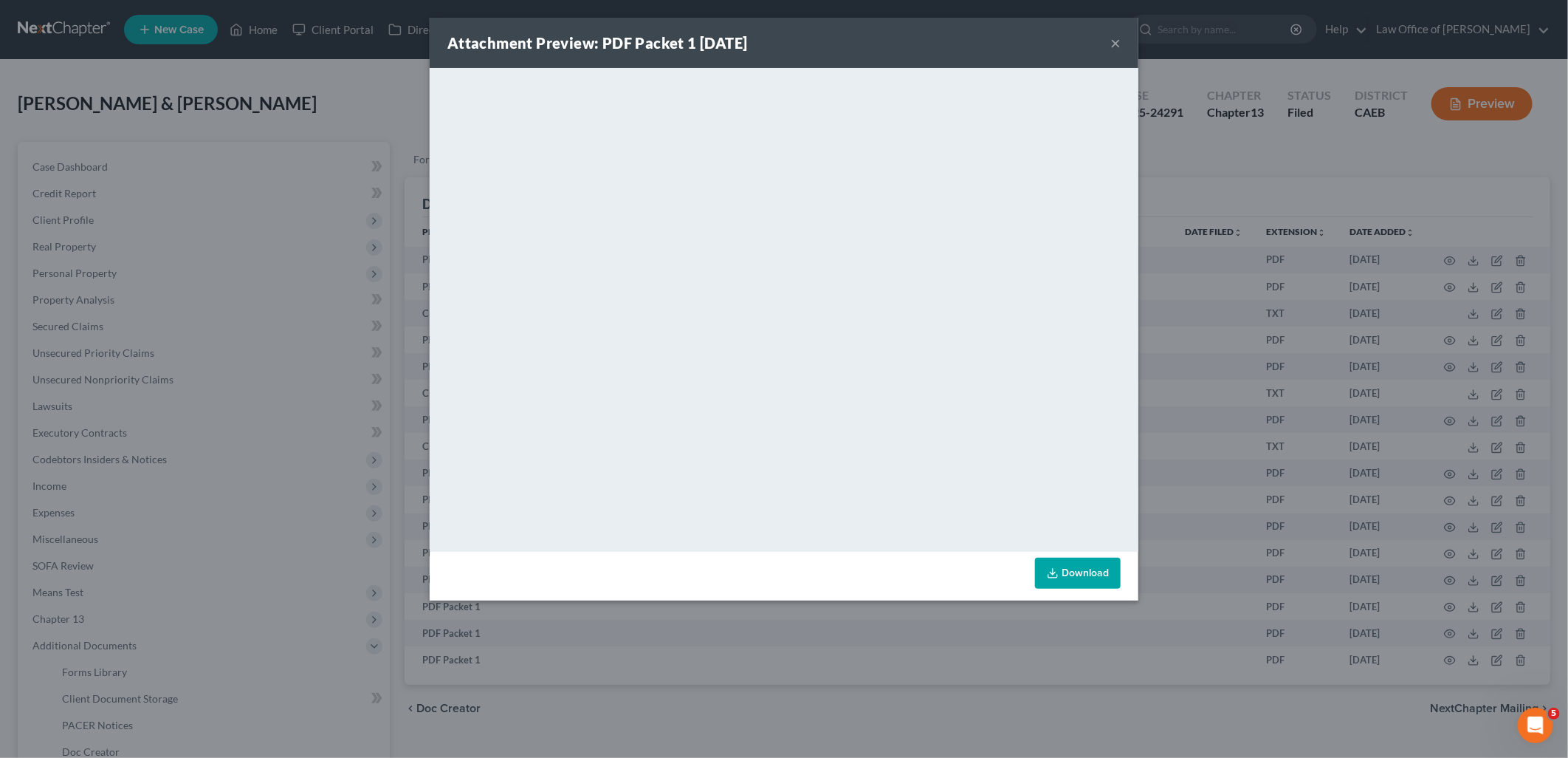
click at [1115, 43] on button "×" at bounding box center [1115, 43] width 10 height 18
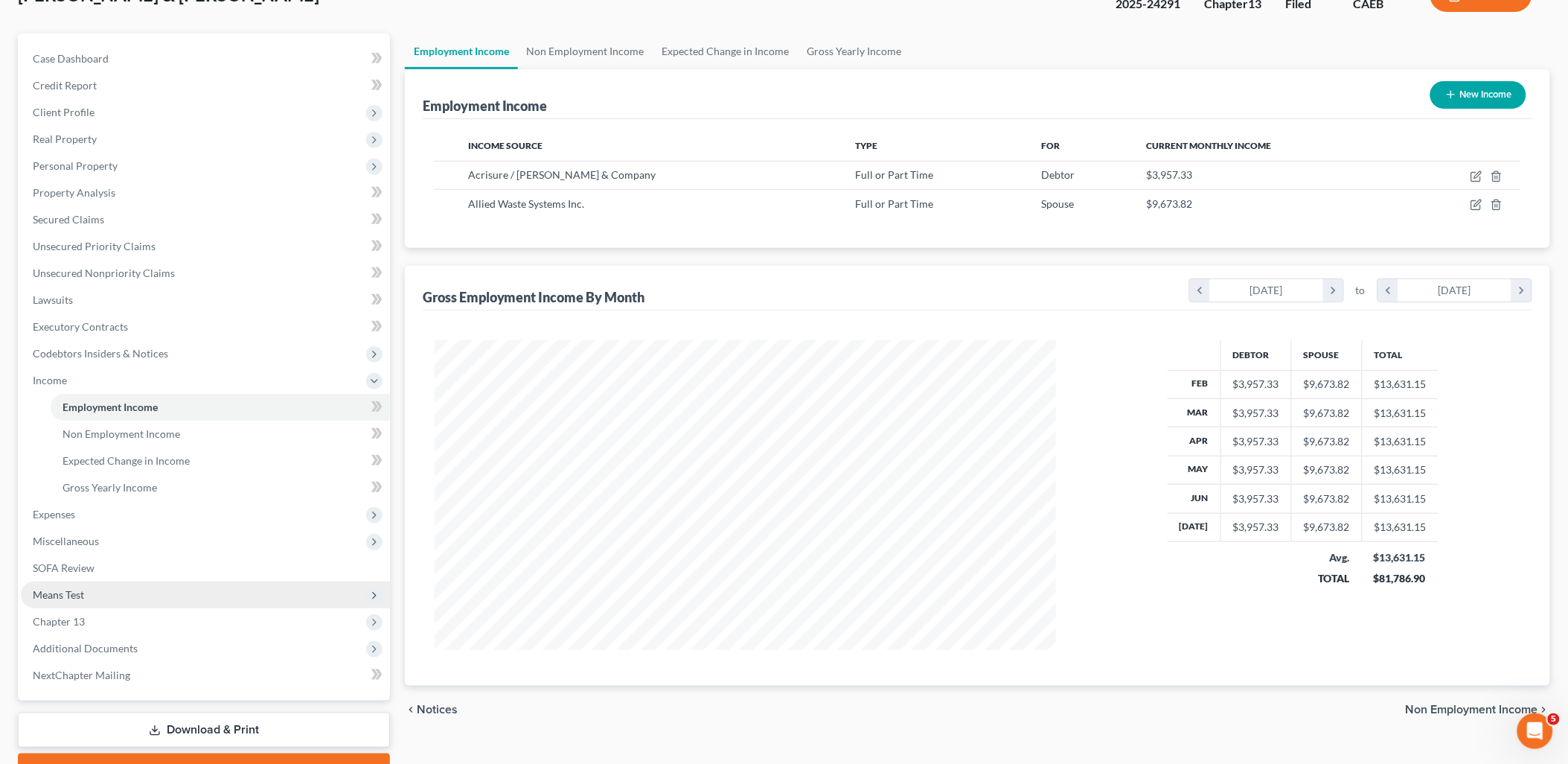
scroll to position [186, 0]
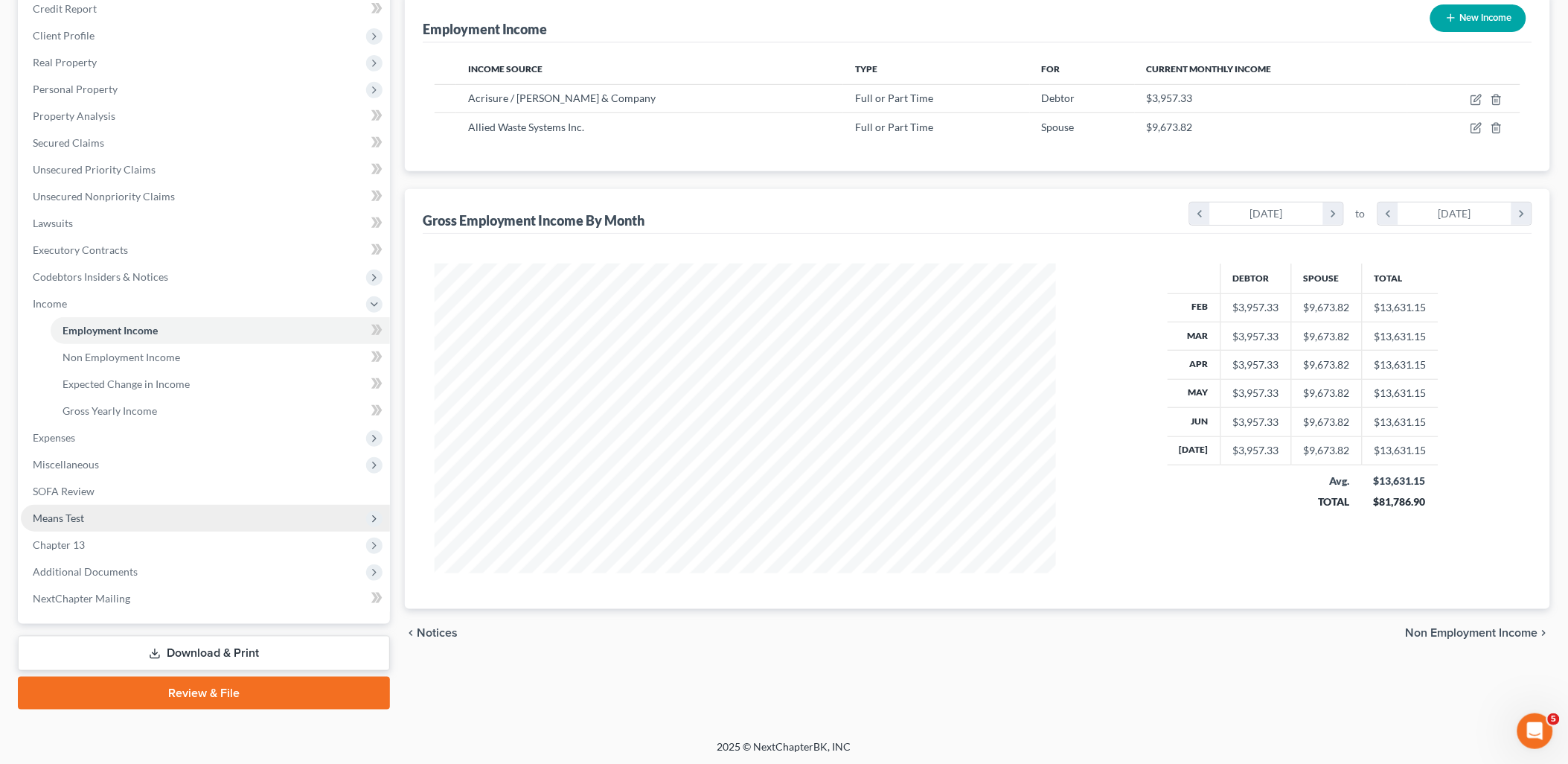
click at [67, 515] on span "Means Test" at bounding box center [58, 517] width 51 height 13
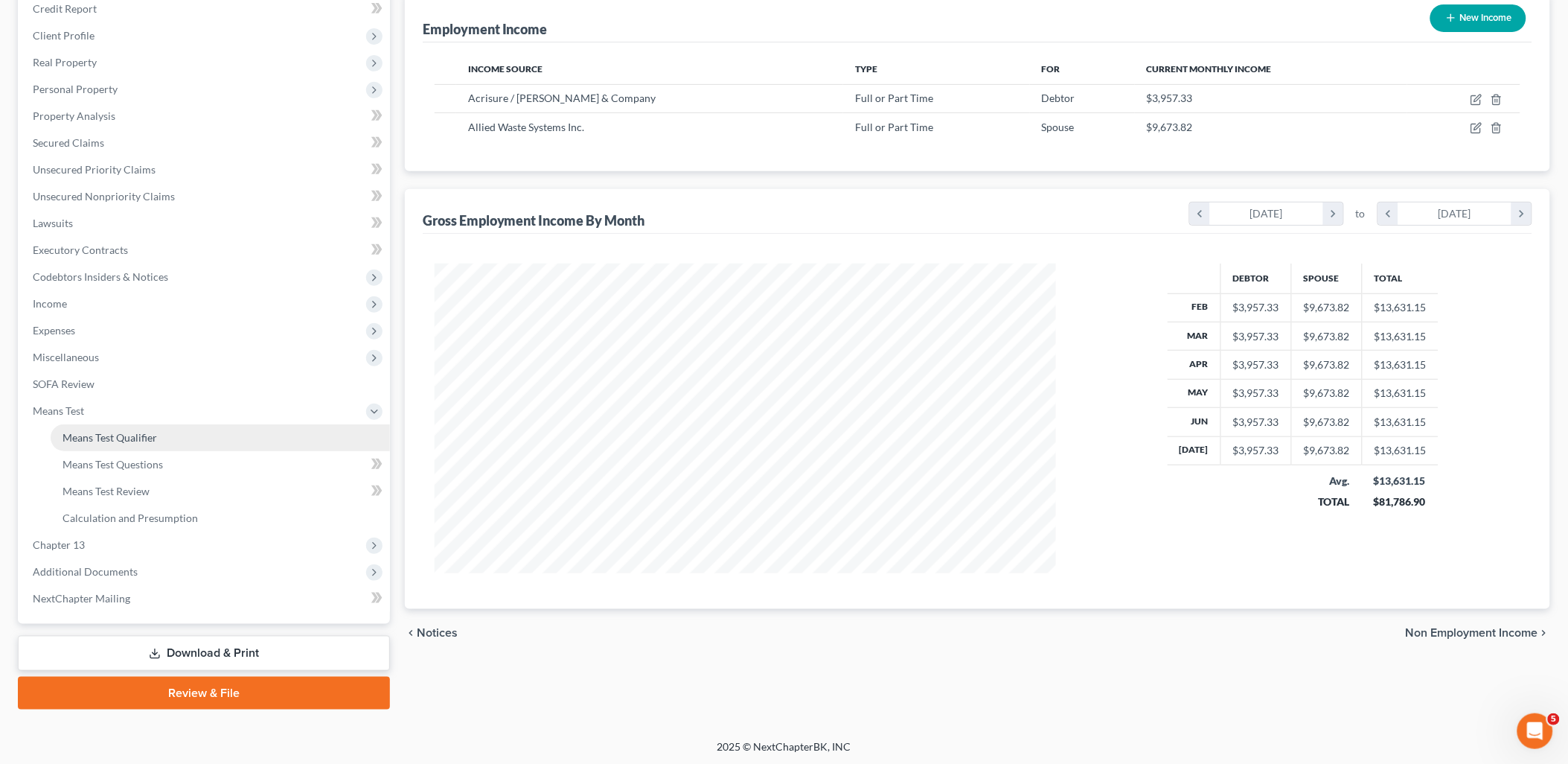
click at [87, 435] on span "Means Test Qualifier" at bounding box center [110, 437] width 94 height 13
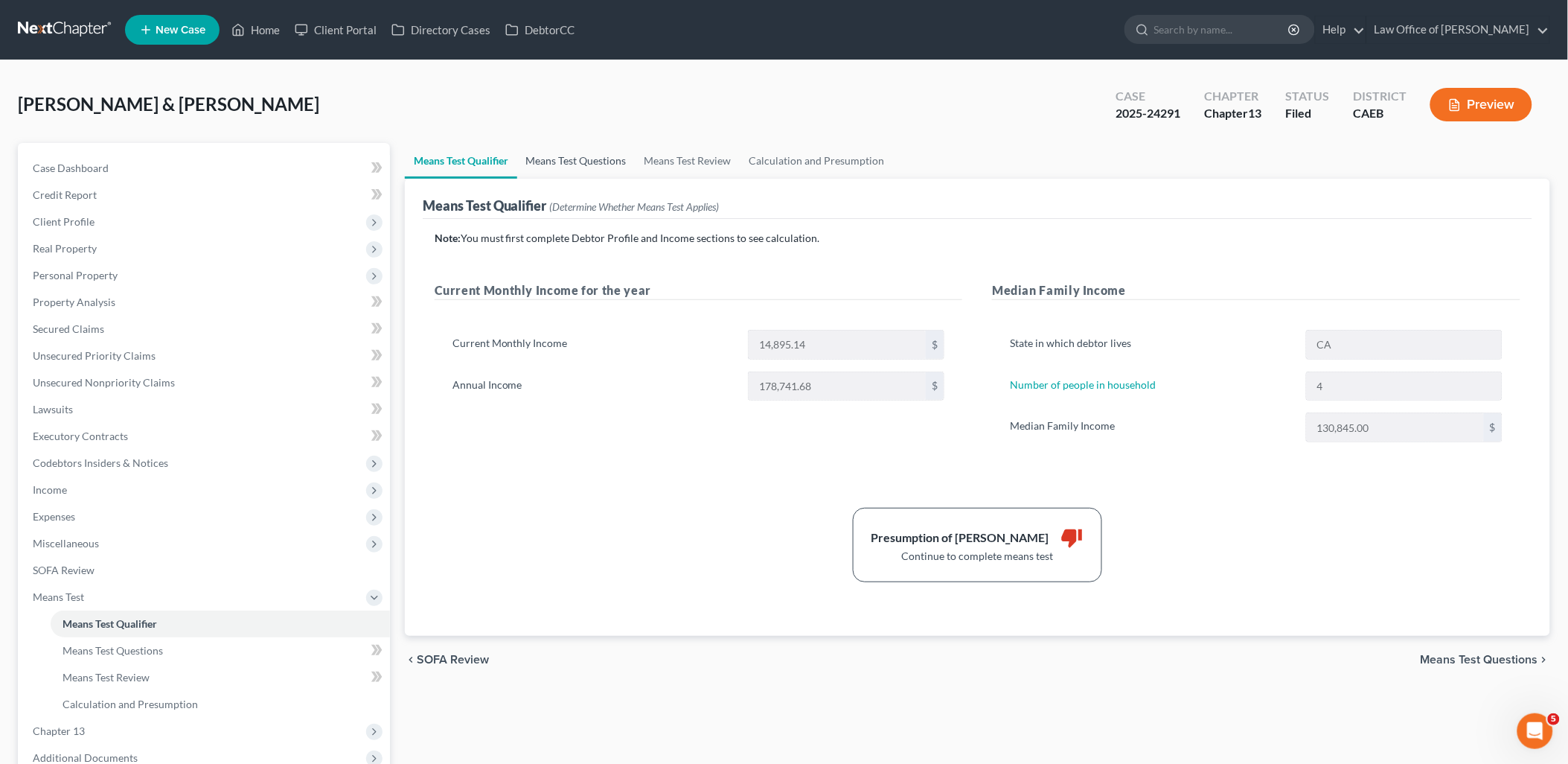
click at [594, 166] on link "Means Test Questions" at bounding box center [576, 161] width 119 height 36
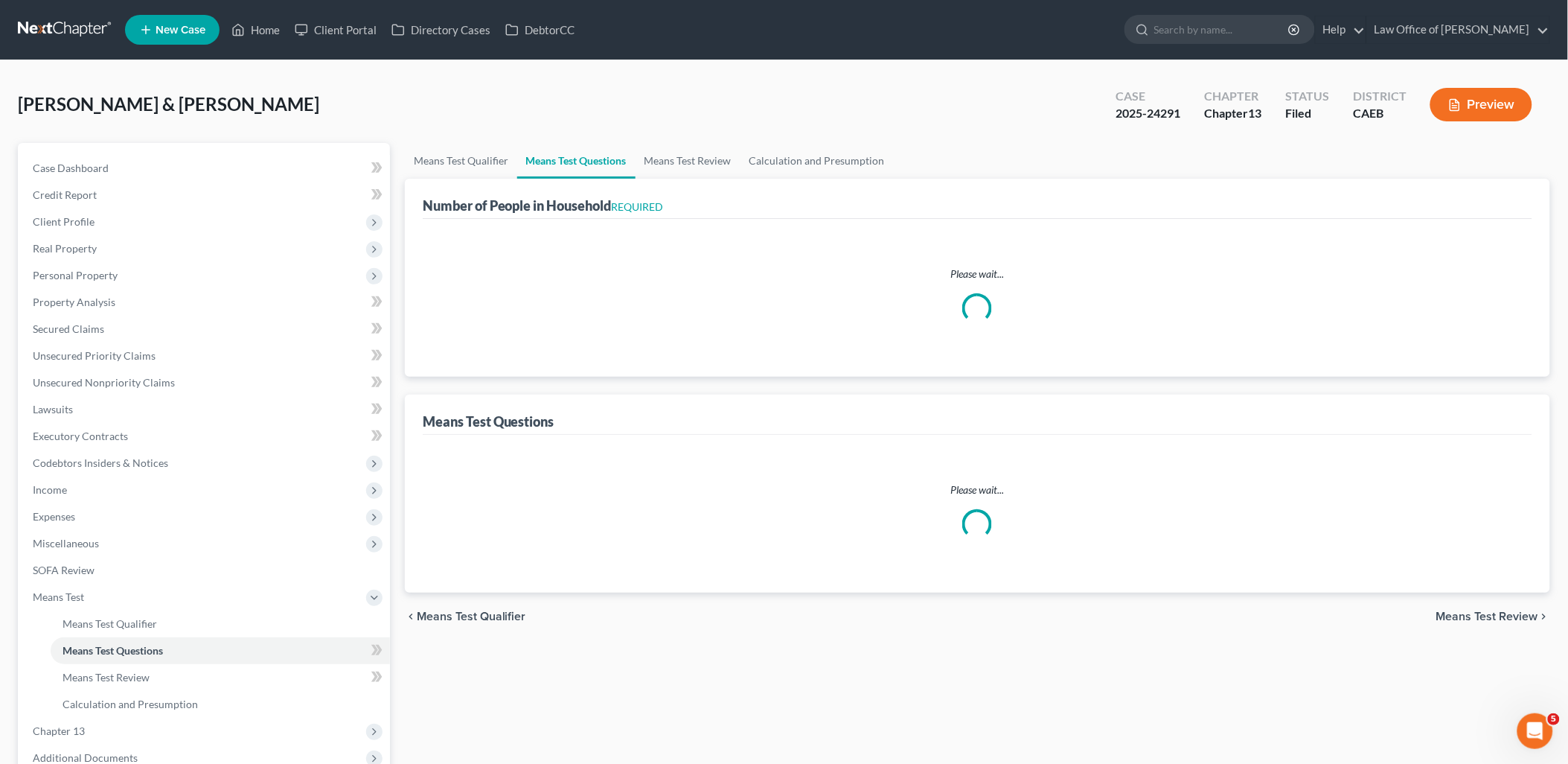
select select "0"
select select "60"
select select "1"
select select "60"
select select "1"
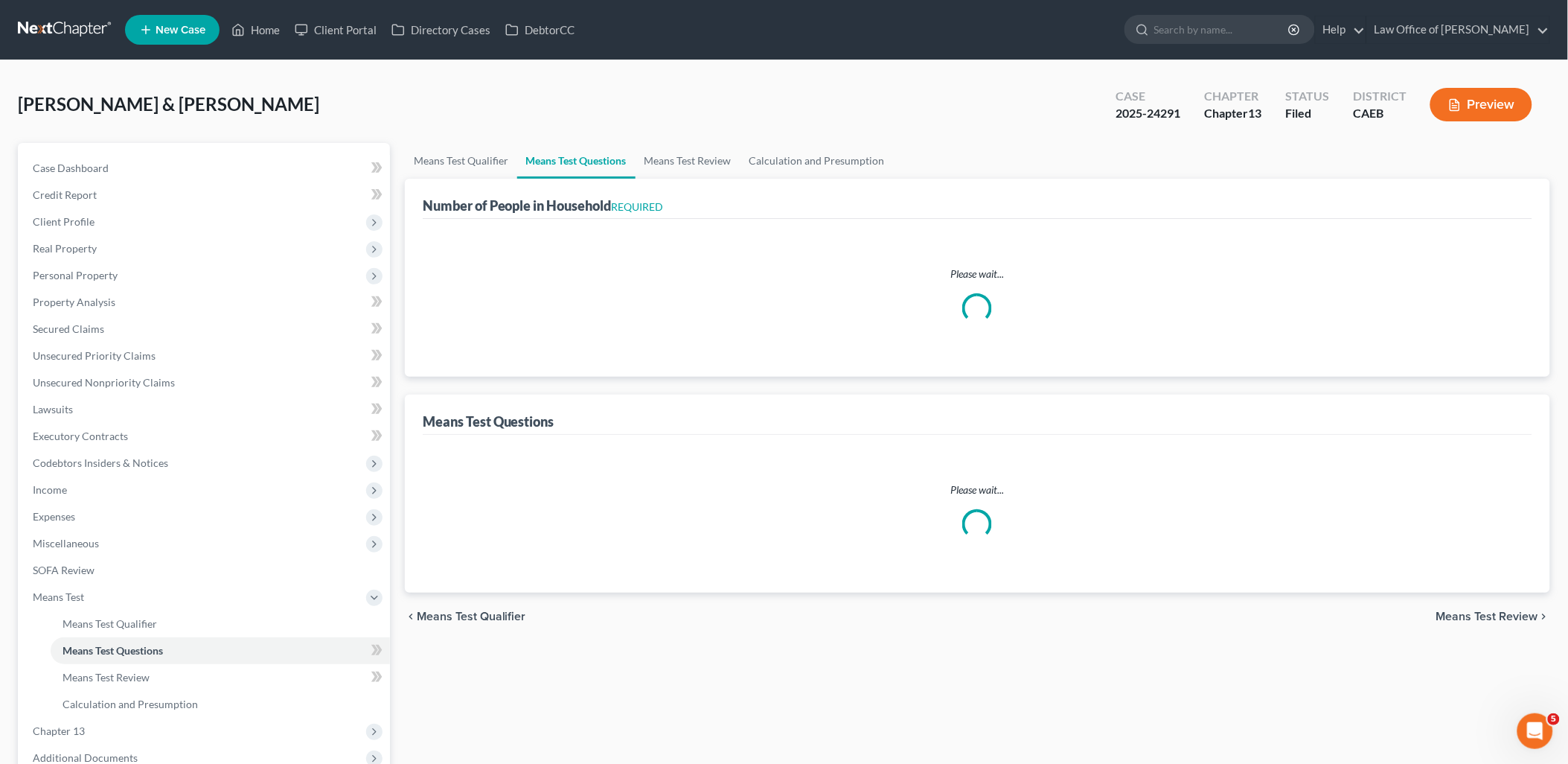
select select "60"
select select "1"
select select "60"
select select "4"
select select "3"
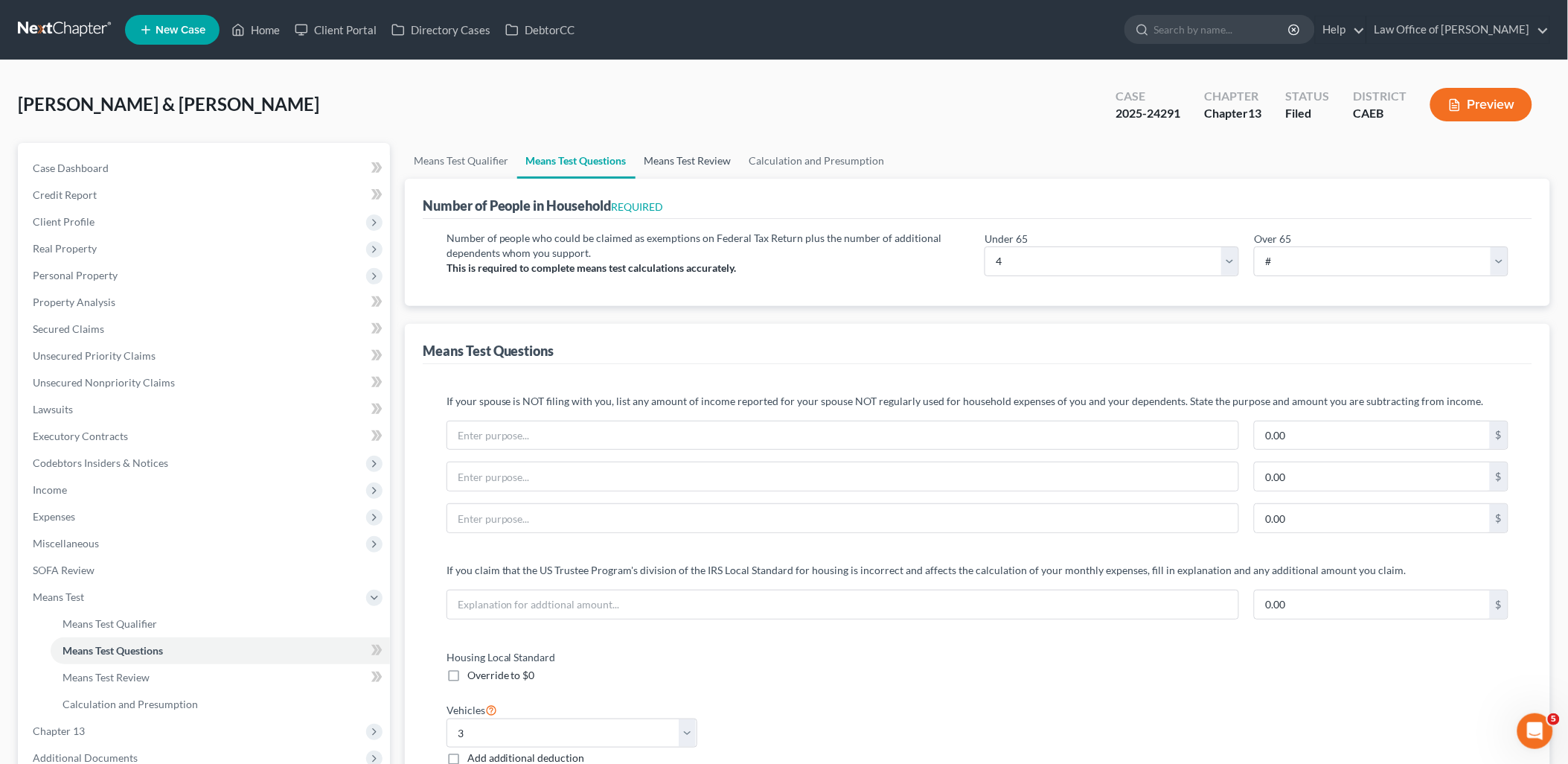
click at [693, 159] on link "Means Test Review" at bounding box center [689, 161] width 105 height 36
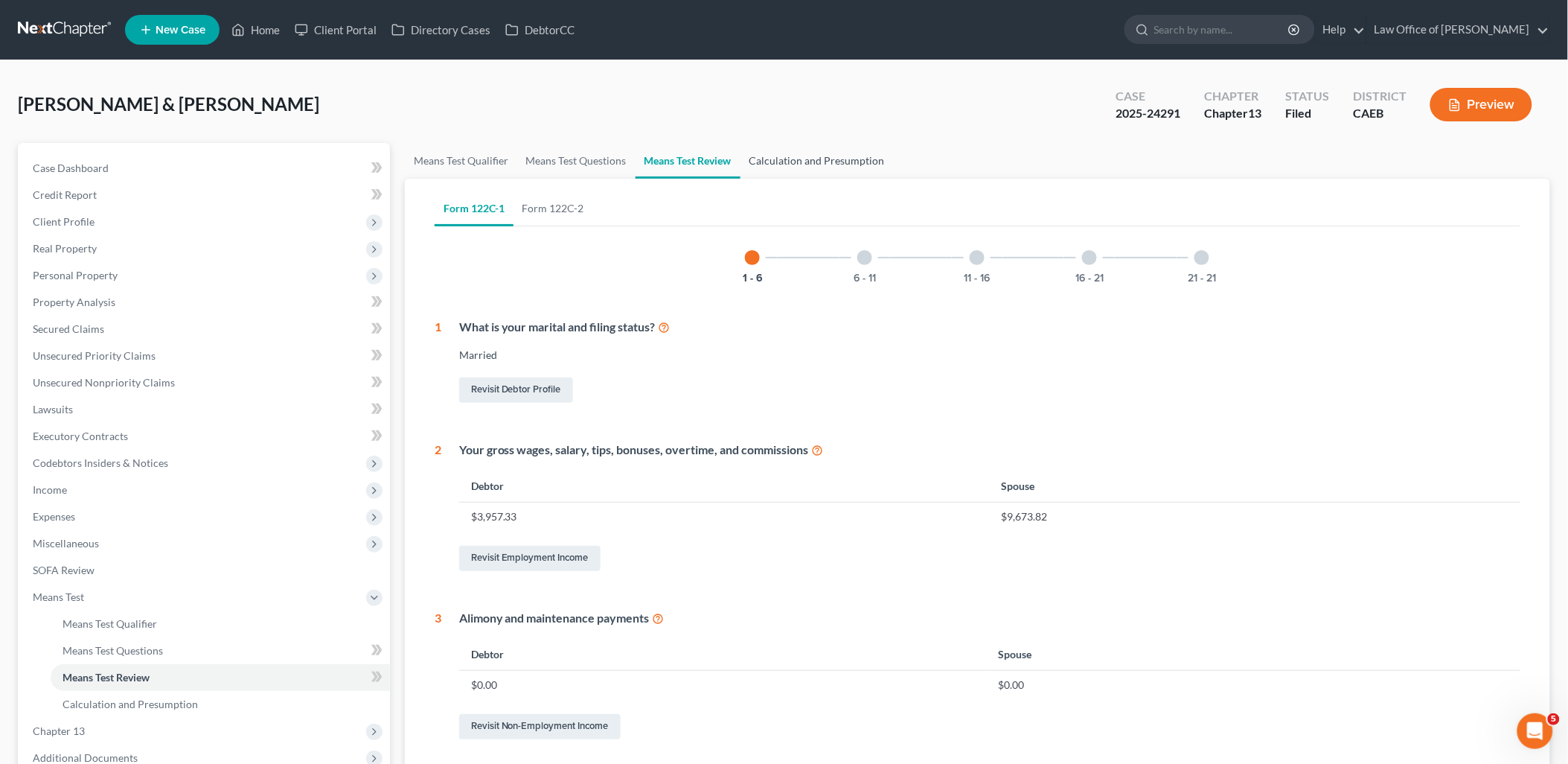
click at [846, 164] on link "Calculation and Presumption" at bounding box center [817, 161] width 153 height 36
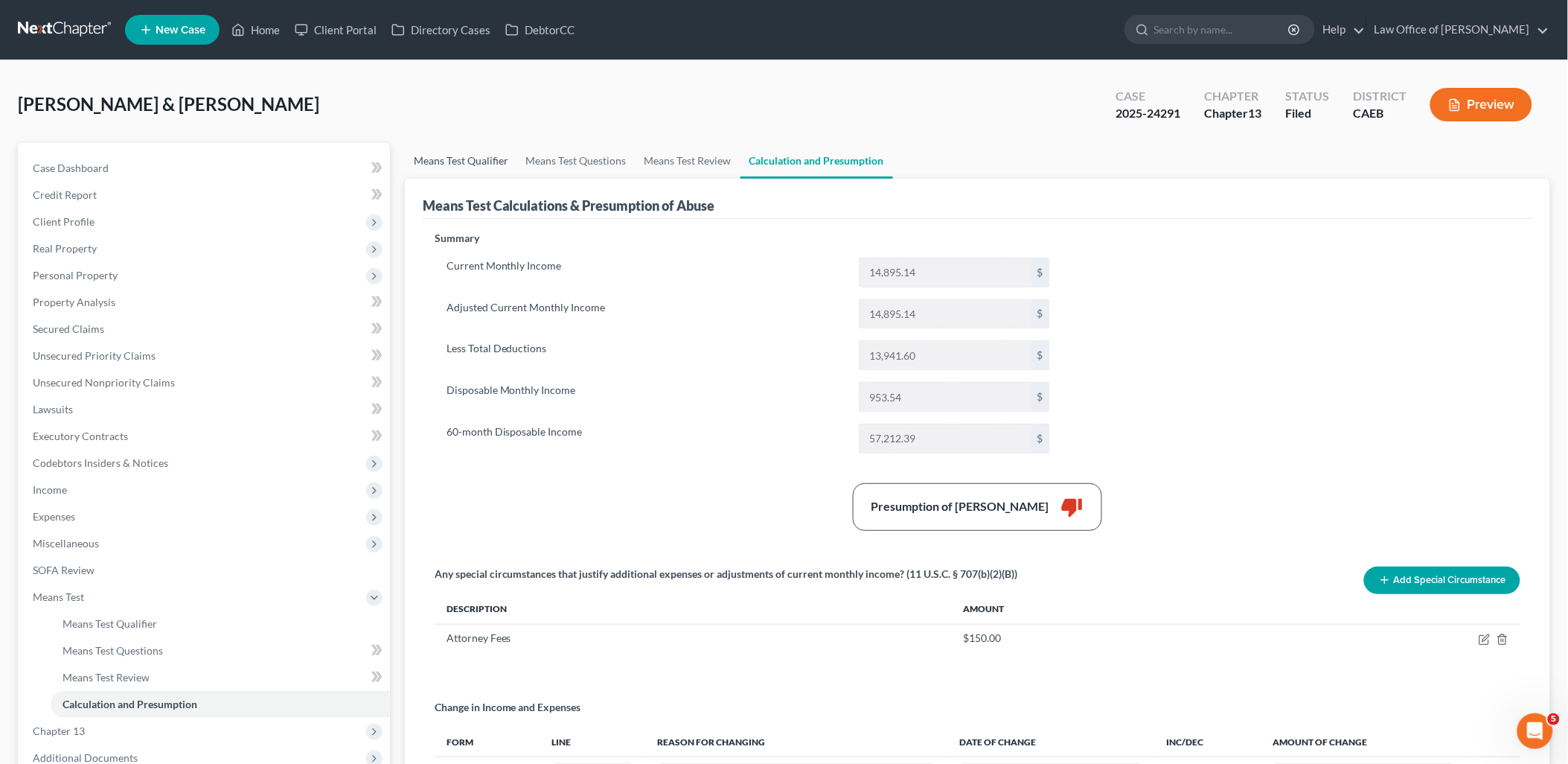
click at [455, 156] on link "Means Test Qualifier" at bounding box center [461, 161] width 112 height 36
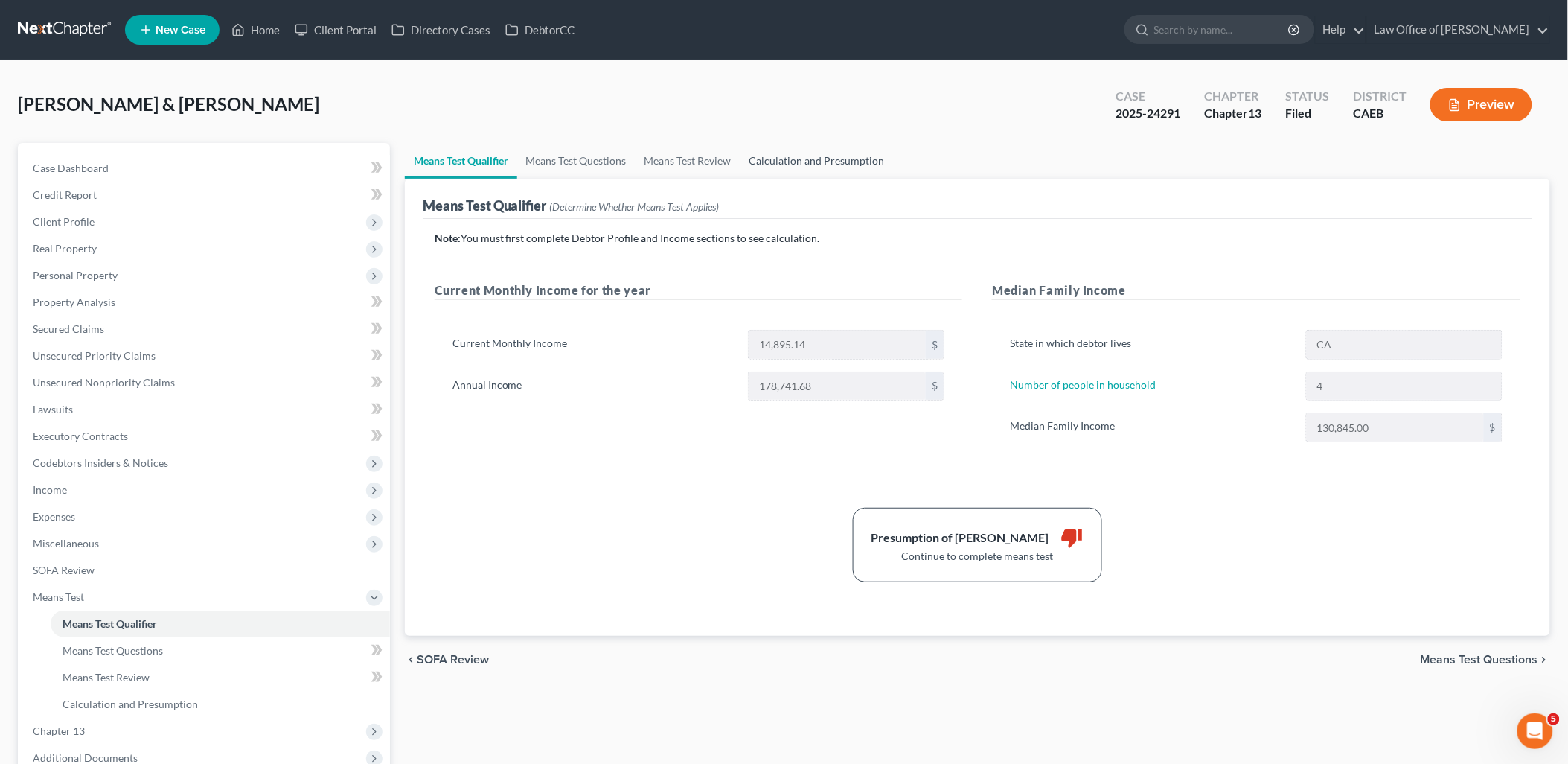
drag, startPoint x: 809, startPoint y: 155, endPoint x: 857, endPoint y: 177, distance: 52.8
click at [809, 155] on link "Calculation and Presumption" at bounding box center [817, 161] width 153 height 36
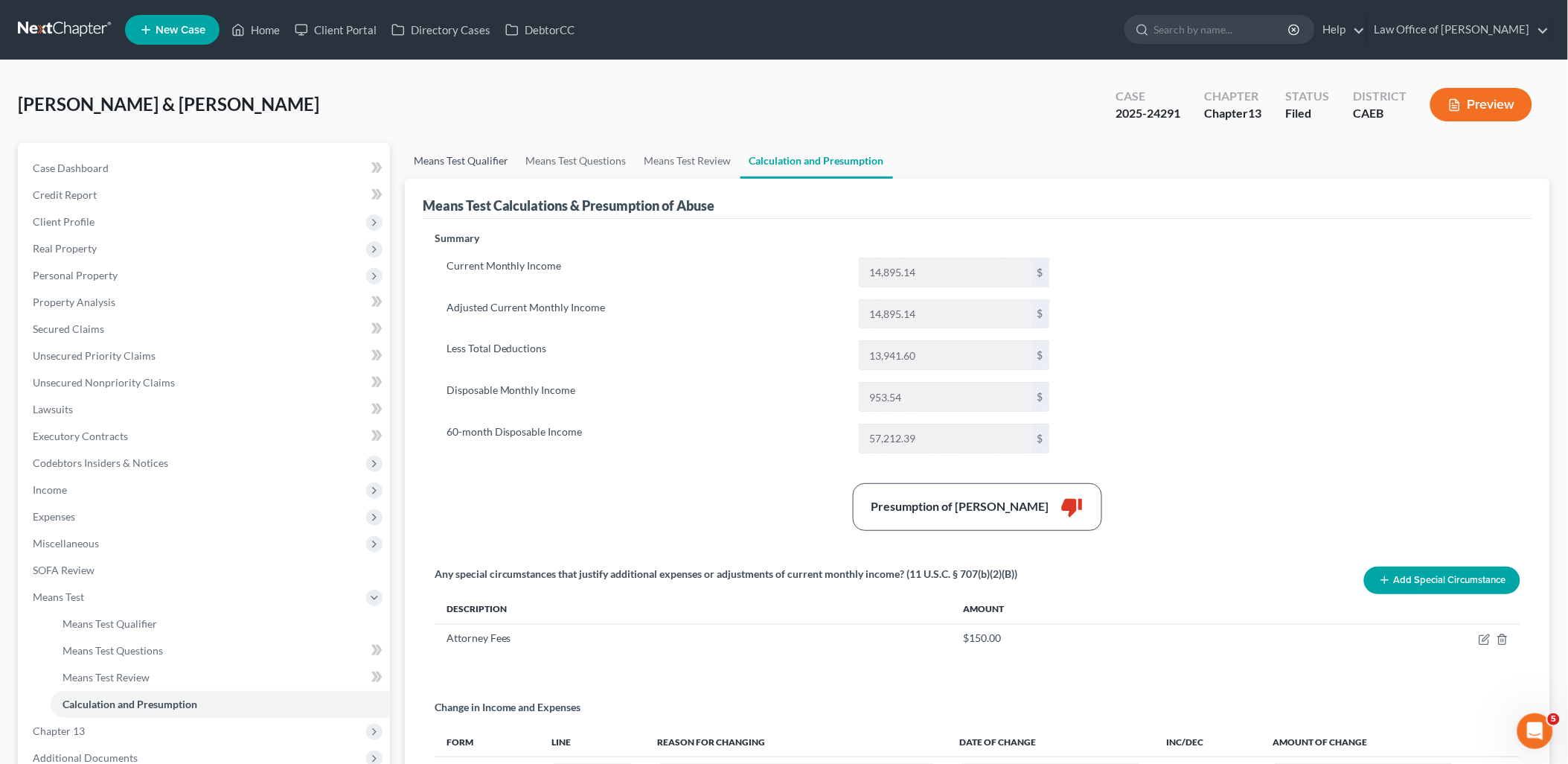
click at [492, 159] on link "Means Test Qualifier" at bounding box center [461, 161] width 112 height 36
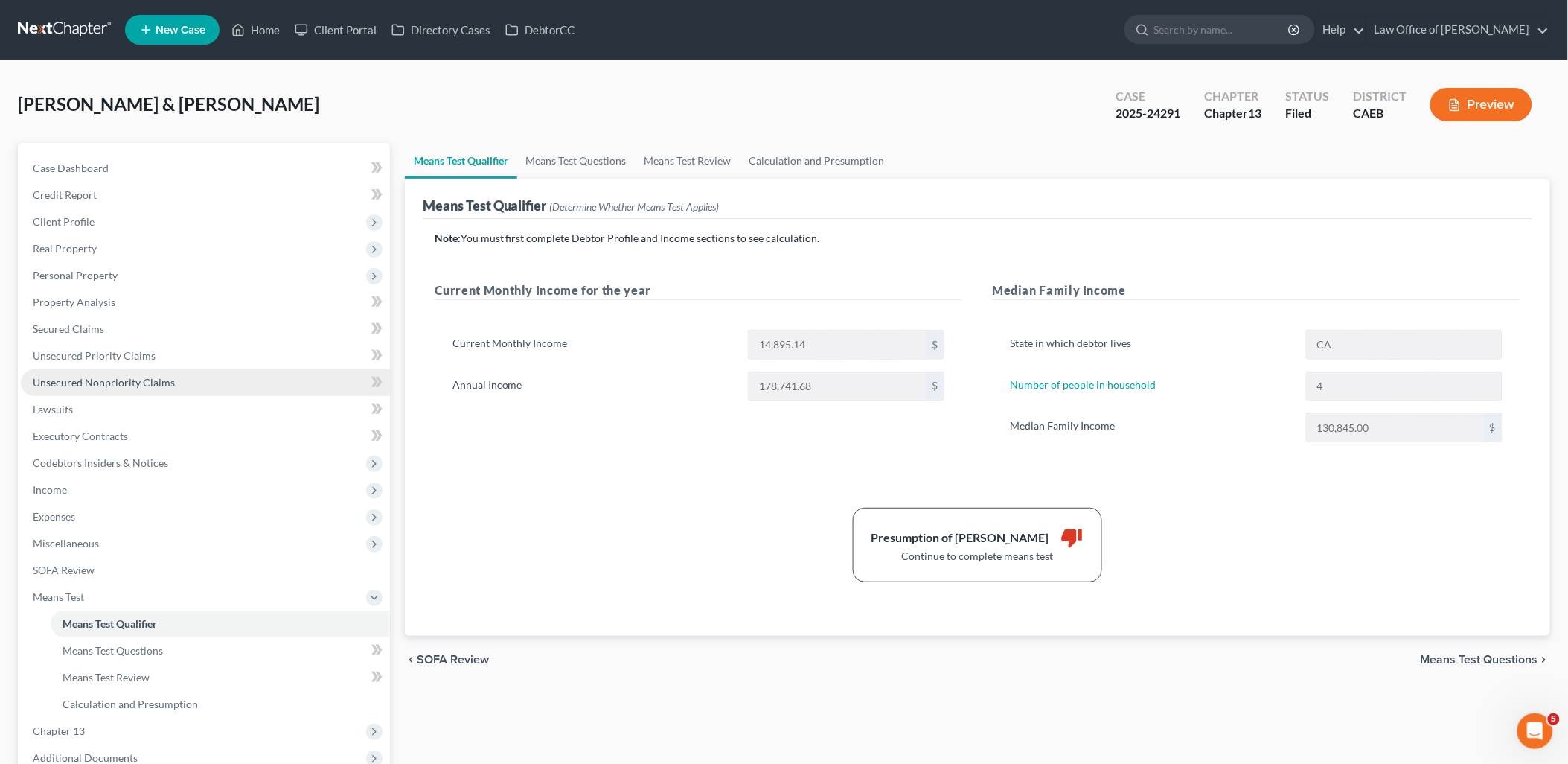
click at [49, 376] on span "Unsecured Nonpriority Claims" at bounding box center [104, 382] width 142 height 13
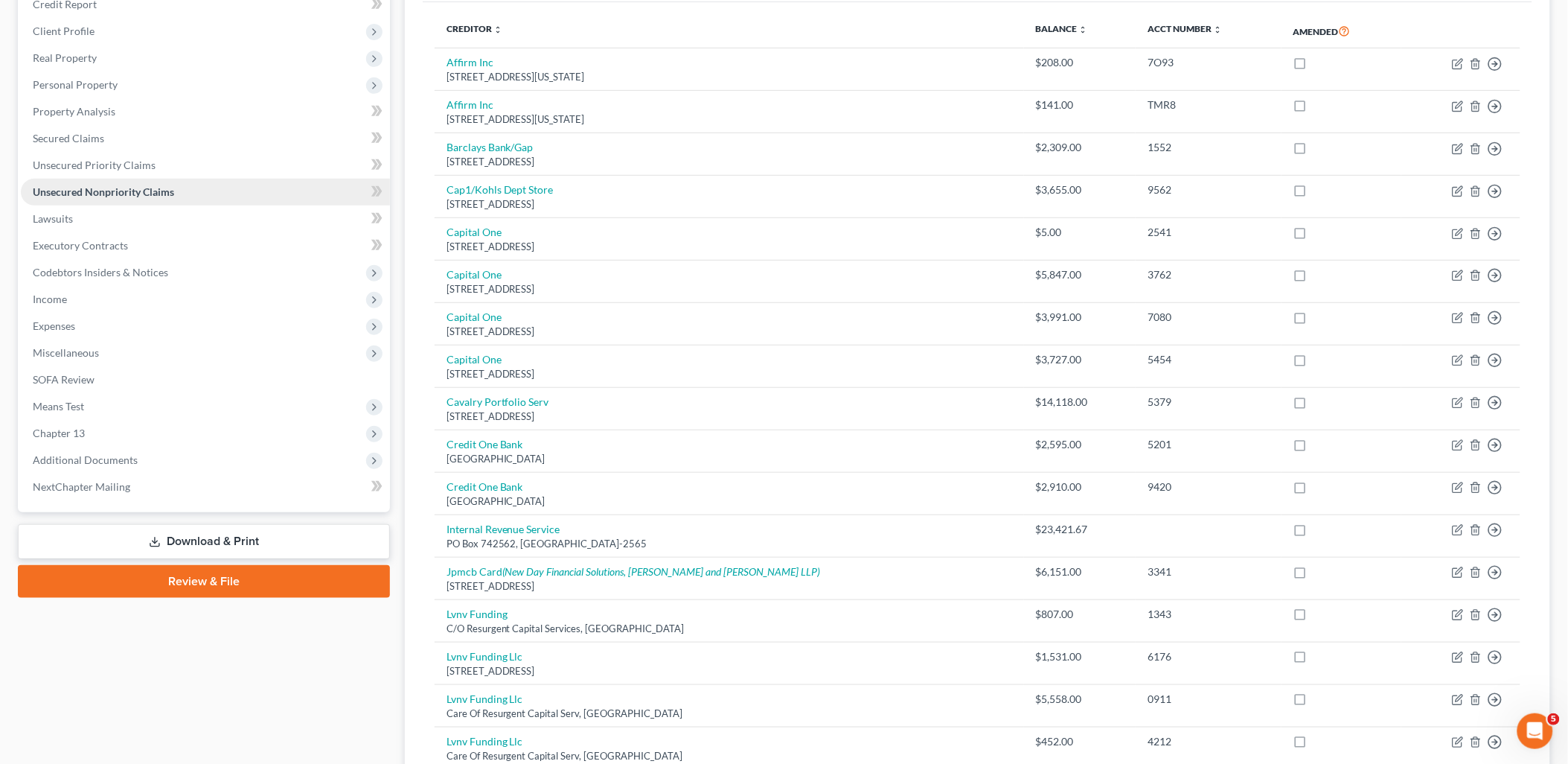
scroll to position [331, 0]
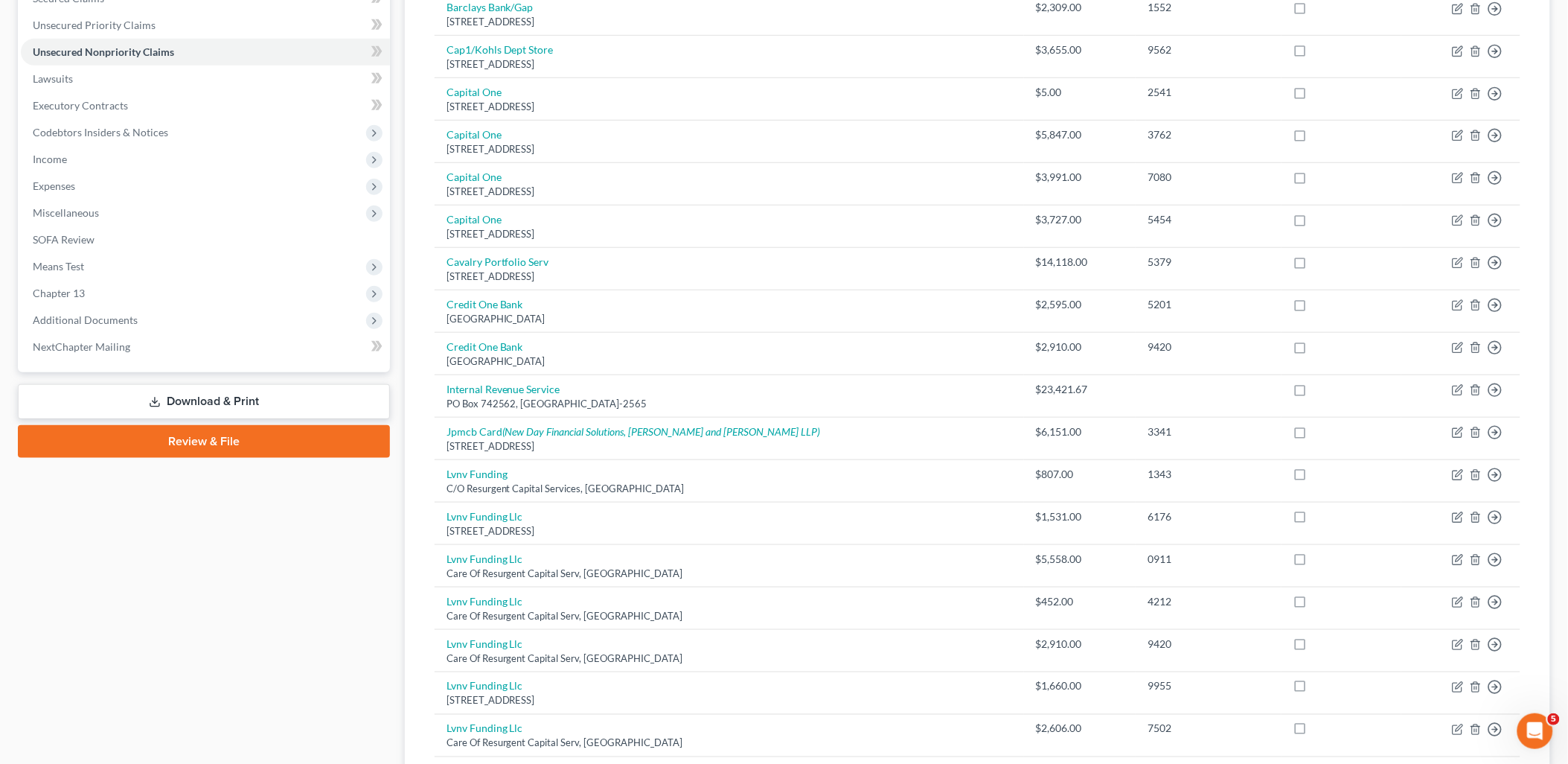
click at [221, 407] on link "Download & Print" at bounding box center [204, 401] width 372 height 35
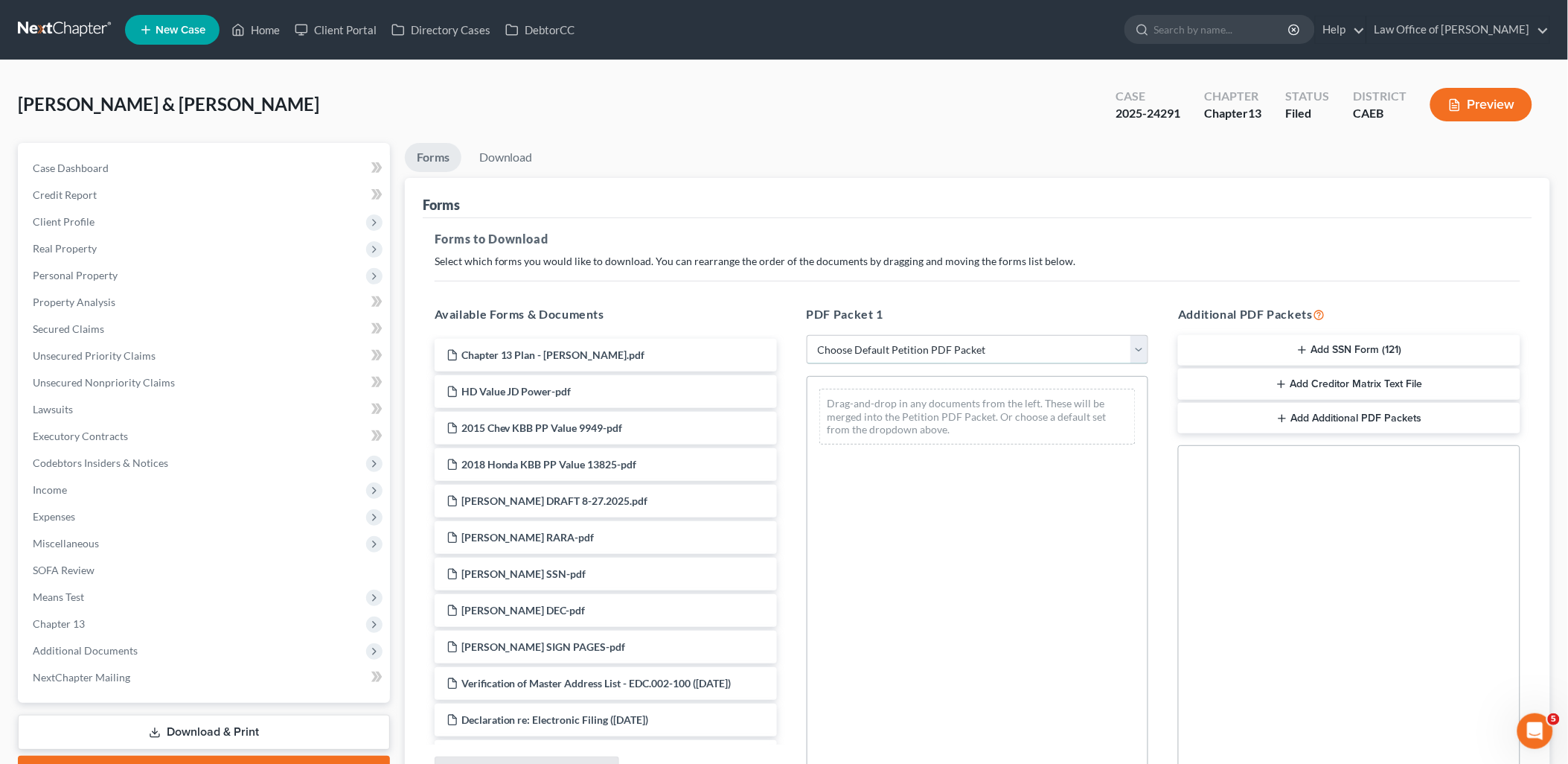
click at [890, 349] on select "Choose Default Petition PDF Packet Complete Bankruptcy Petition (all forms and …" at bounding box center [978, 350] width 342 height 30
select select "0"
click at [807, 335] on select "Choose Default Petition PDF Packet Complete Bankruptcy Petition (all forms and …" at bounding box center [978, 350] width 342 height 30
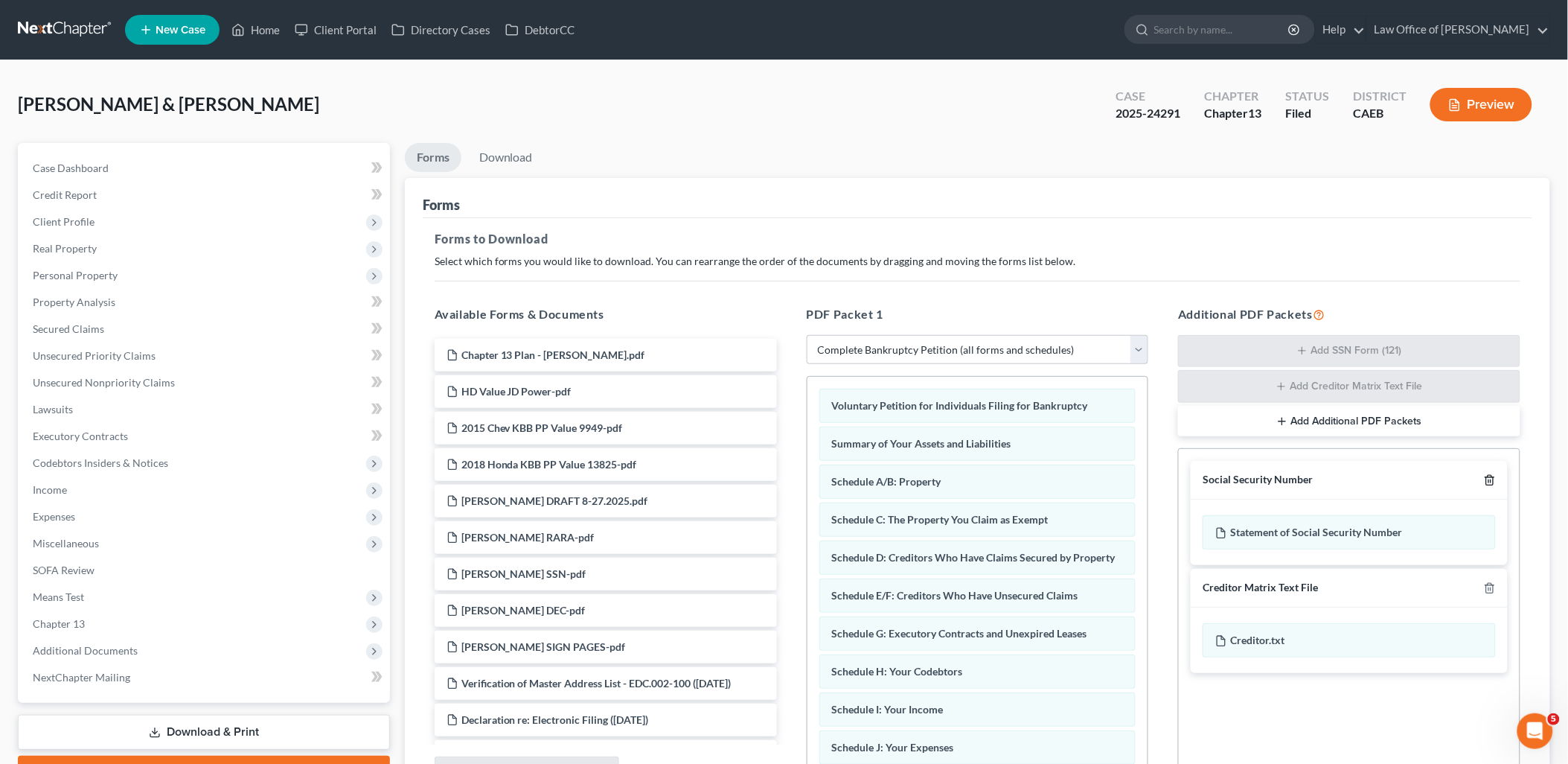
click at [1489, 482] on icon "button" at bounding box center [1489, 480] width 12 height 12
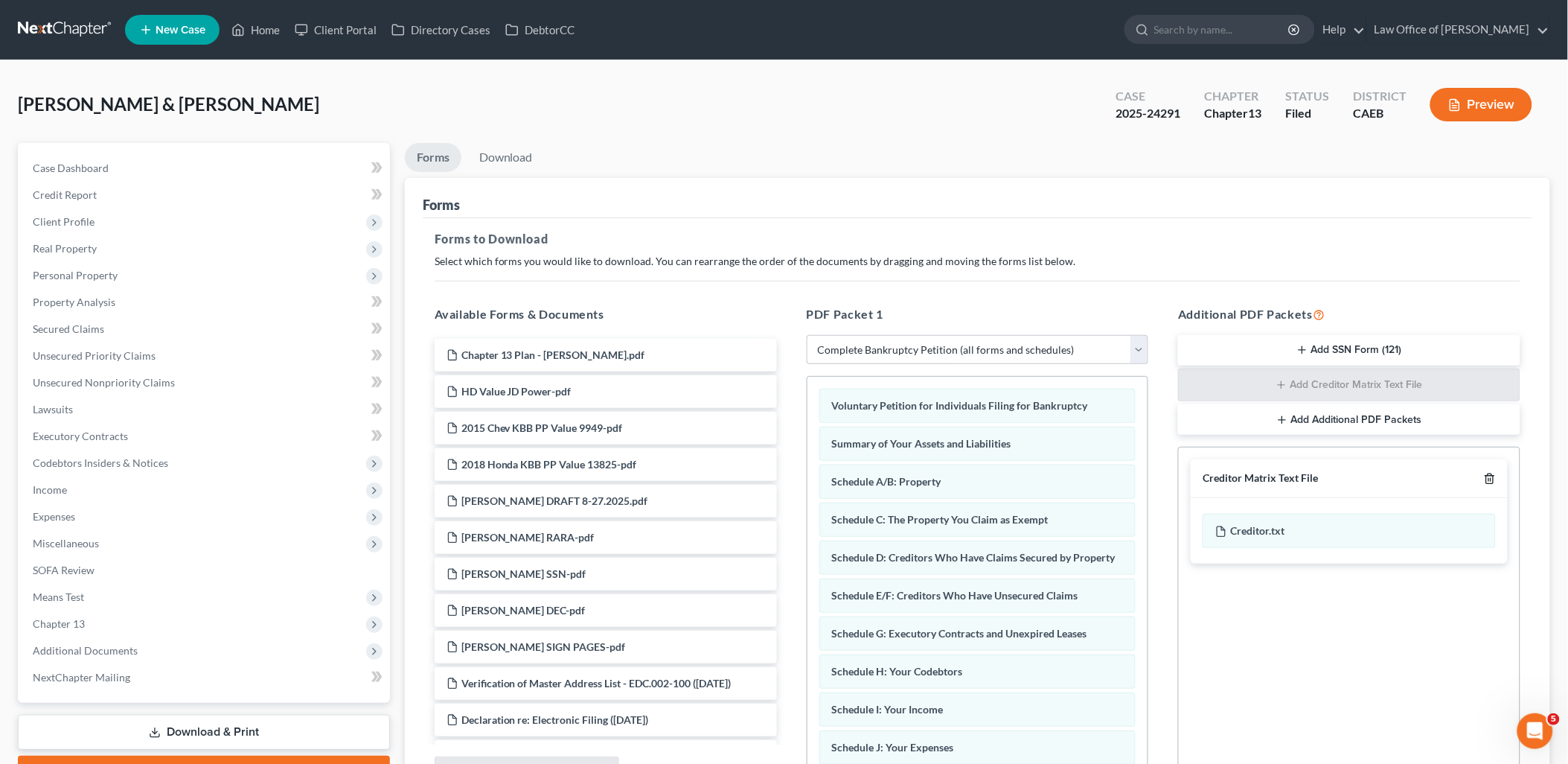
click at [1489, 481] on icon "button" at bounding box center [1489, 478] width 12 height 12
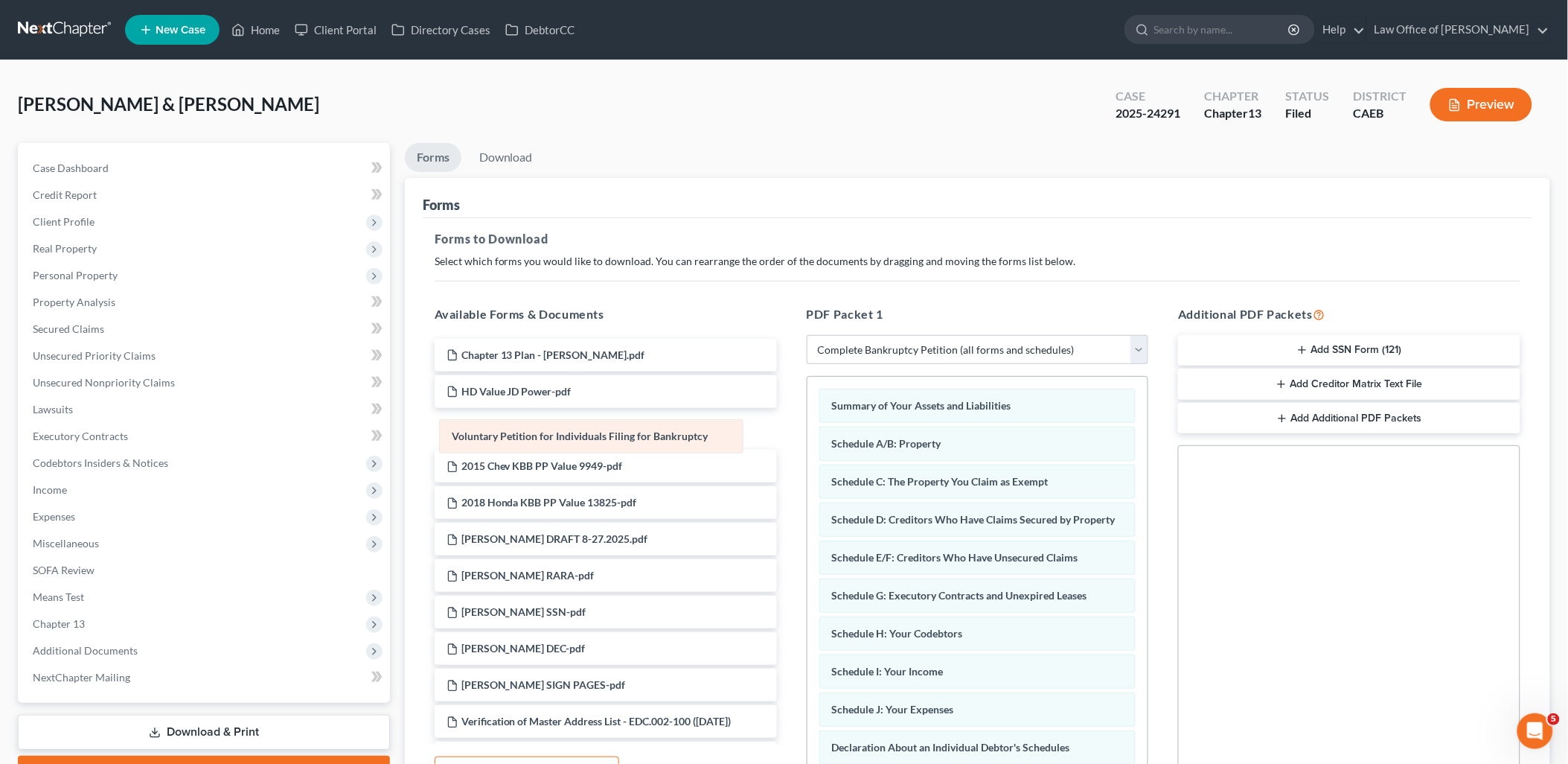
drag, startPoint x: 1058, startPoint y: 405, endPoint x: 578, endPoint y: 448, distance: 481.9
click at [807, 448] on div "Voluntary Petition for Individuals Filing for Bankruptcy Voluntary Petition for…" at bounding box center [978, 754] width 341 height 755
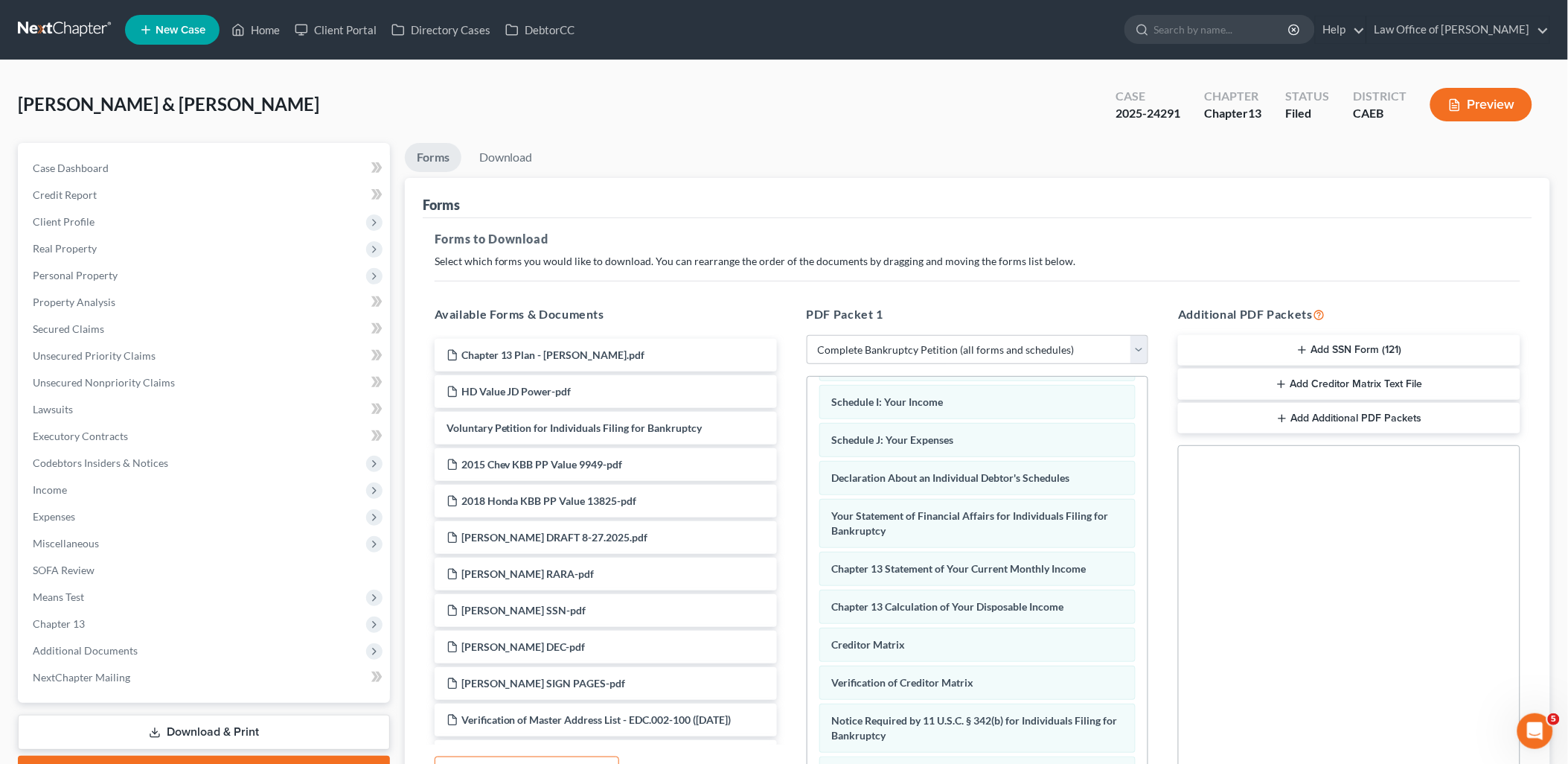
scroll to position [331, 0]
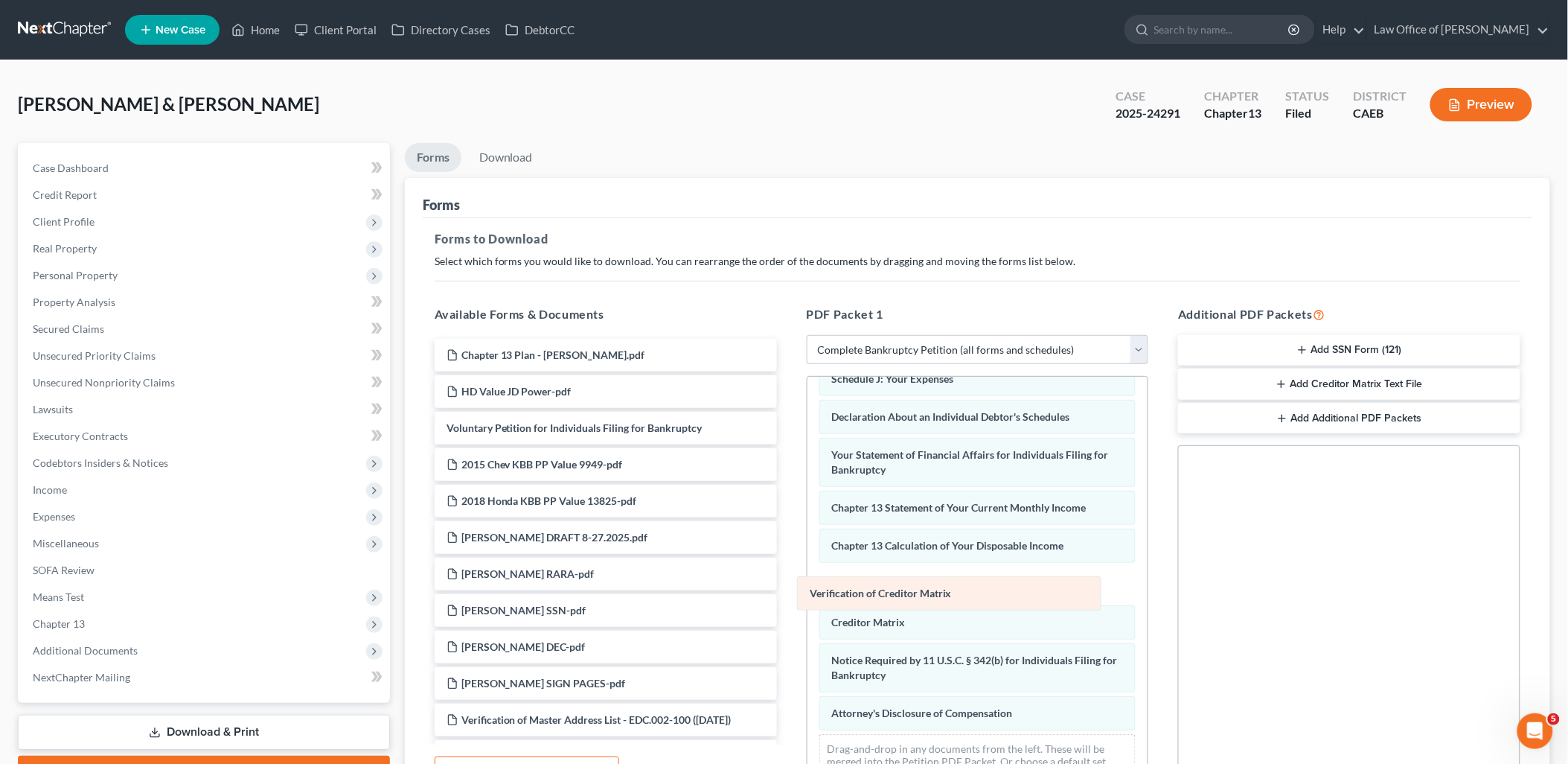
drag, startPoint x: 933, startPoint y: 645, endPoint x: 910, endPoint y: 599, distance: 51.4
click at [910, 599] on div "Verification of Creditor Matrix Summary of Your Assets and Liabilities Schedule…" at bounding box center [978, 423] width 341 height 755
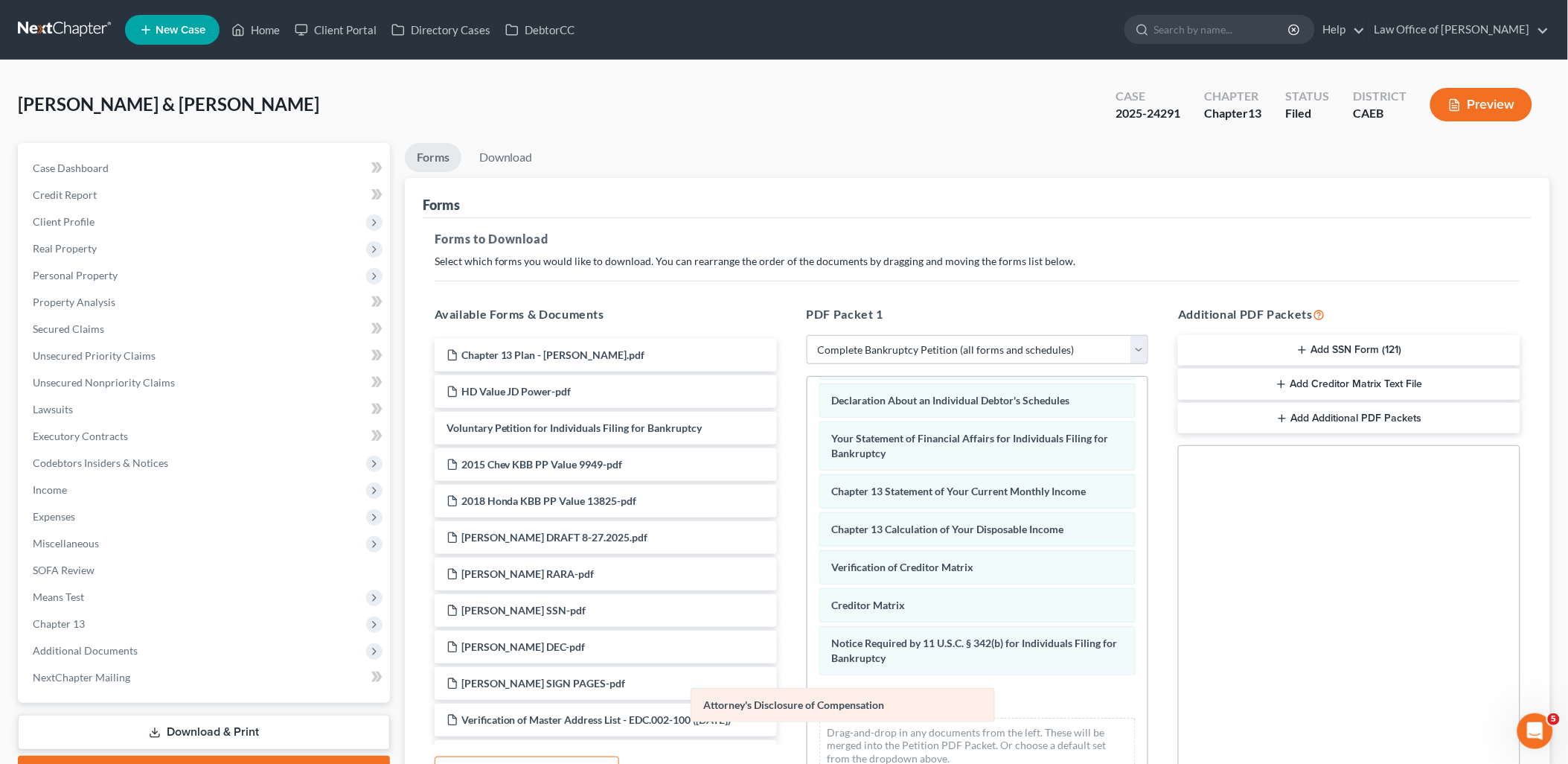
scroll to position [325, 0]
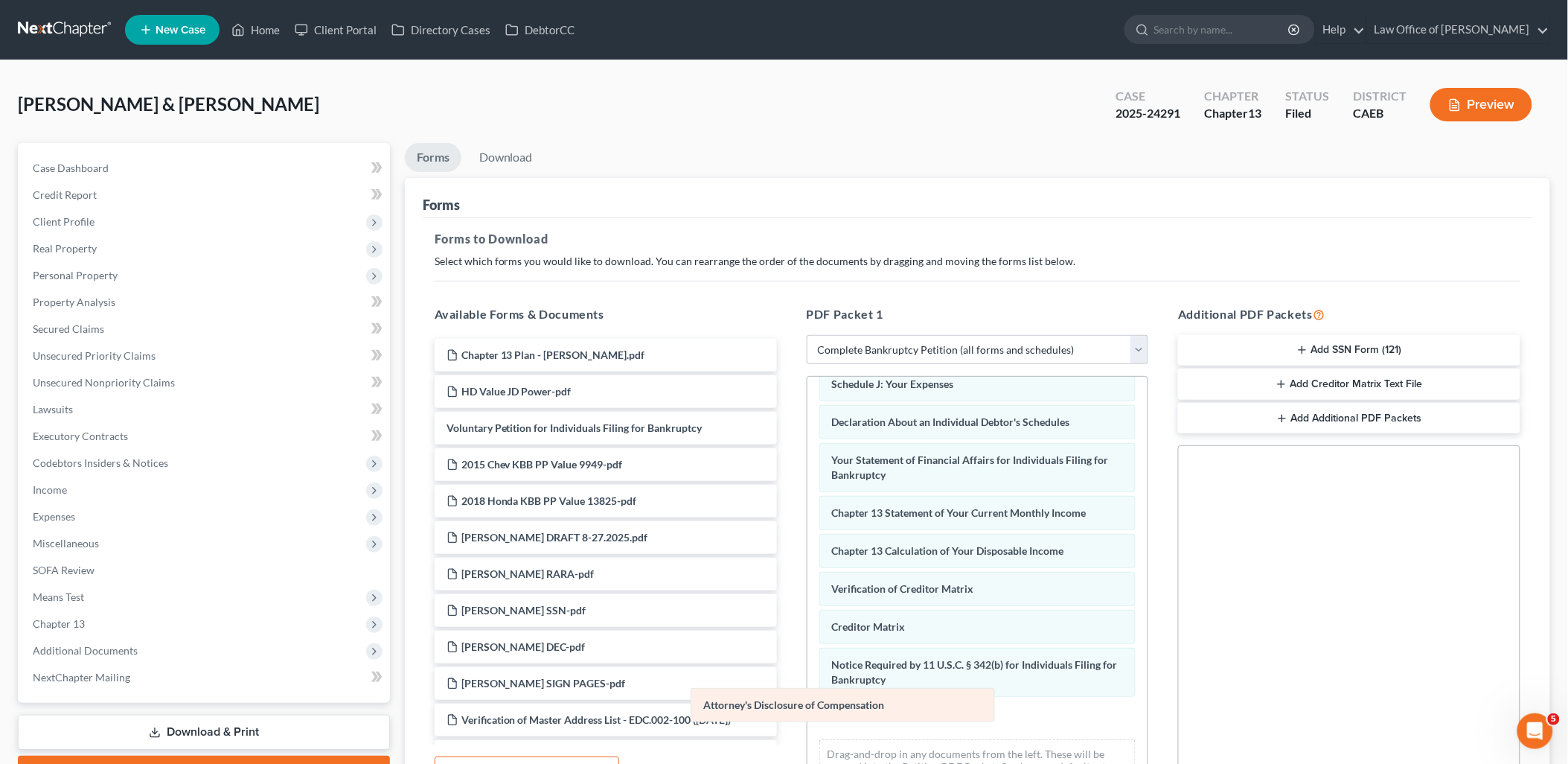
drag, startPoint x: 934, startPoint y: 694, endPoint x: 678, endPoint y: 712, distance: 256.6
click at [807, 712] on div "Attorney's Disclosure of Compensation Summary of Your Assets and Liabilities Sc…" at bounding box center [978, 428] width 341 height 755
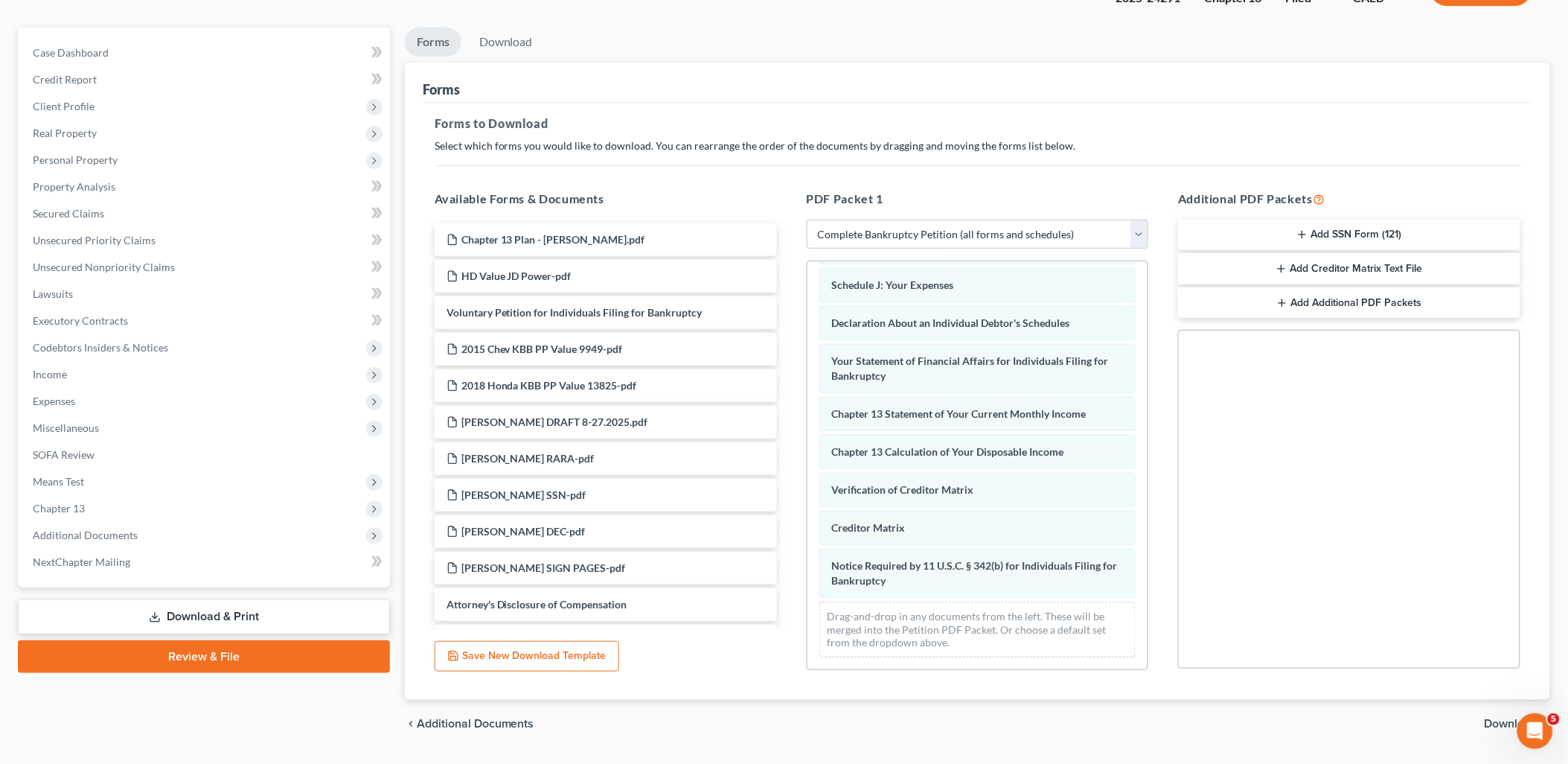
scroll to position [155, 0]
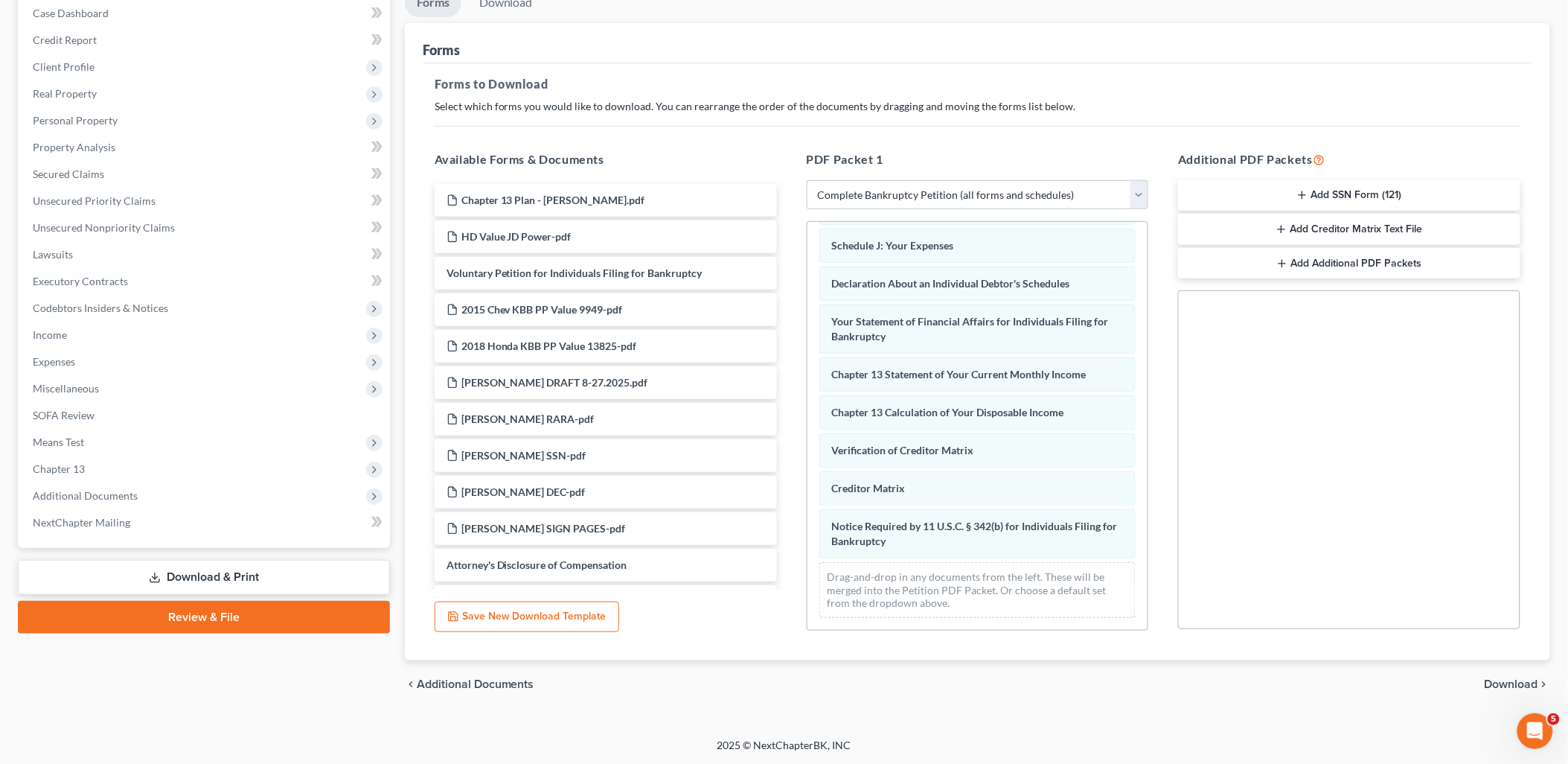
click at [1506, 681] on span "Download" at bounding box center [1511, 684] width 53 height 12
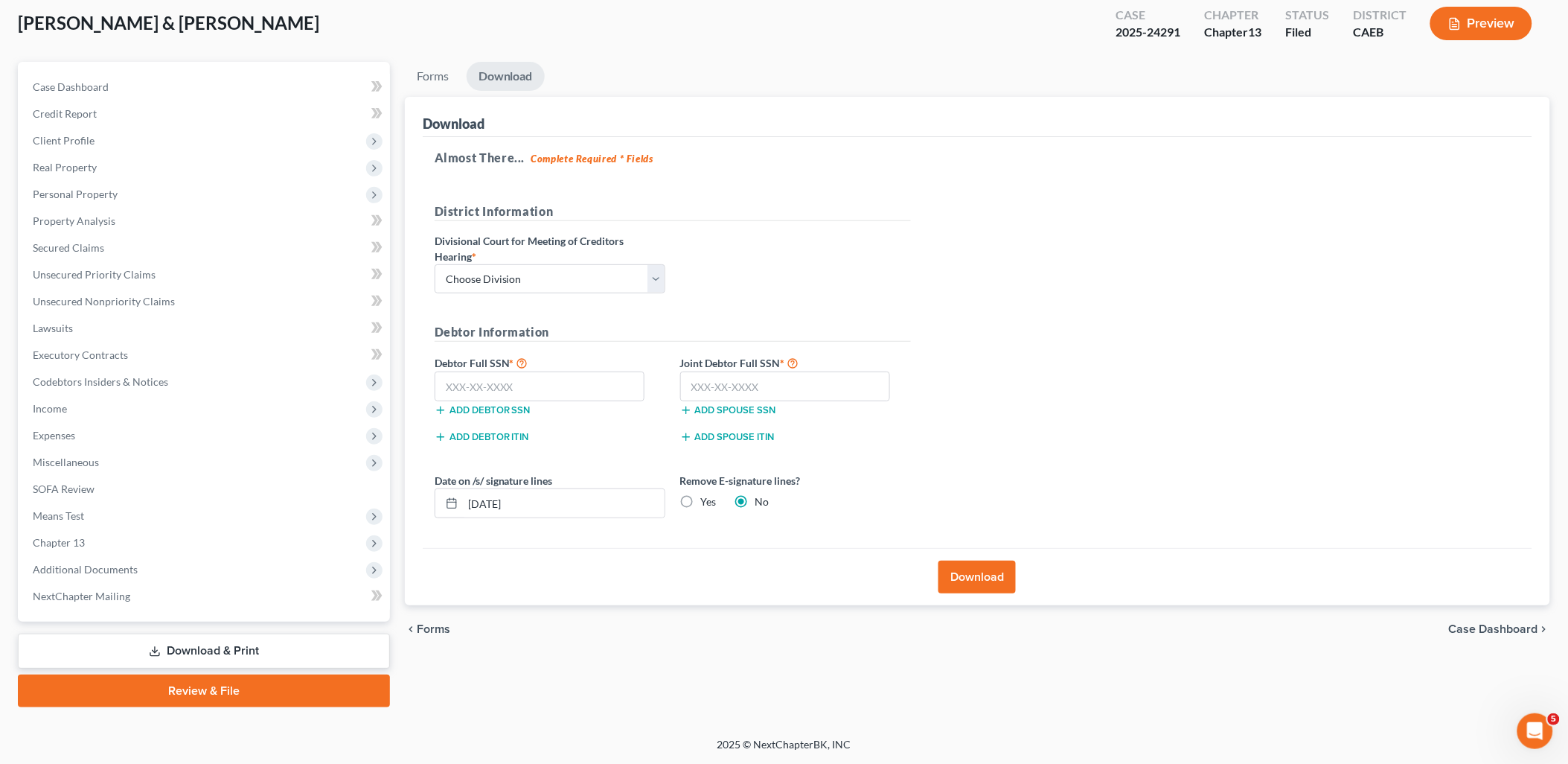
scroll to position [79, 0]
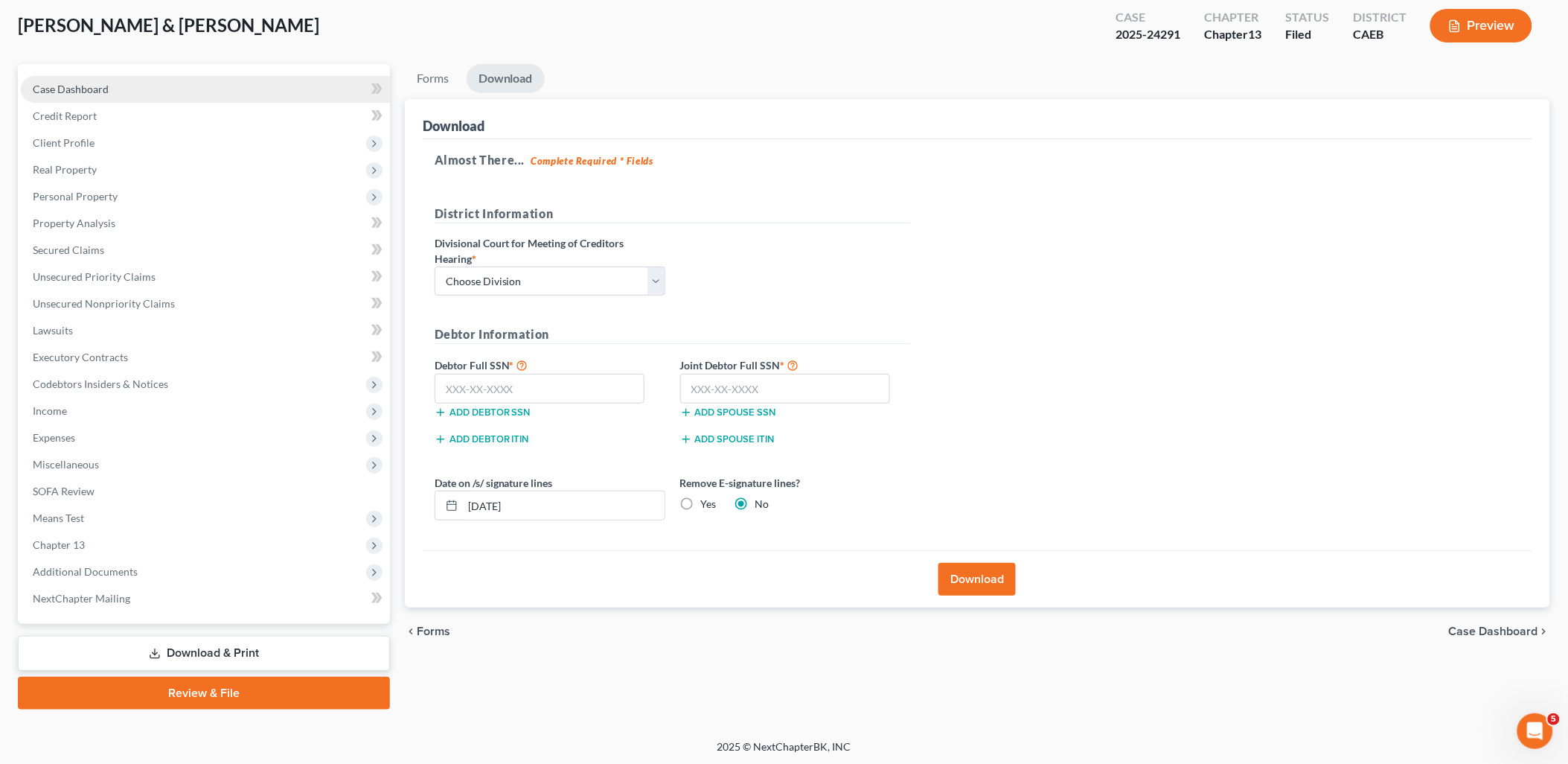
click at [57, 86] on span "Case Dashboard" at bounding box center [71, 89] width 76 height 13
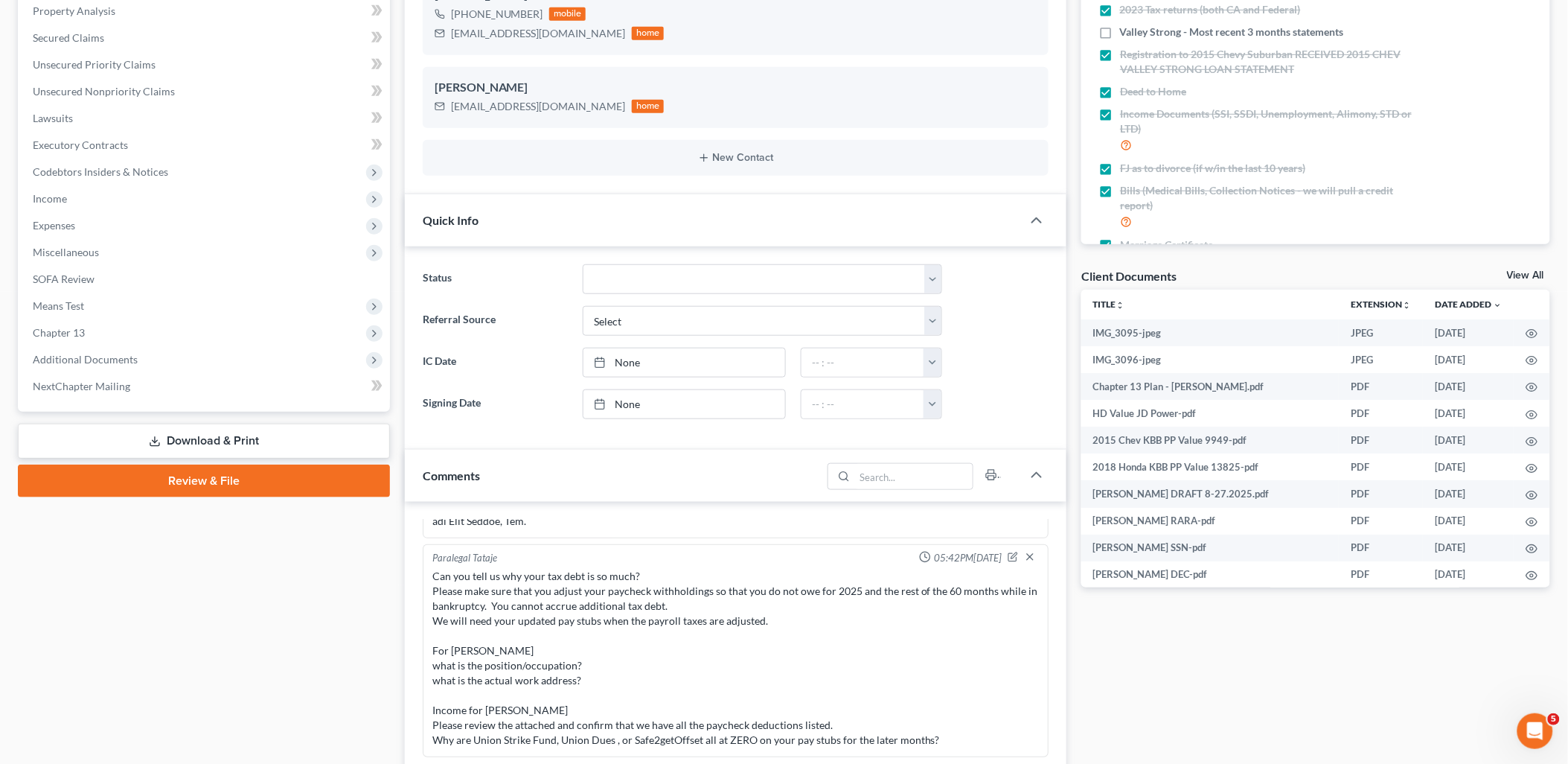
scroll to position [331, 0]
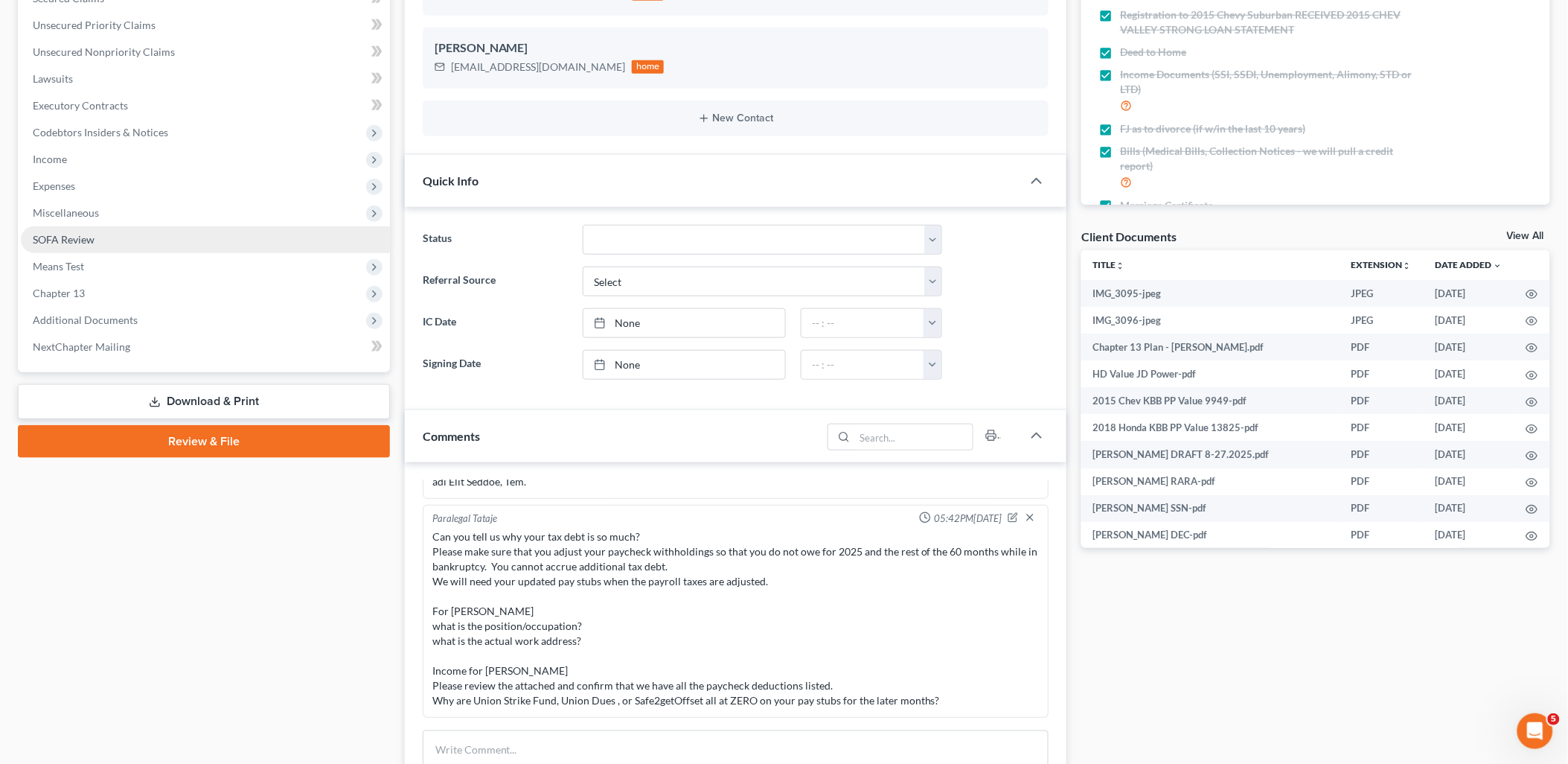
click at [236, 407] on link "Download & Print" at bounding box center [204, 401] width 372 height 35
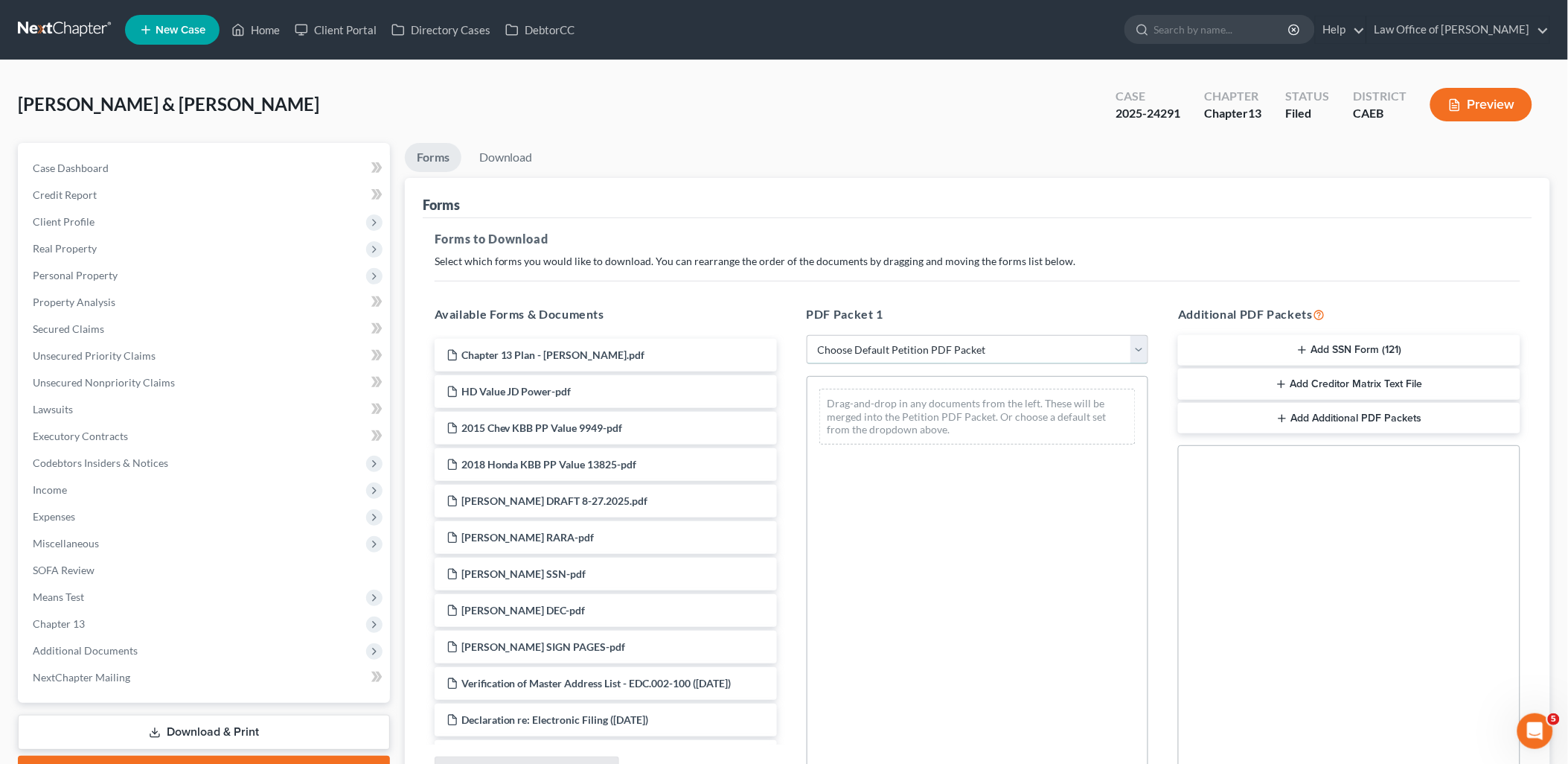
click at [901, 348] on select "Choose Default Petition PDF Packet Complete Bankruptcy Petition (all forms and …" at bounding box center [978, 350] width 342 height 30
select select "0"
click at [807, 335] on select "Choose Default Petition PDF Packet Complete Bankruptcy Petition (all forms and …" at bounding box center [978, 350] width 342 height 30
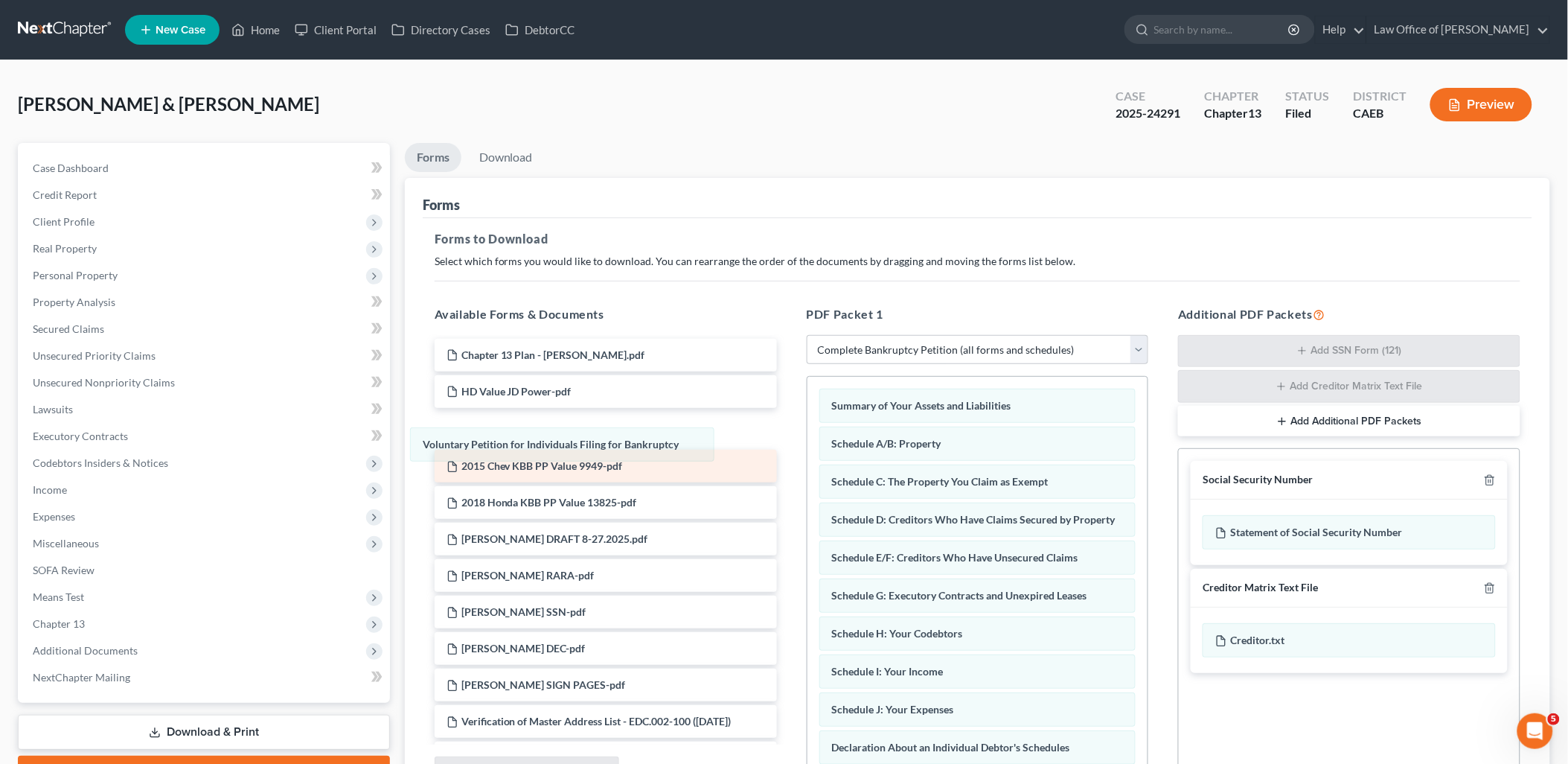
drag, startPoint x: 956, startPoint y: 397, endPoint x: 565, endPoint y: 473, distance: 398.3
click at [807, 447] on div "Voluntary Petition for Individuals Filing for Bankruptcy Voluntary Petition for…" at bounding box center [978, 754] width 341 height 755
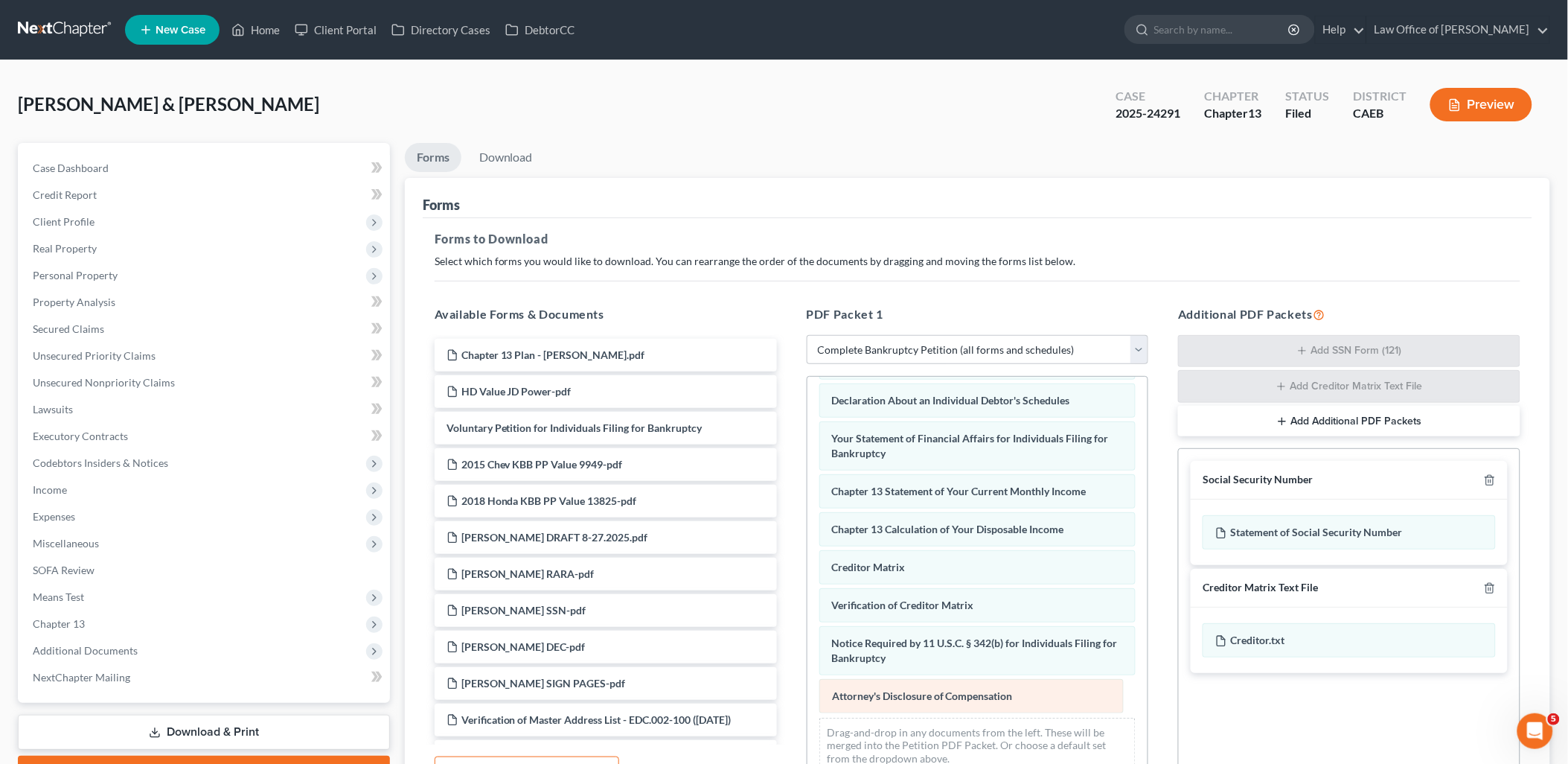
scroll to position [325, 0]
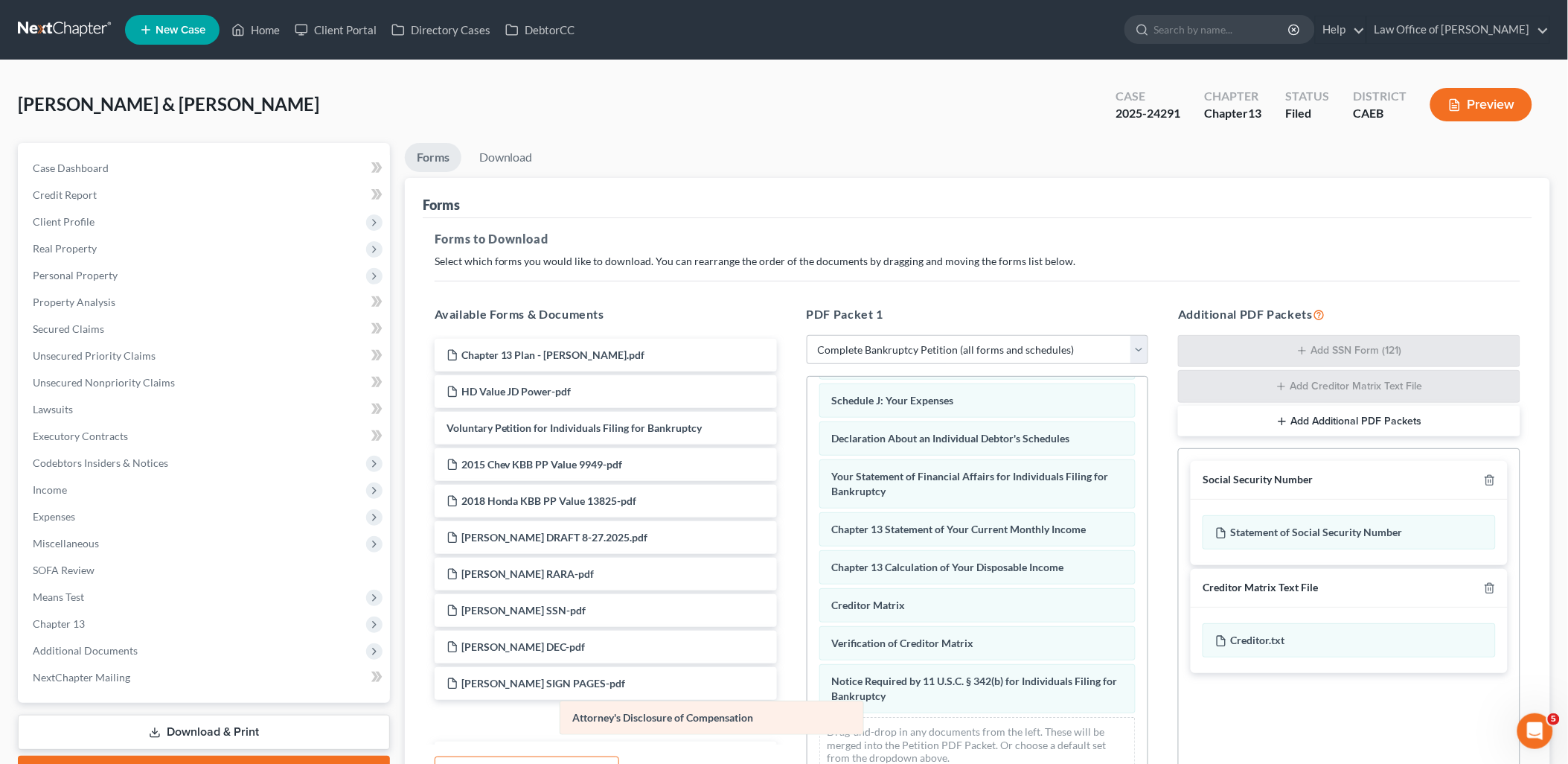
drag, startPoint x: 911, startPoint y: 696, endPoint x: 622, endPoint y: 720, distance: 290.0
click at [807, 720] on div "Attorney's Disclosure of Compensation Summary of Your Assets and Liabilities Sc…" at bounding box center [978, 426] width 341 height 717
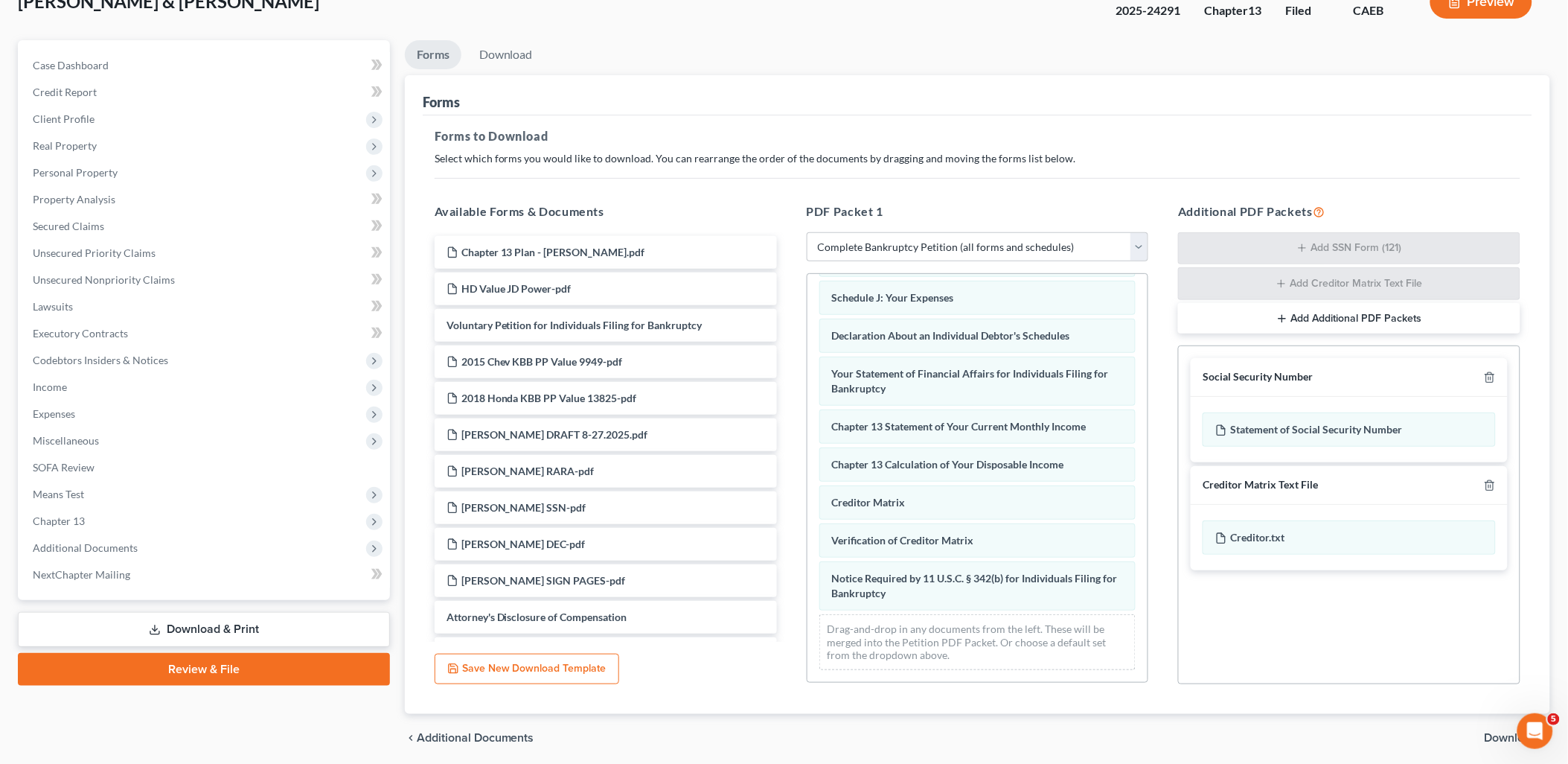
scroll to position [157, 0]
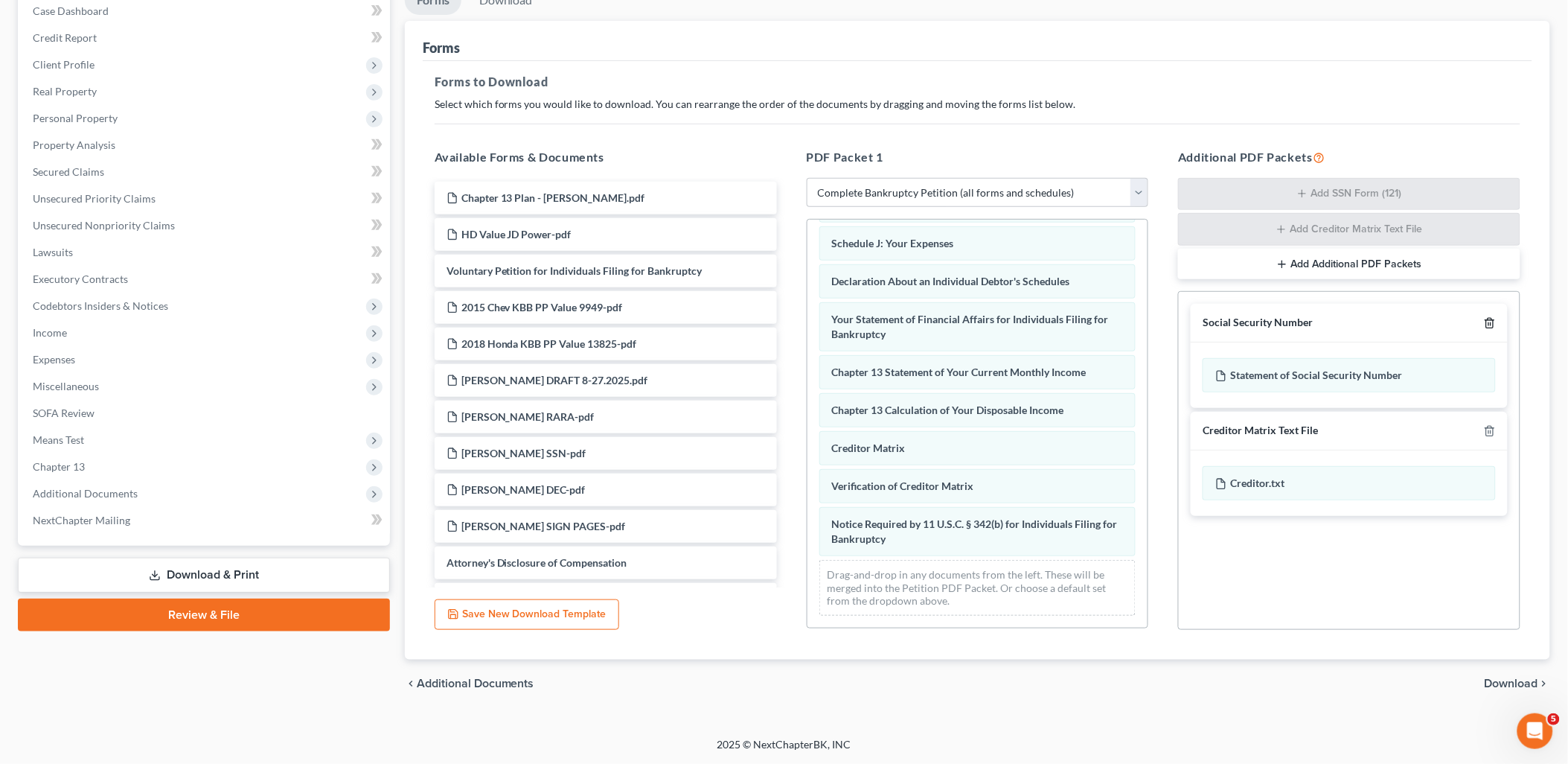
click at [1491, 322] on icon "button" at bounding box center [1489, 323] width 12 height 12
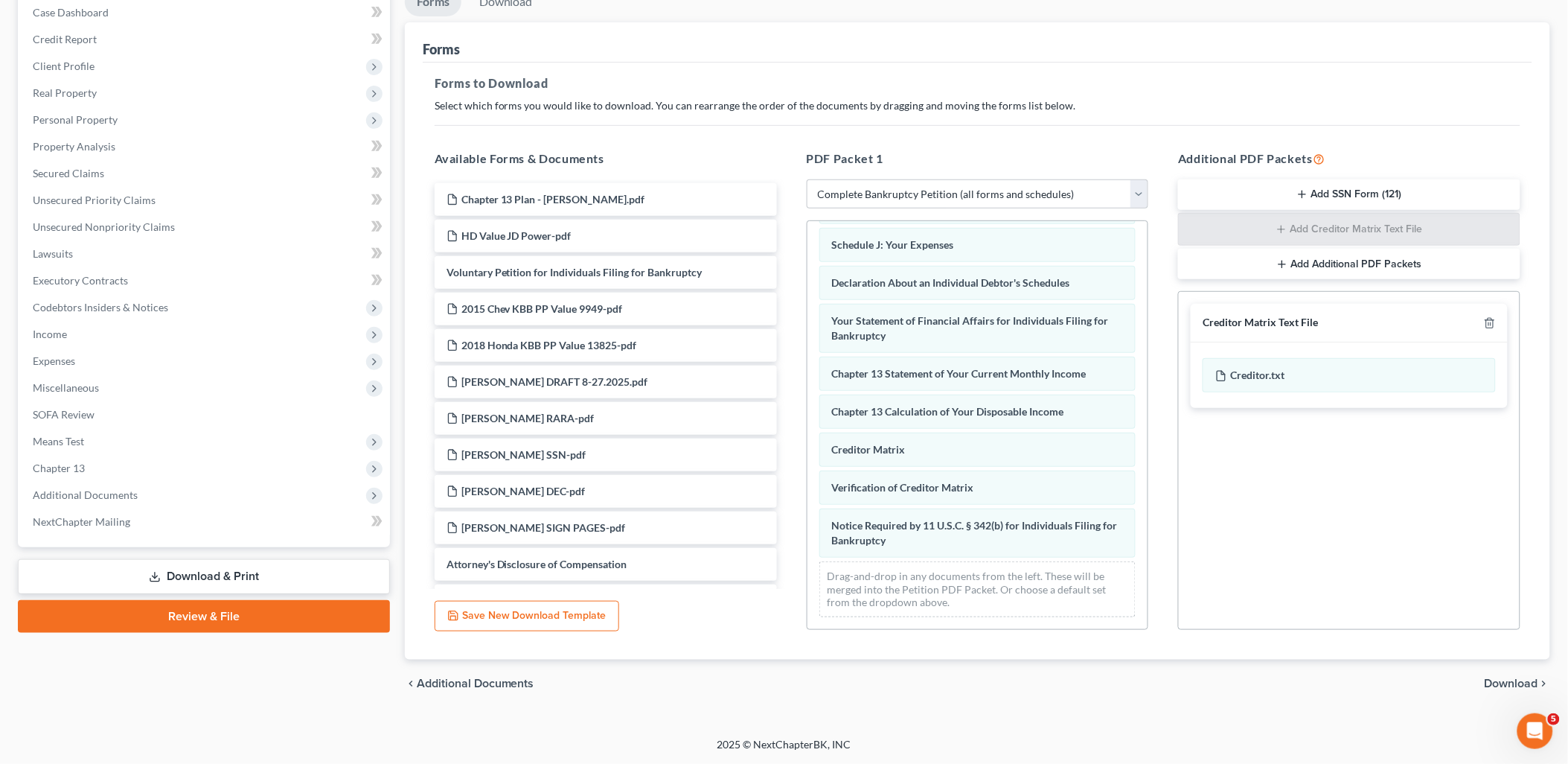
scroll to position [155, 0]
click at [1493, 318] on icon "button" at bounding box center [1489, 324] width 12 height 12
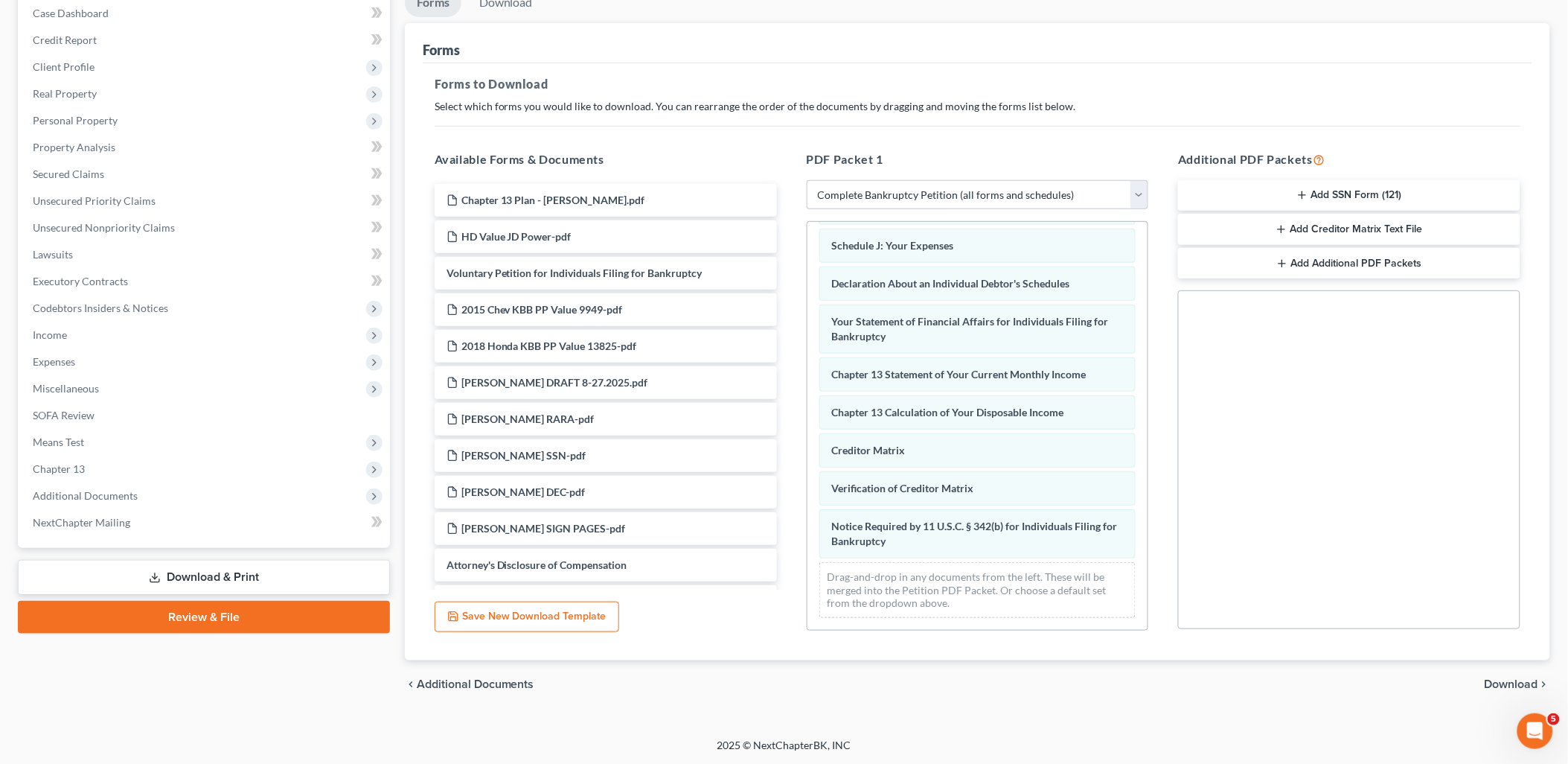
click at [1517, 687] on span "Download" at bounding box center [1511, 684] width 53 height 12
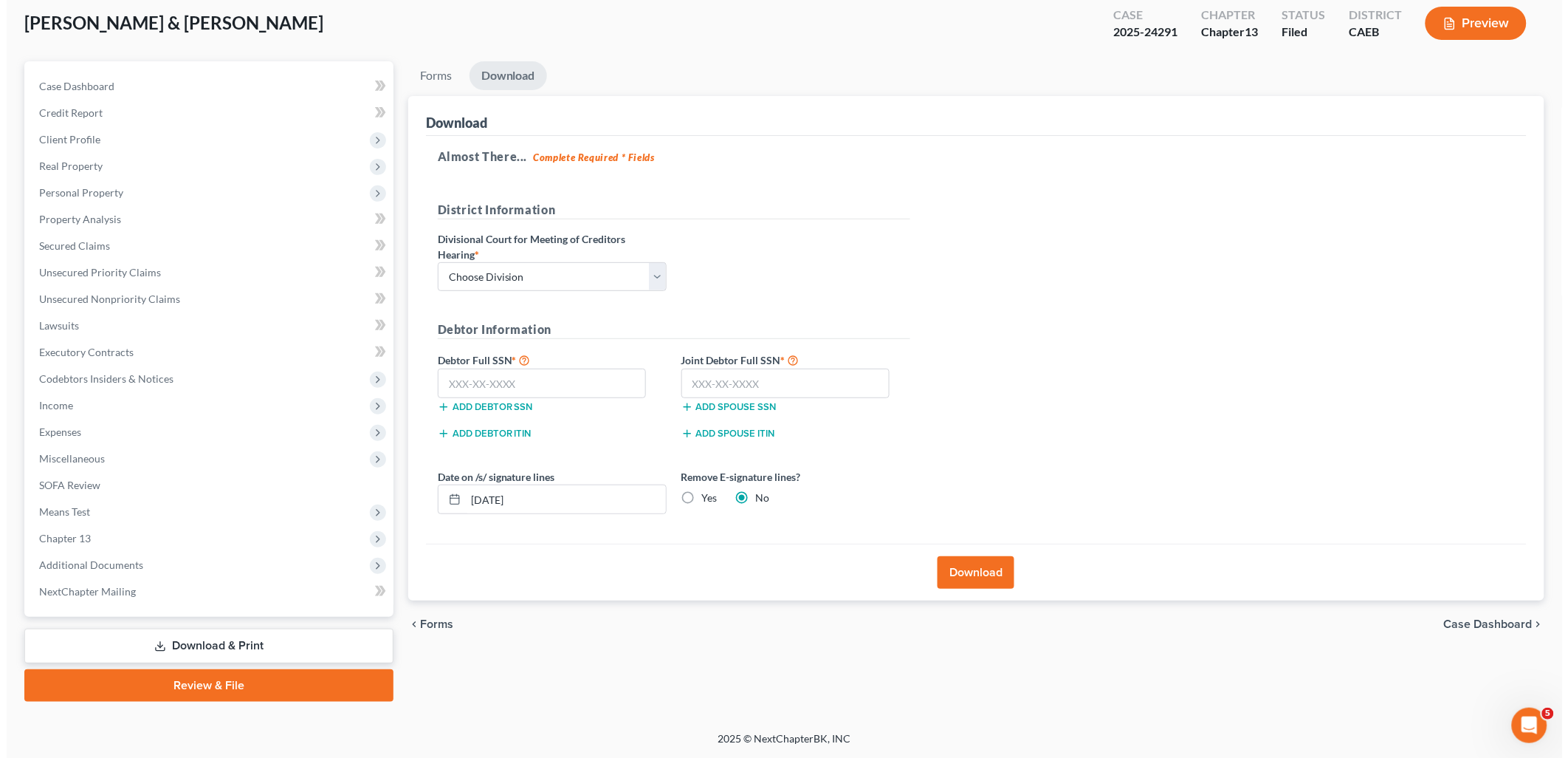
scroll to position [78, 0]
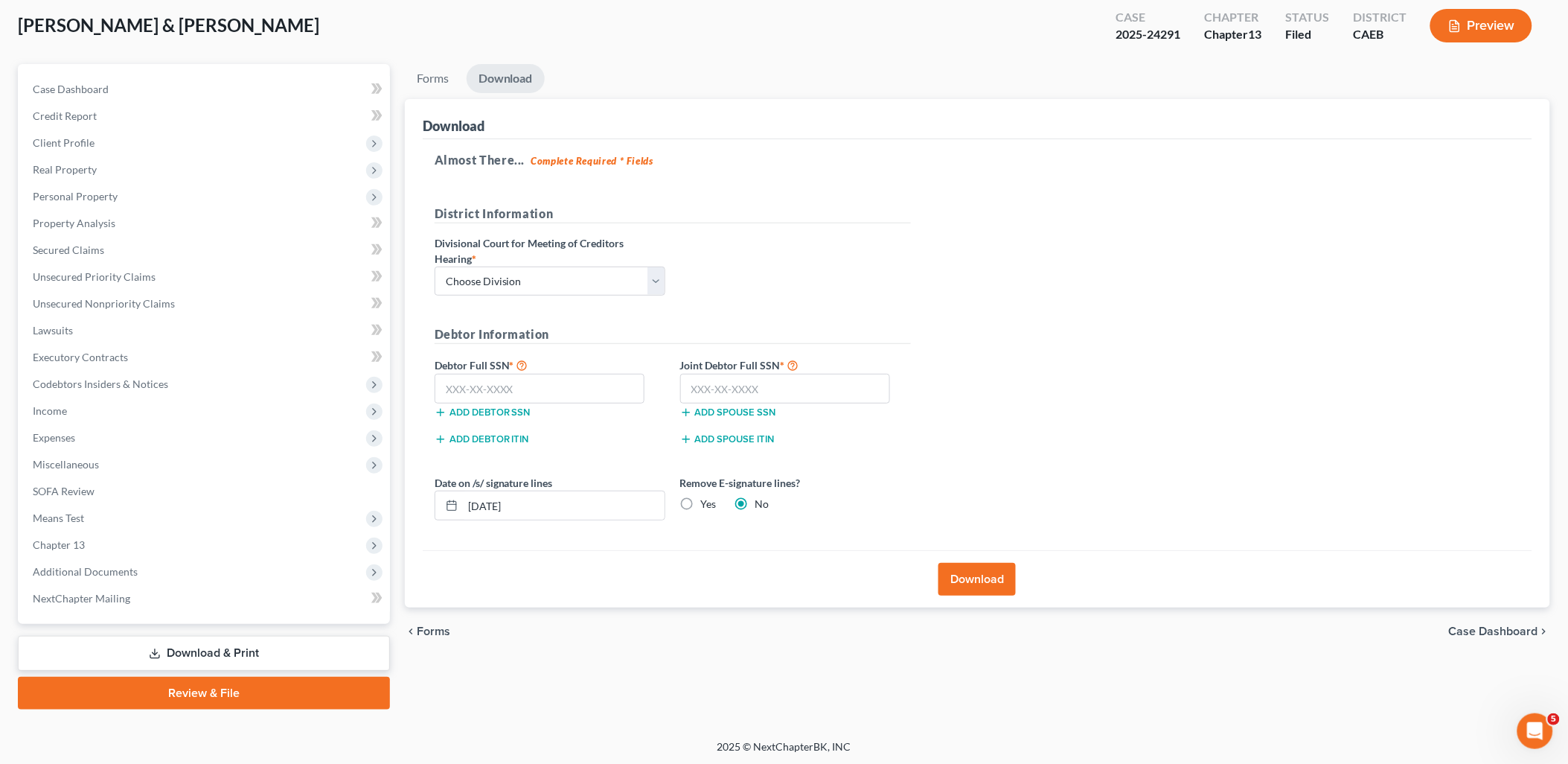
click at [981, 590] on button "Download" at bounding box center [977, 579] width 78 height 33
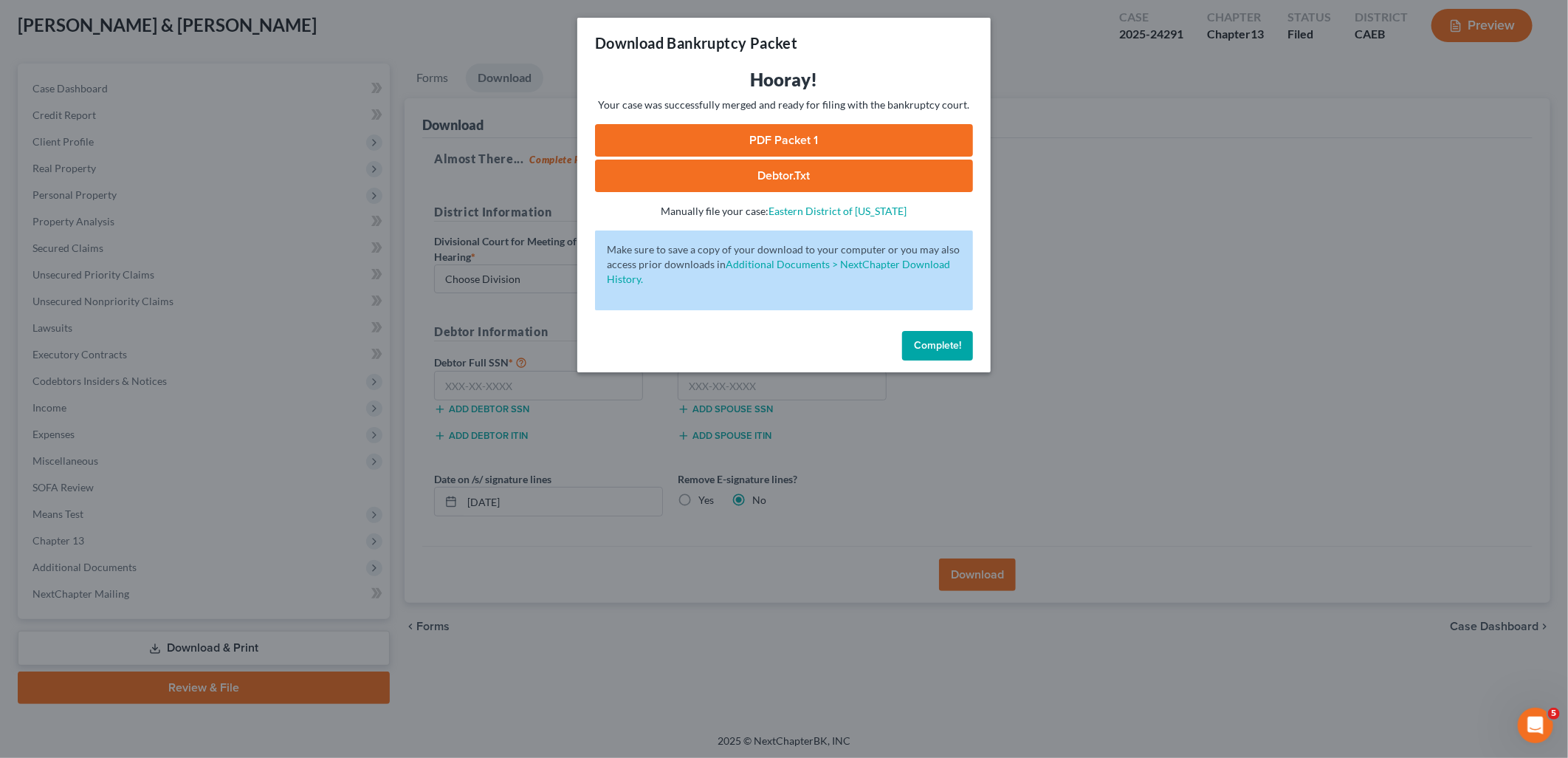
click at [777, 141] on link "PDF Packet 1" at bounding box center [784, 140] width 378 height 33
